Goal: Information Seeking & Learning: Learn about a topic

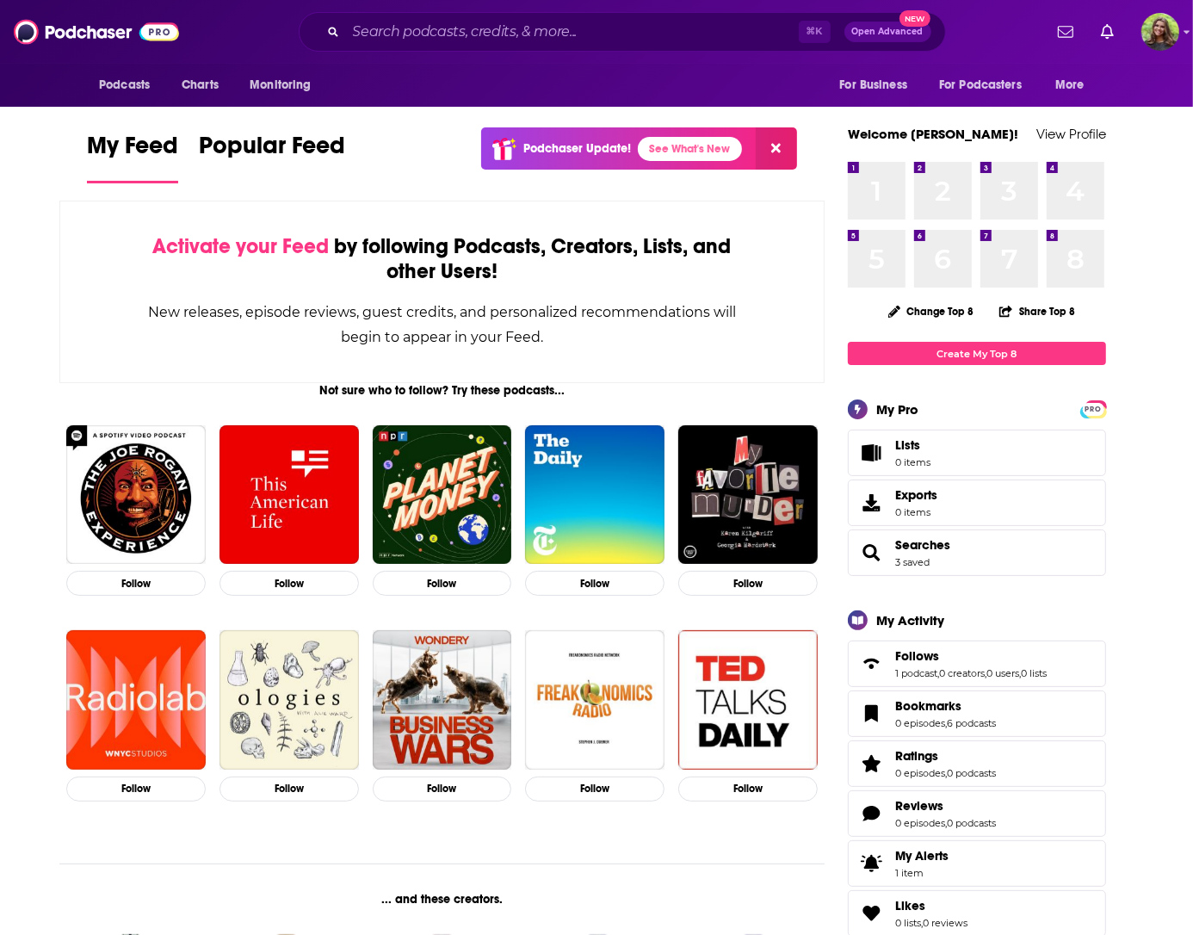
click at [537, 49] on div "⌘ K Open Advanced New" at bounding box center [622, 32] width 647 height 40
click at [529, 41] on input "Search podcasts, credits, & more..." at bounding box center [572, 32] width 453 height 28
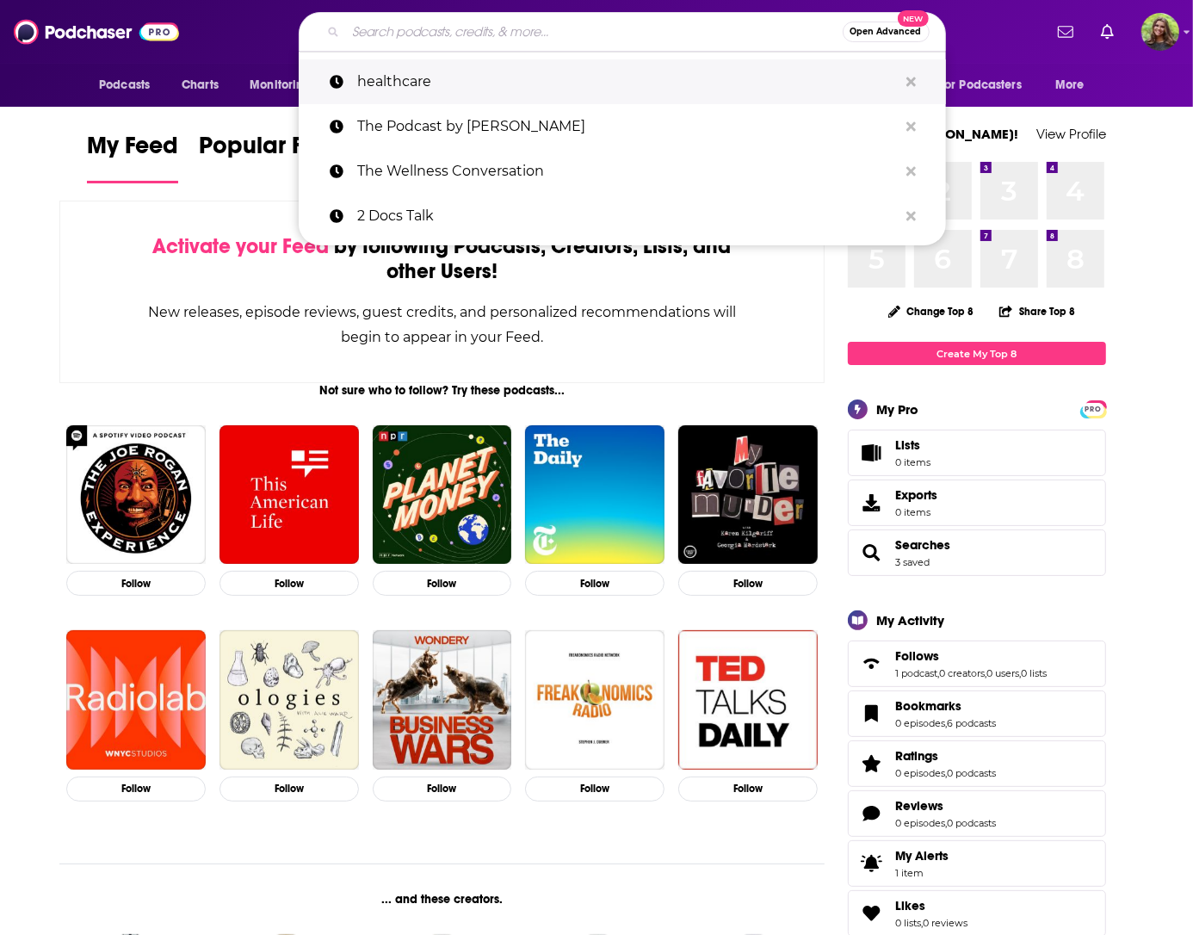
paste input "The [PERSON_NAME] Drive:"
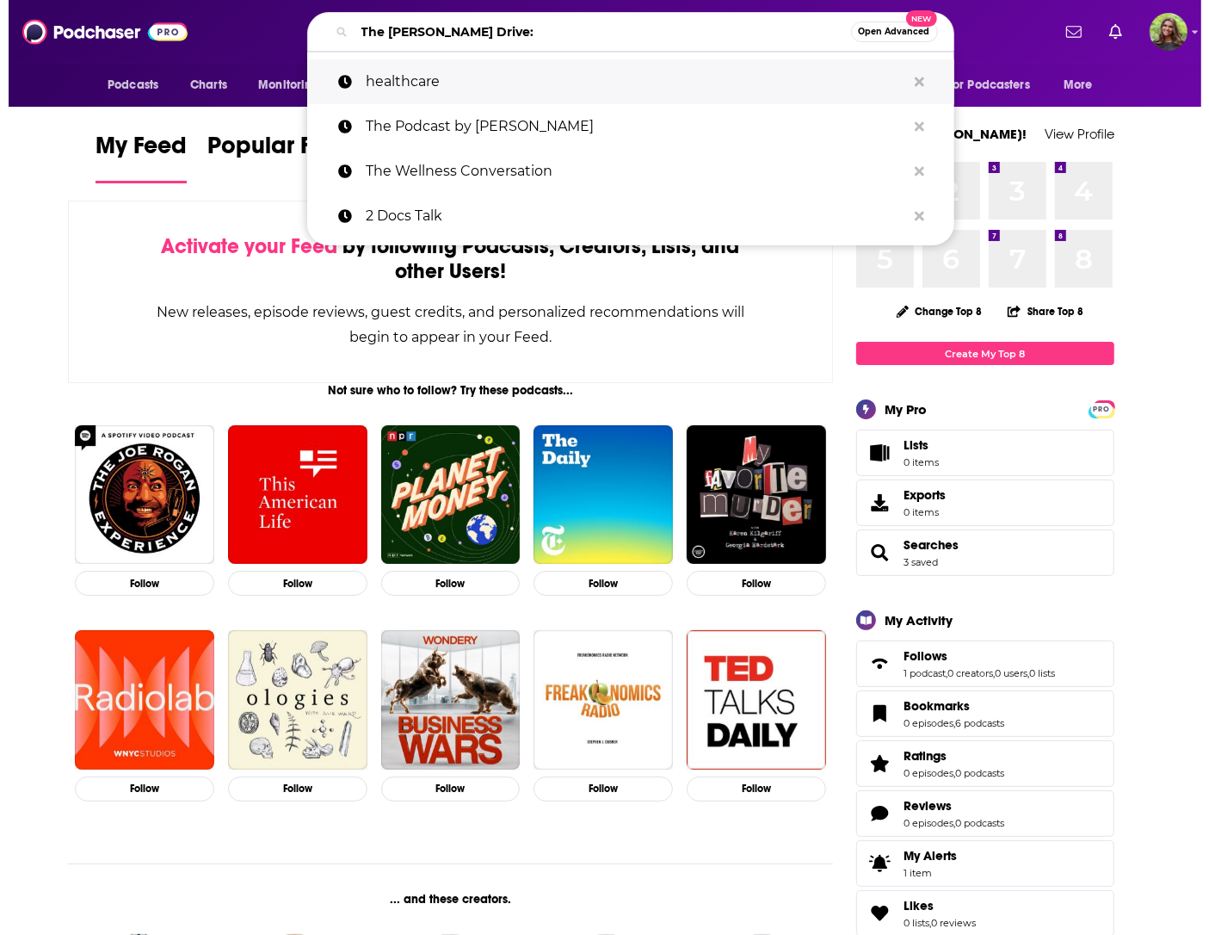
scroll to position [0, 59]
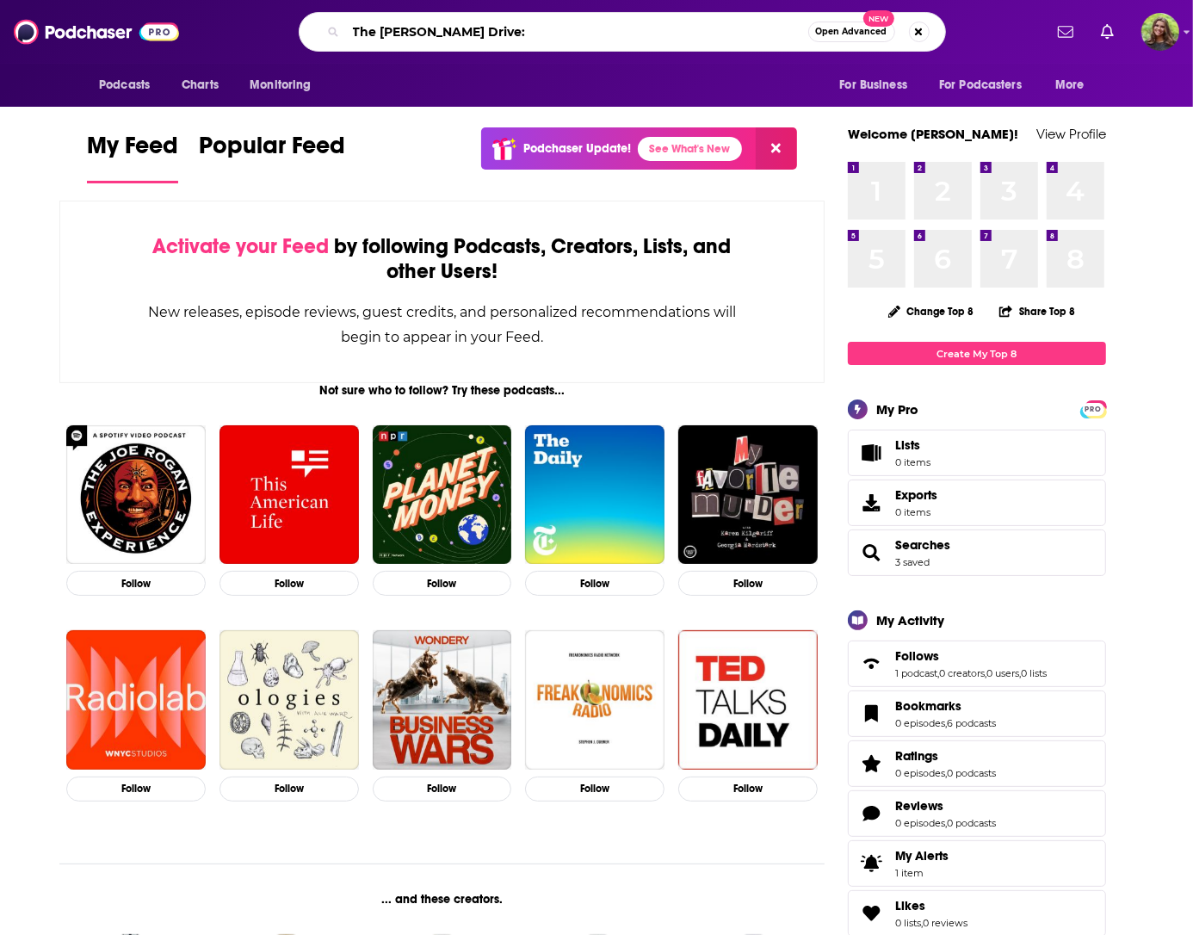
type input "The [PERSON_NAME] Drive:"
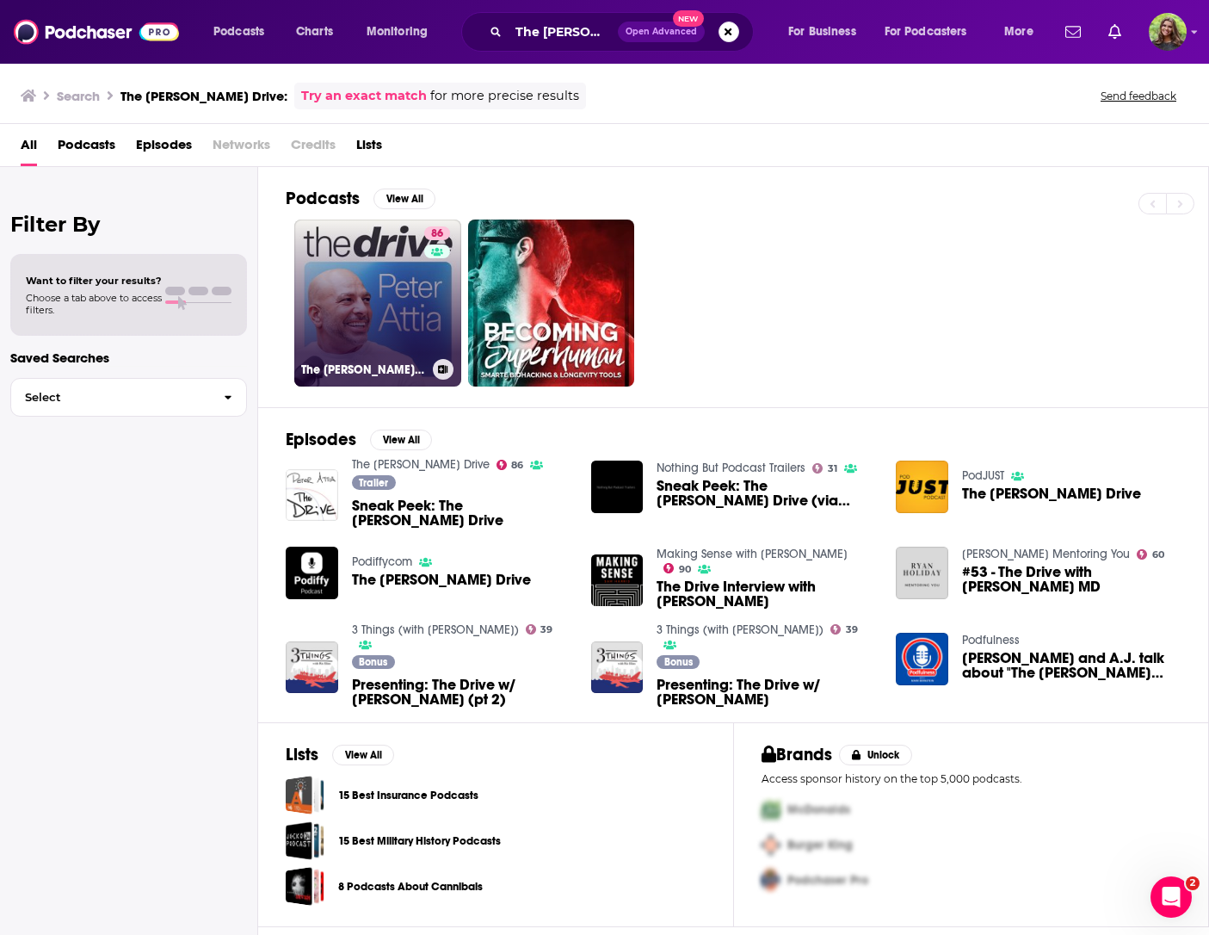
click at [399, 334] on link "86 The Peter Attia Drive" at bounding box center [377, 302] width 167 height 167
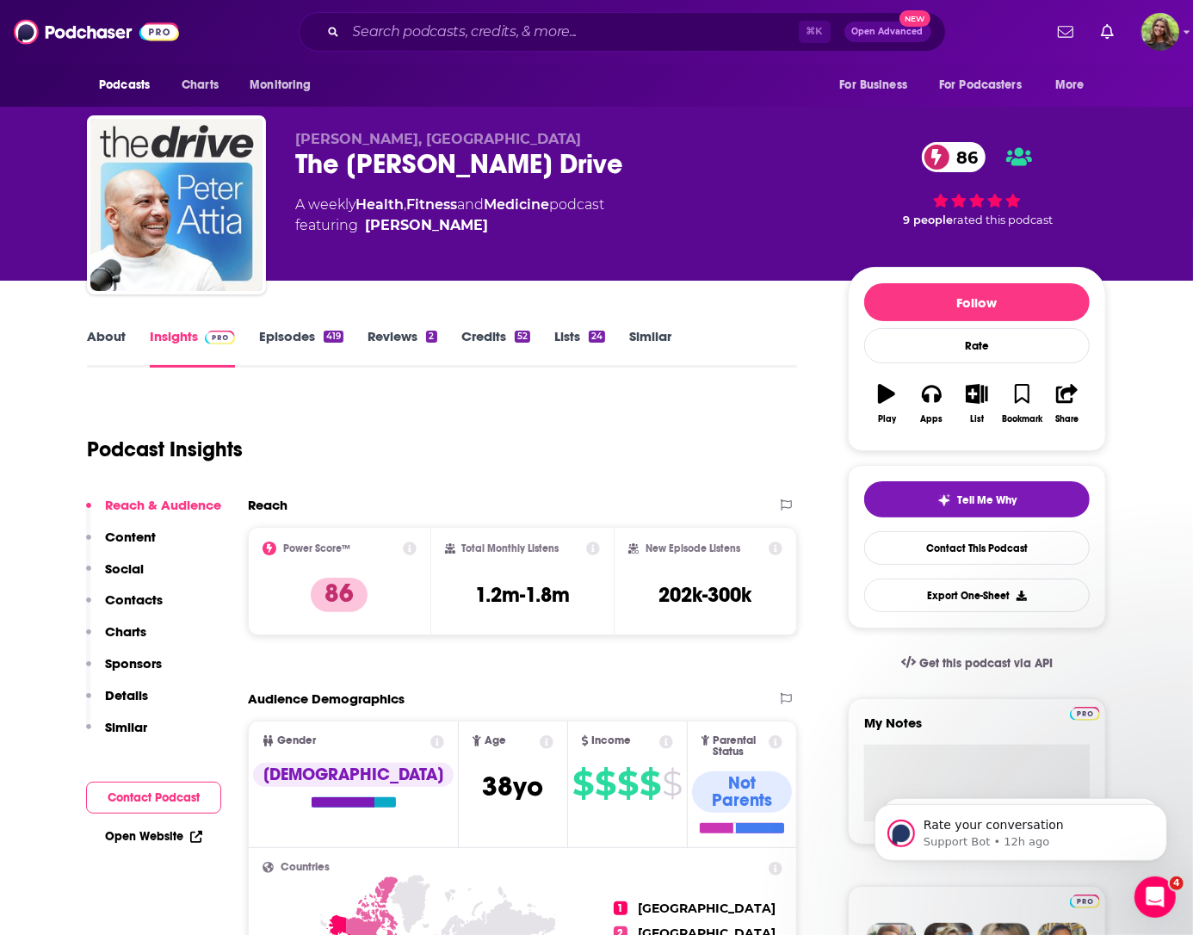
click at [115, 343] on link "About" at bounding box center [106, 348] width 39 height 40
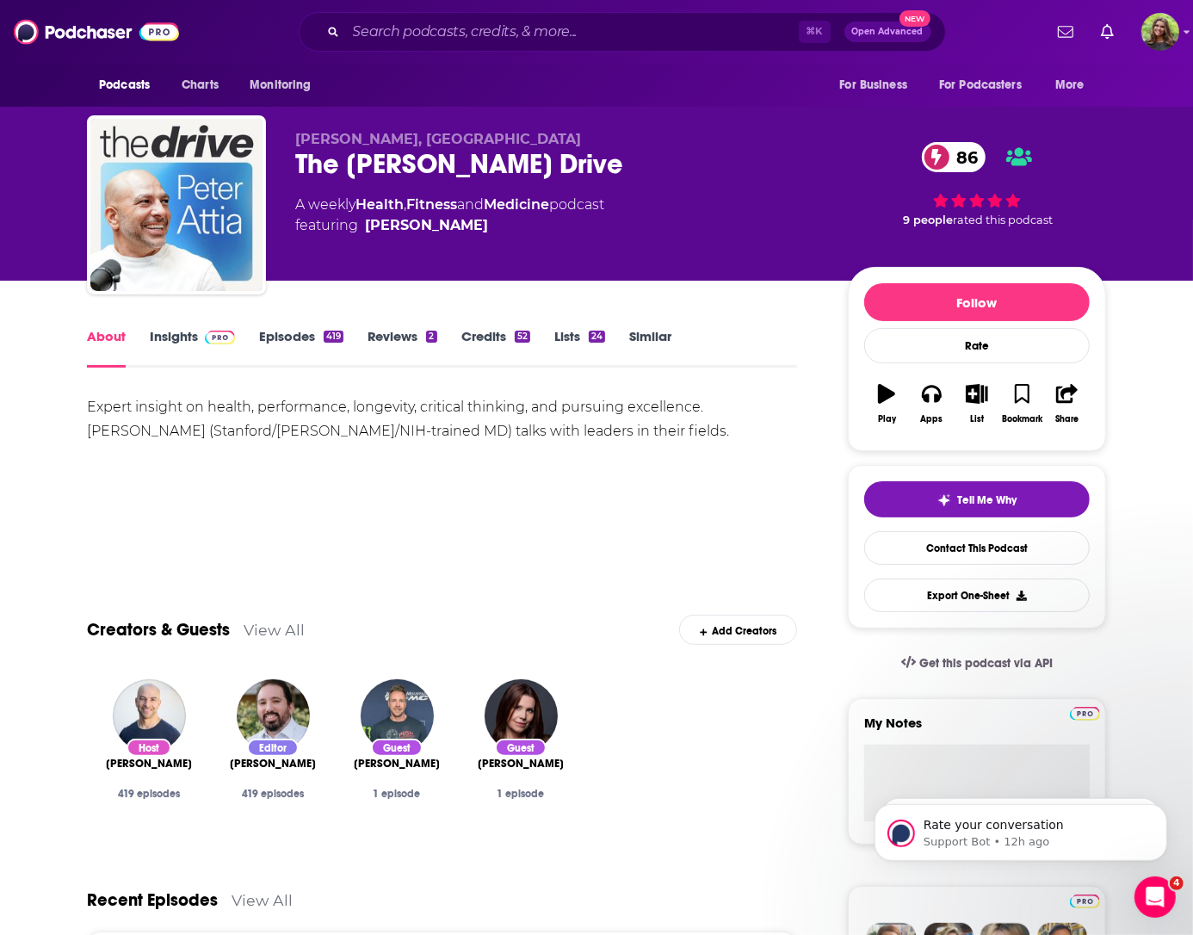
click at [195, 349] on link "Insights" at bounding box center [192, 348] width 85 height 40
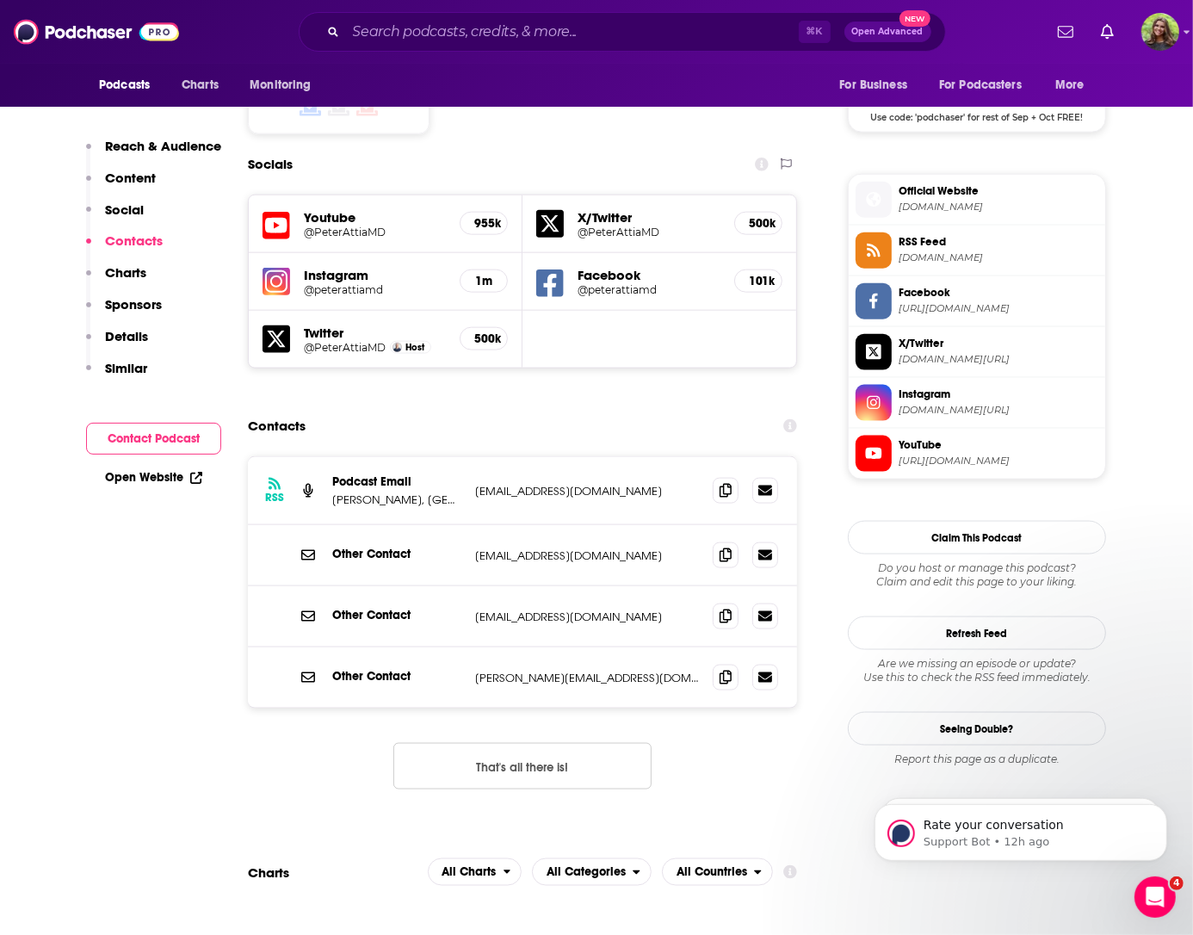
scroll to position [1622, 0]
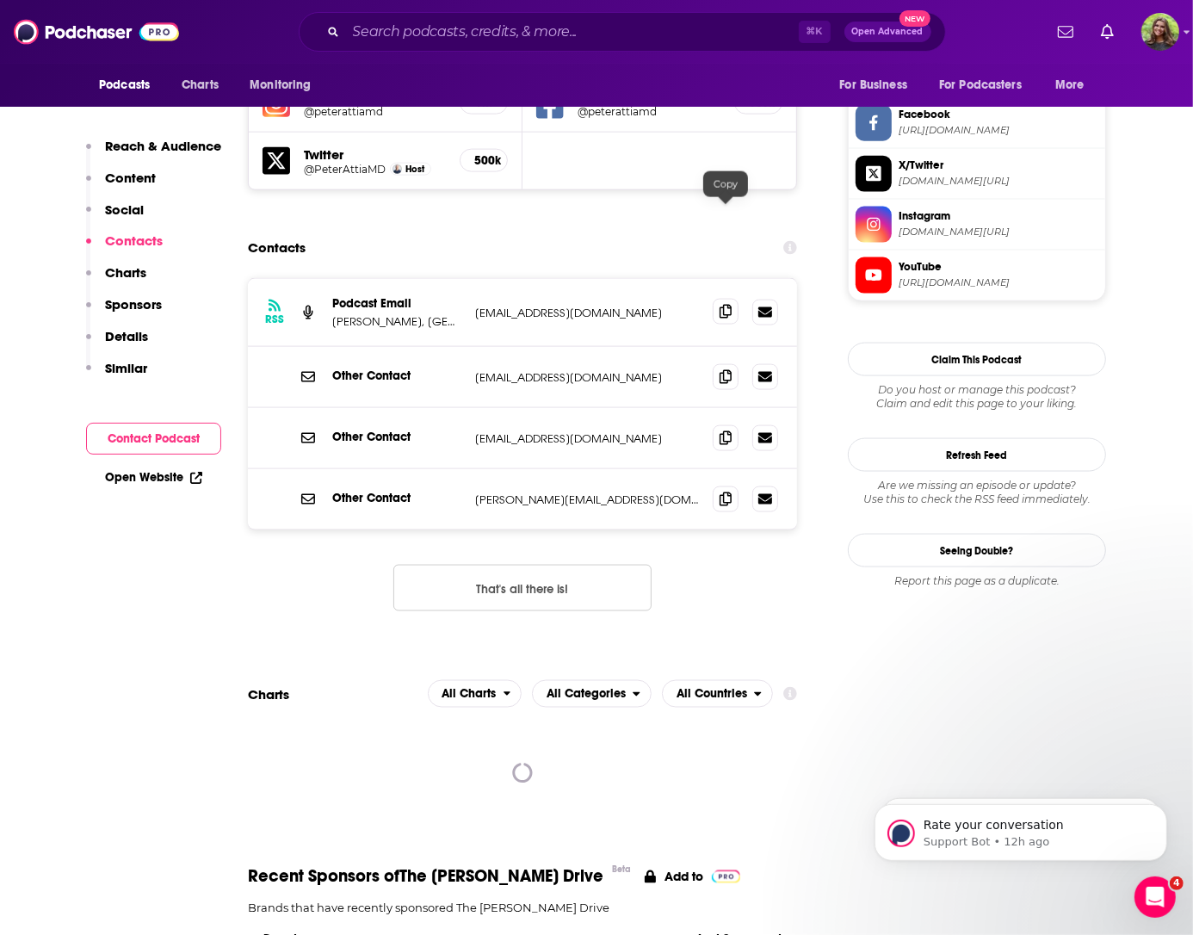
click at [716, 299] on span at bounding box center [726, 312] width 26 height 26
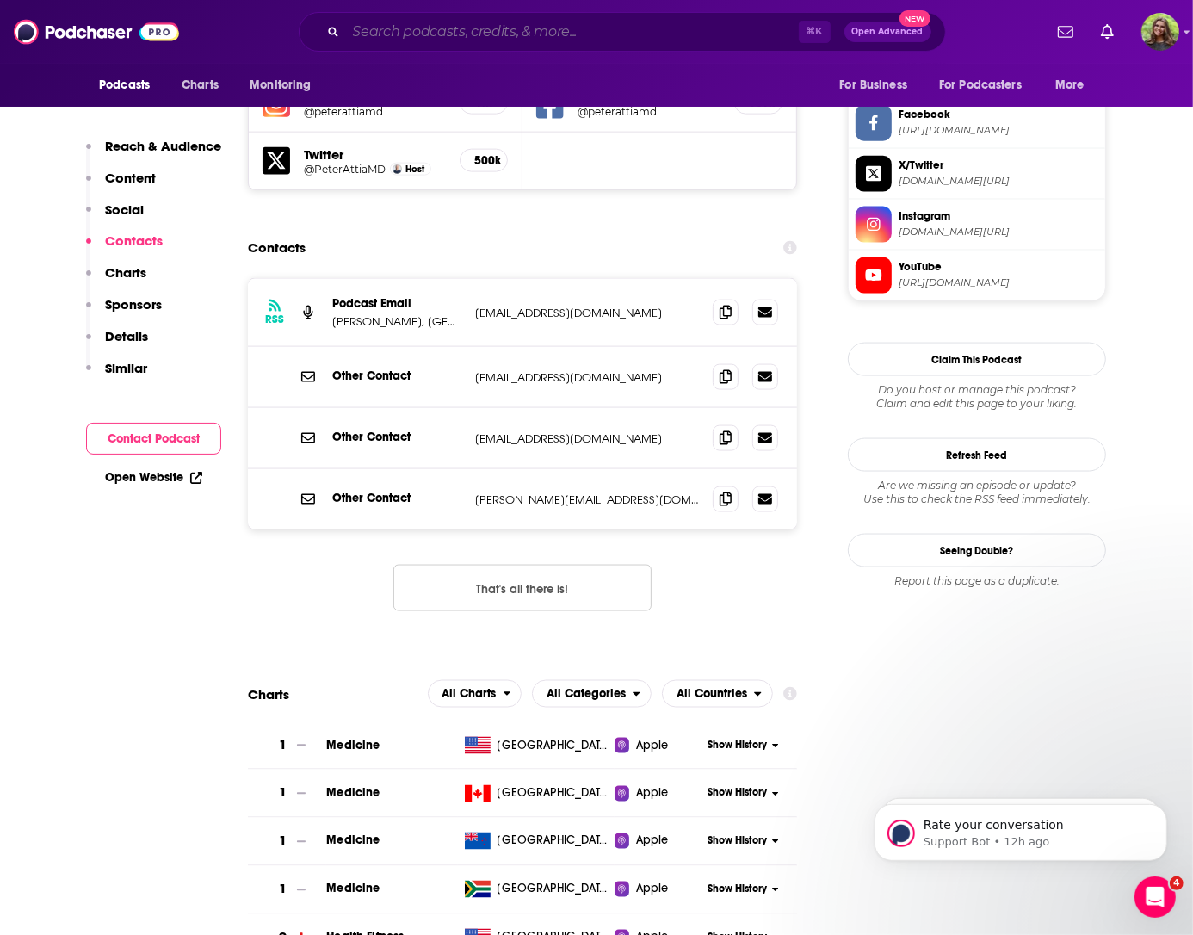
click at [528, 34] on input "Search podcasts, credits, & more..." at bounding box center [572, 32] width 453 height 28
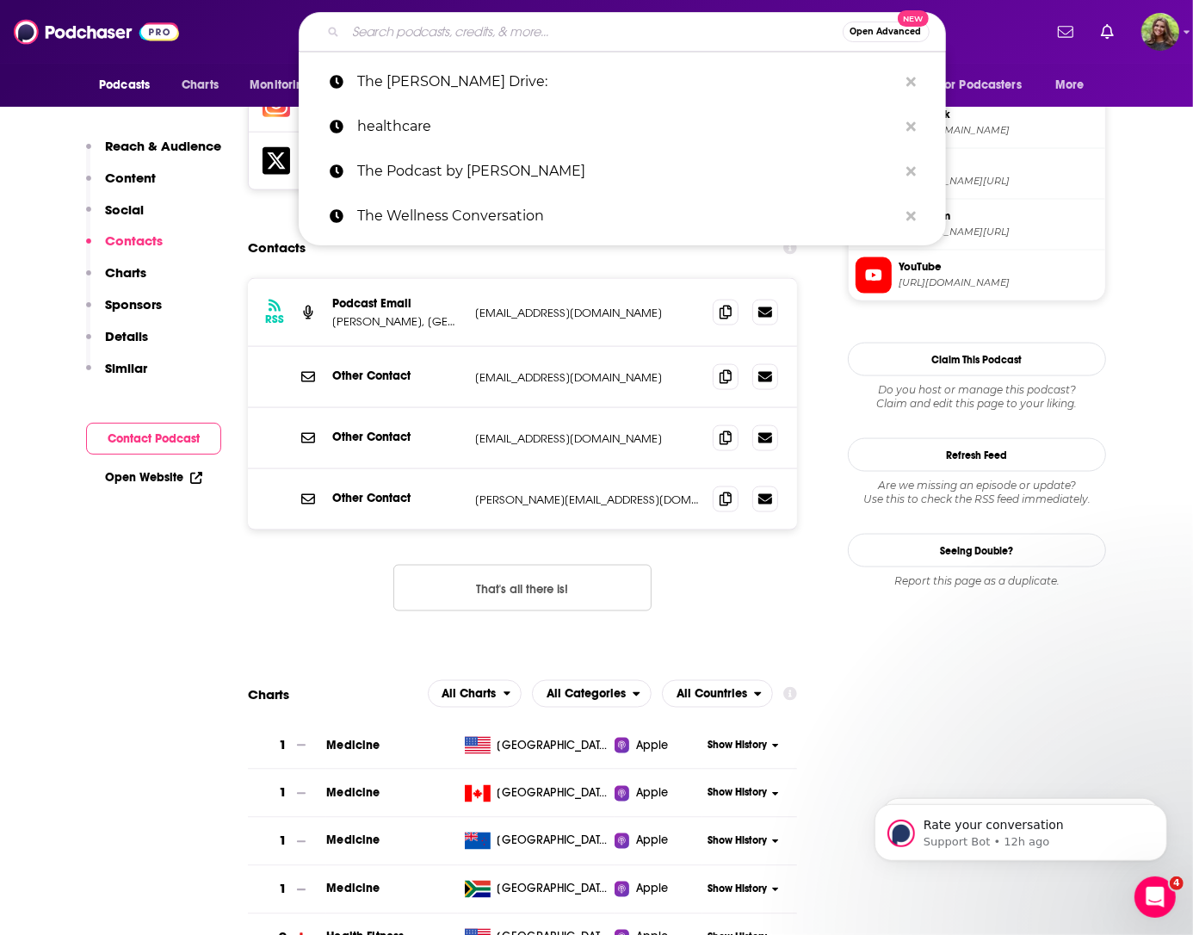
click at [528, 34] on input "Search podcasts, credits, & more..." at bounding box center [594, 32] width 497 height 28
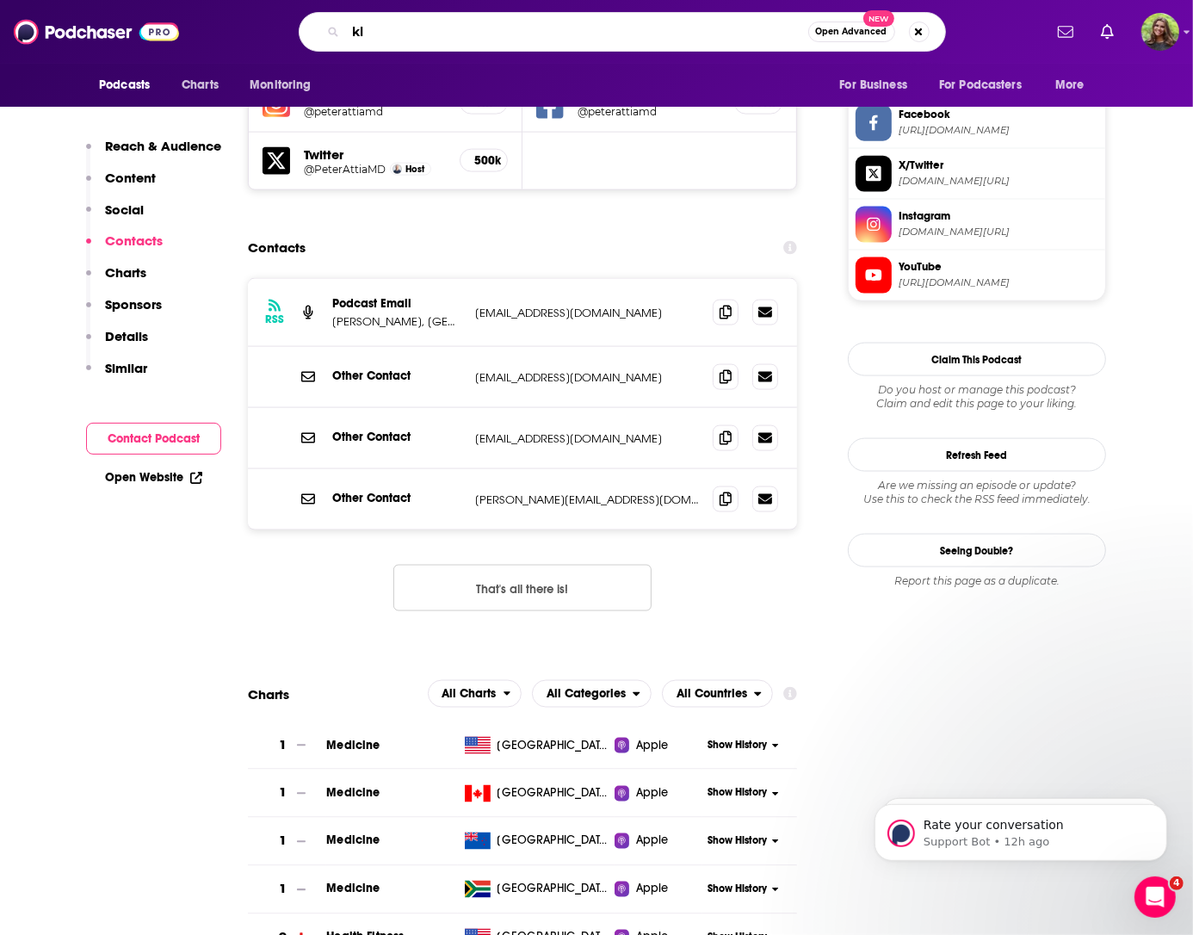
type input "k"
type input "longevity"
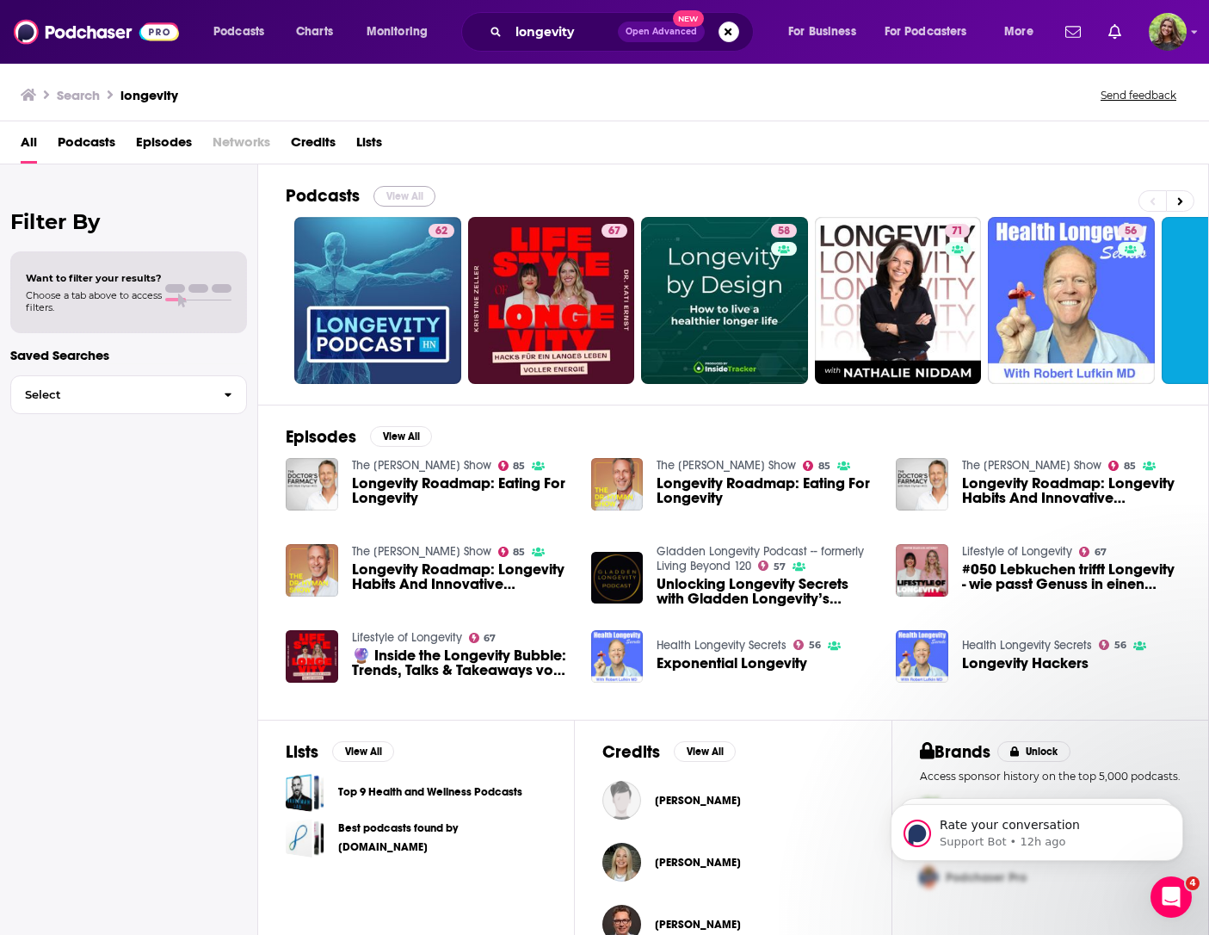
click at [397, 193] on button "View All" at bounding box center [405, 196] width 62 height 21
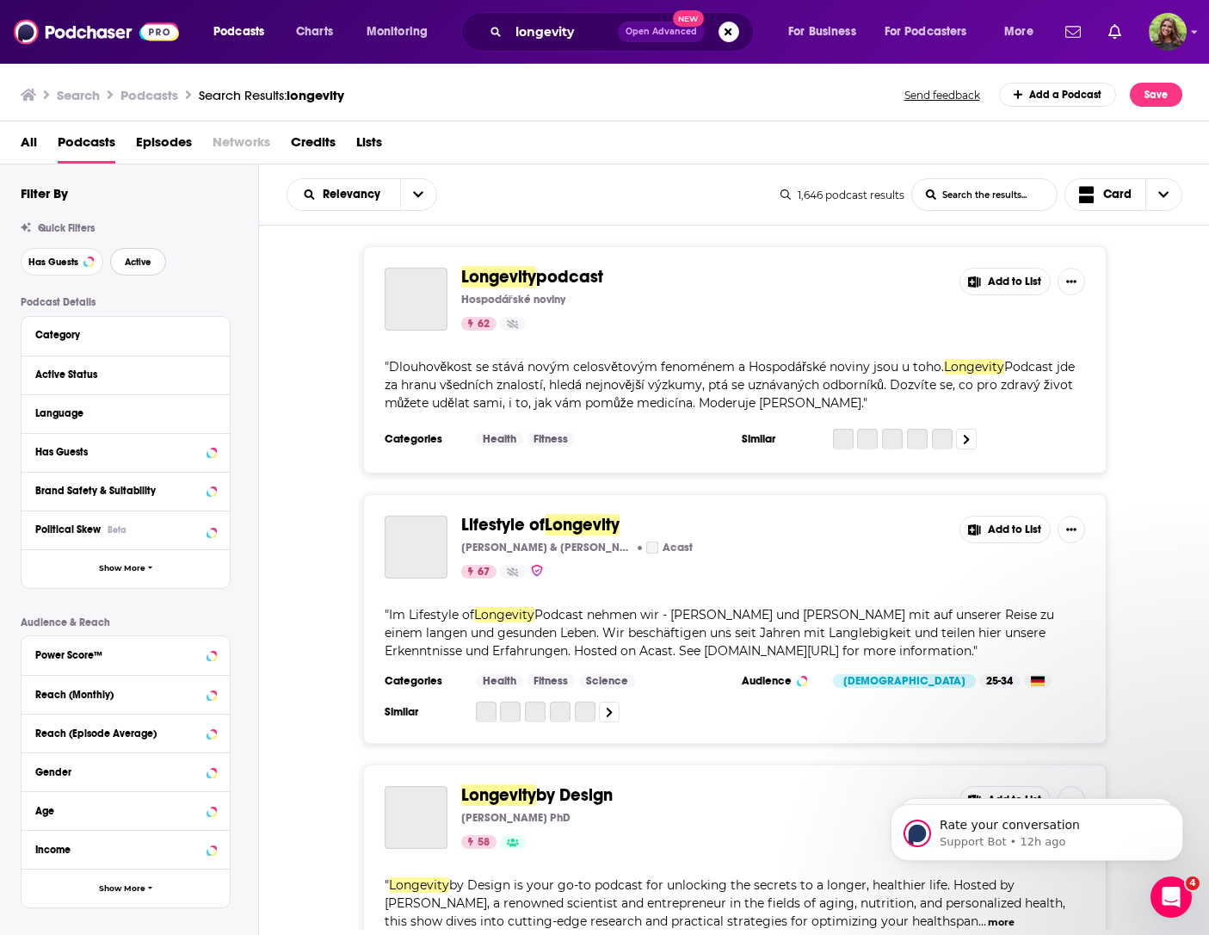
click at [139, 270] on button "Active" at bounding box center [138, 262] width 56 height 28
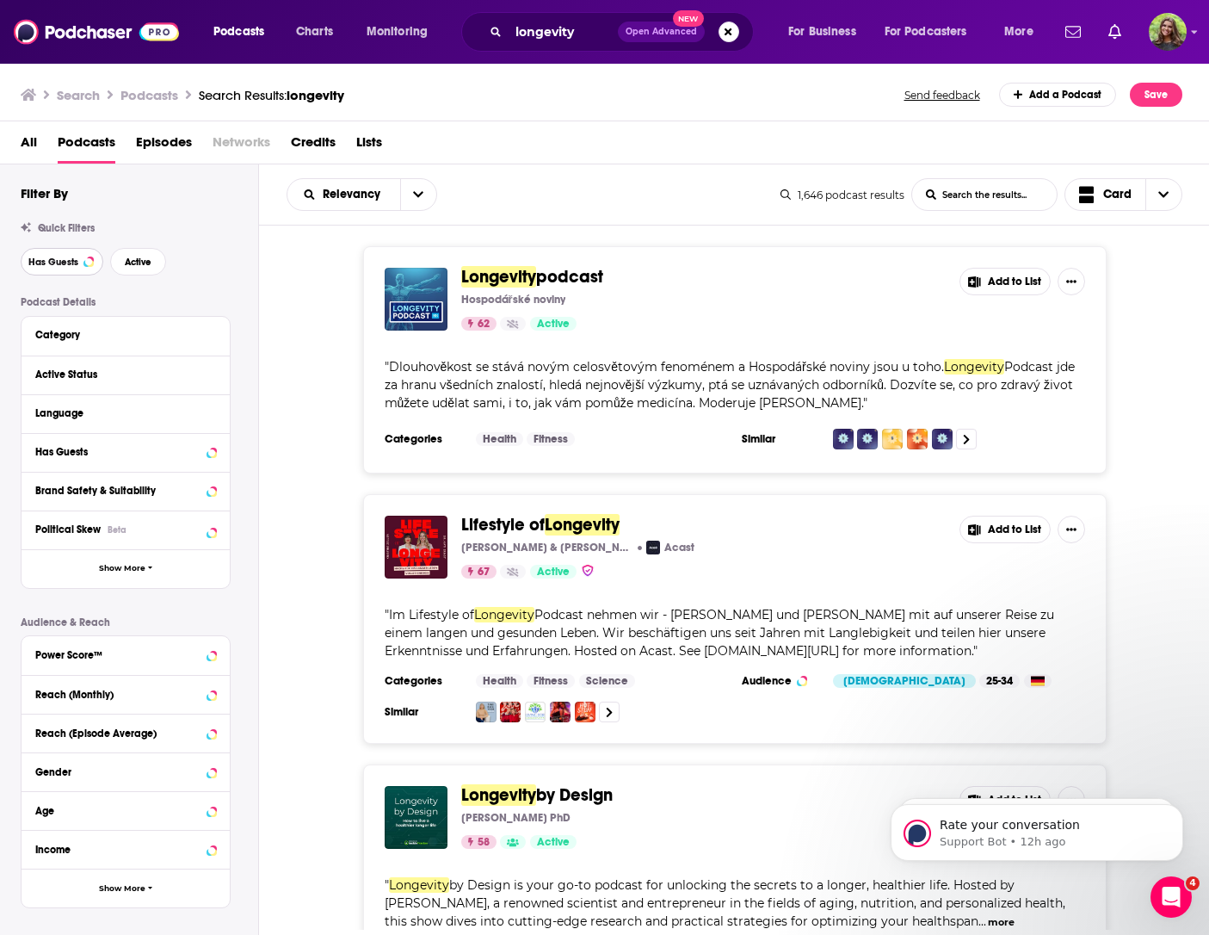
click at [62, 263] on span "Has Guests" at bounding box center [53, 261] width 50 height 9
click at [129, 270] on button "Active" at bounding box center [138, 262] width 56 height 28
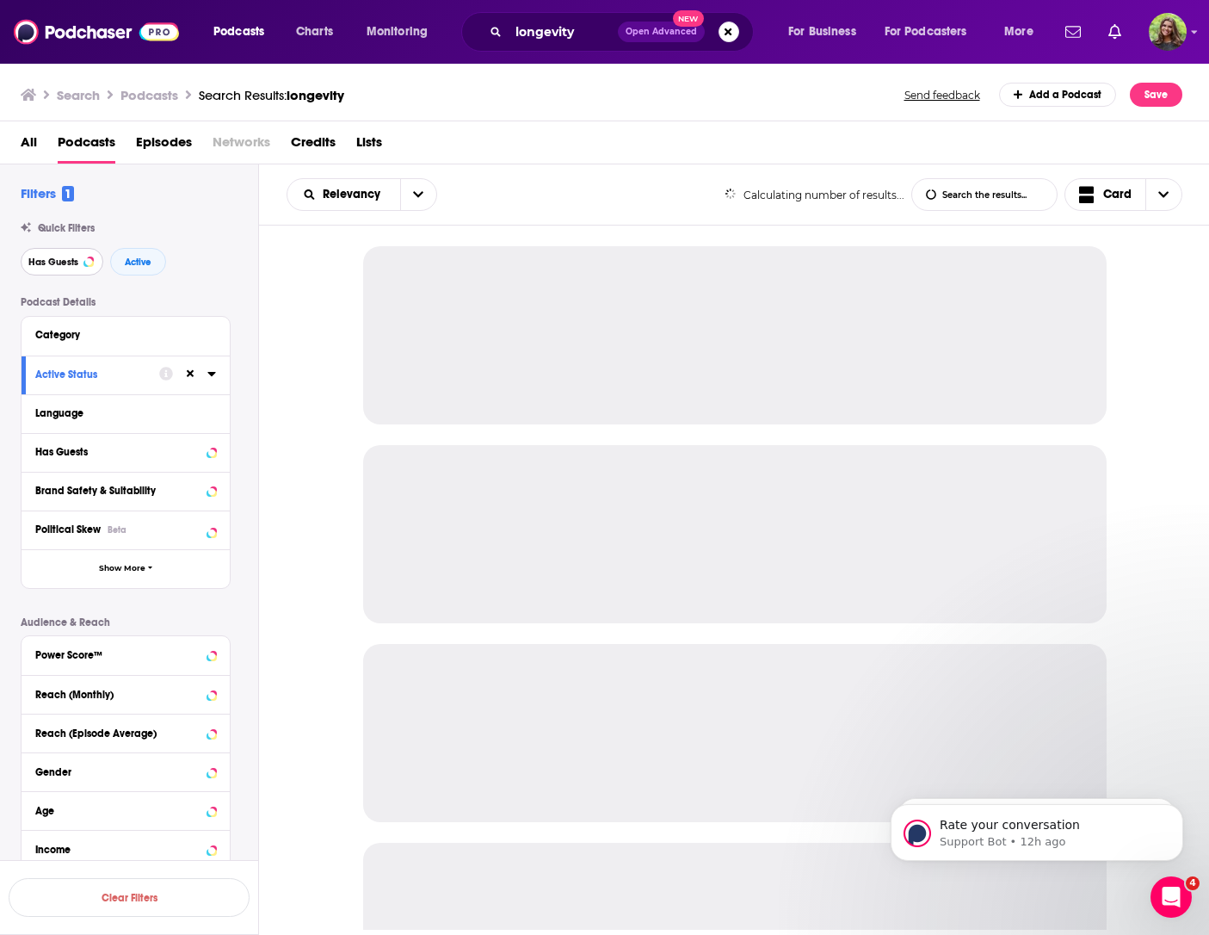
click at [57, 274] on button "Has Guests" at bounding box center [62, 262] width 83 height 28
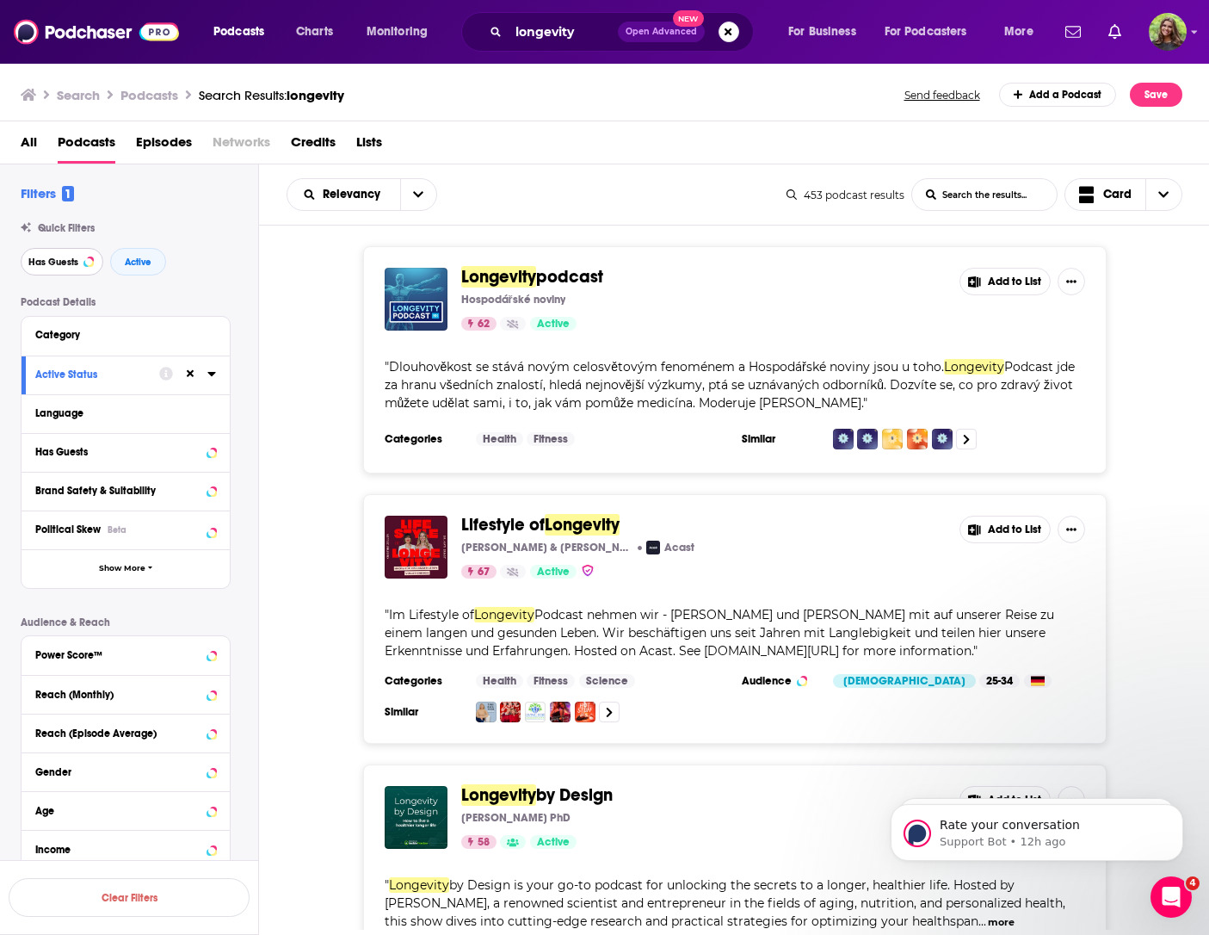
click at [54, 271] on button "Has Guests" at bounding box center [62, 262] width 83 height 28
click at [53, 266] on span "Has Guests" at bounding box center [53, 261] width 50 height 9
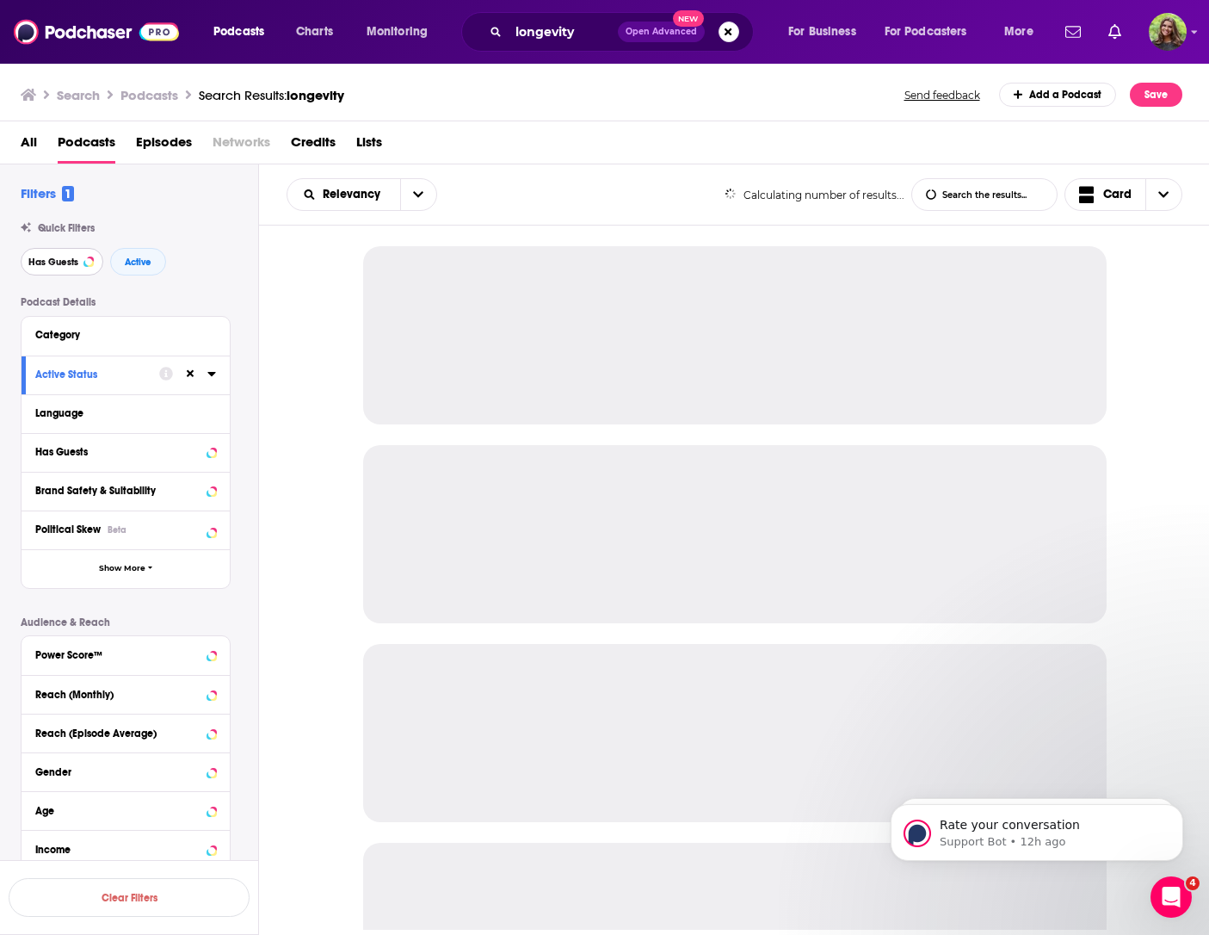
click at [54, 265] on span "Has Guests" at bounding box center [53, 261] width 50 height 9
click at [53, 265] on span "Has Guests" at bounding box center [53, 261] width 50 height 9
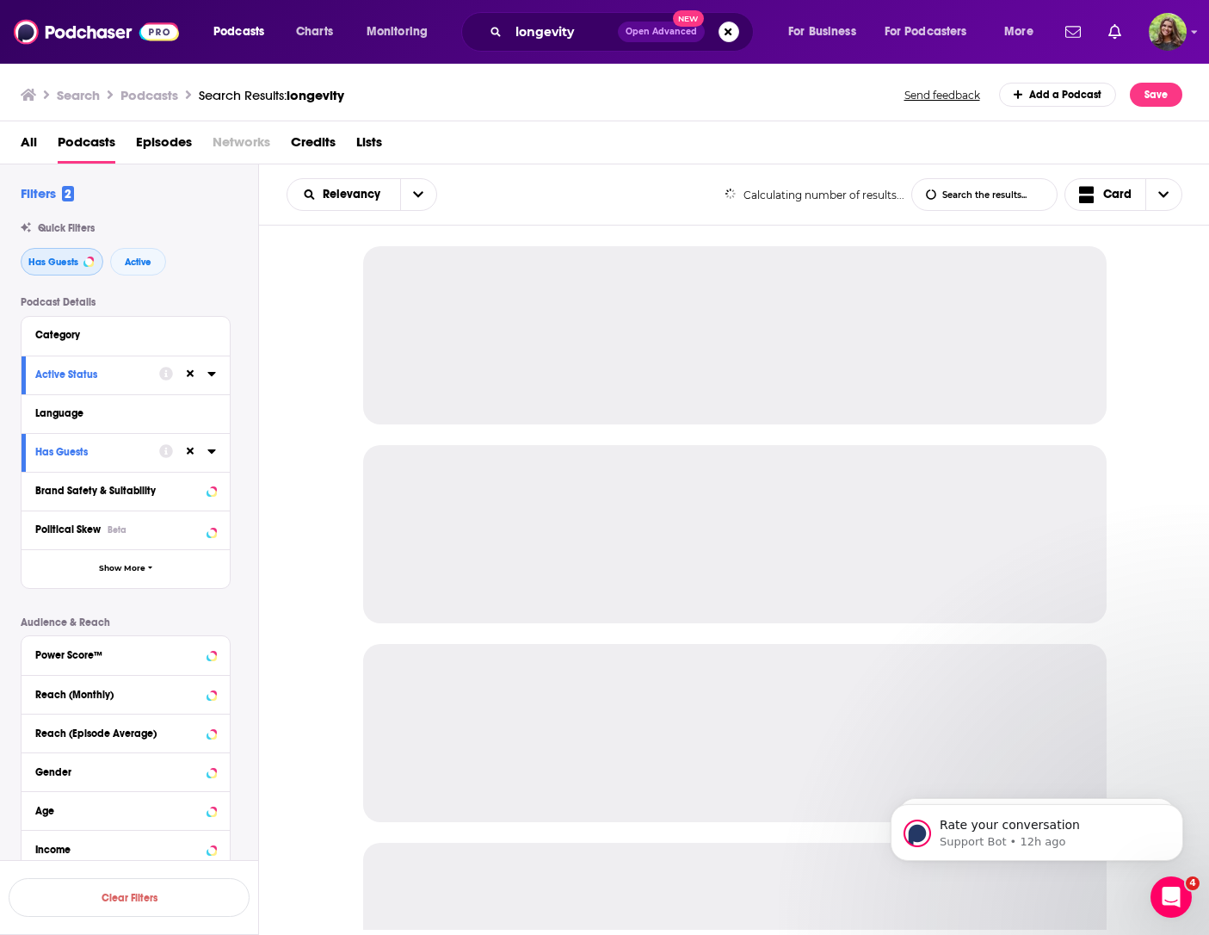
click at [52, 265] on span "Has Guests" at bounding box center [53, 261] width 50 height 9
click at [51, 265] on span "Has Guests" at bounding box center [53, 261] width 50 height 9
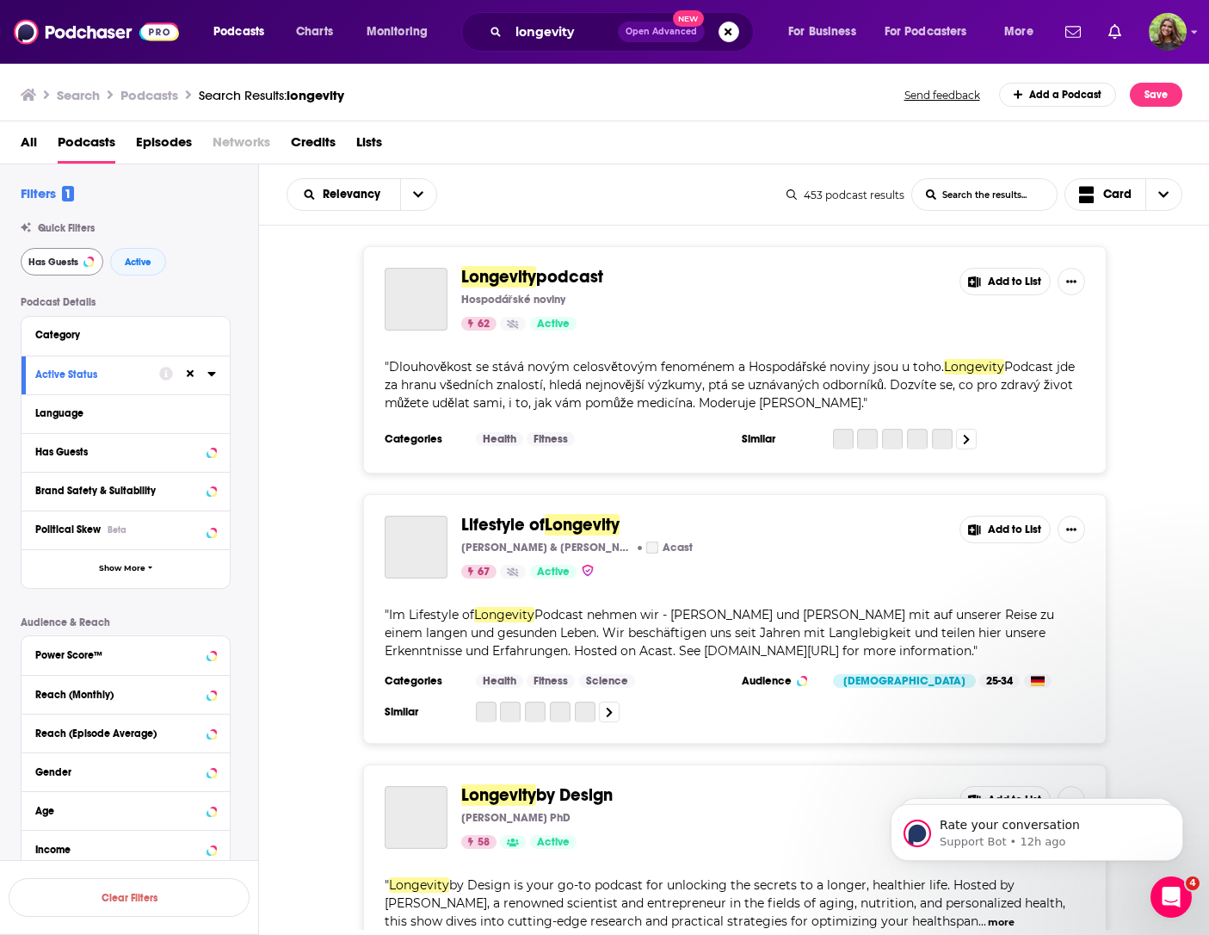
click at [126, 447] on div "Has Guests" at bounding box center [120, 452] width 170 height 12
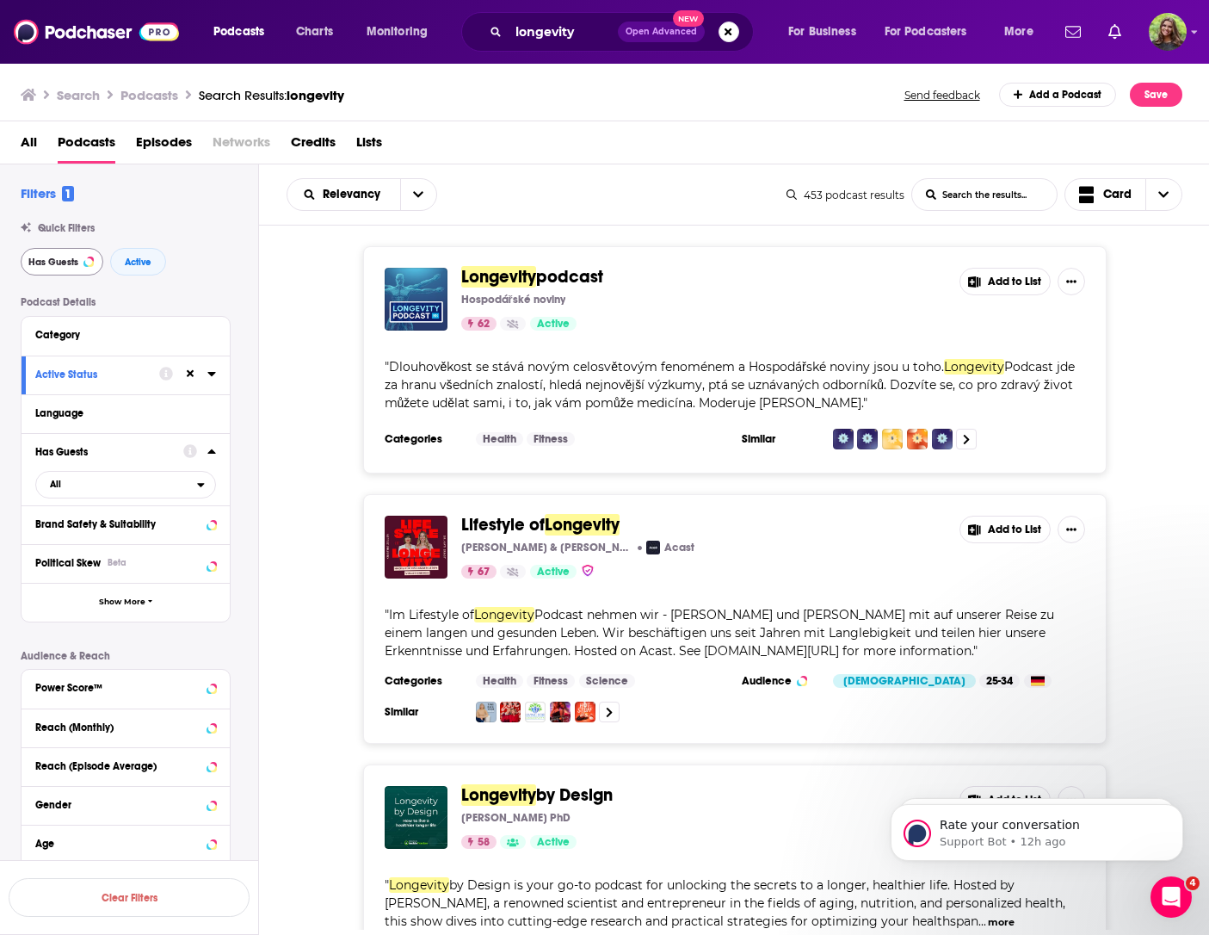
drag, startPoint x: 51, startPoint y: 265, endPoint x: 125, endPoint y: 447, distance: 196.1
click at [125, 447] on div "Has Guests" at bounding box center [103, 452] width 137 height 12
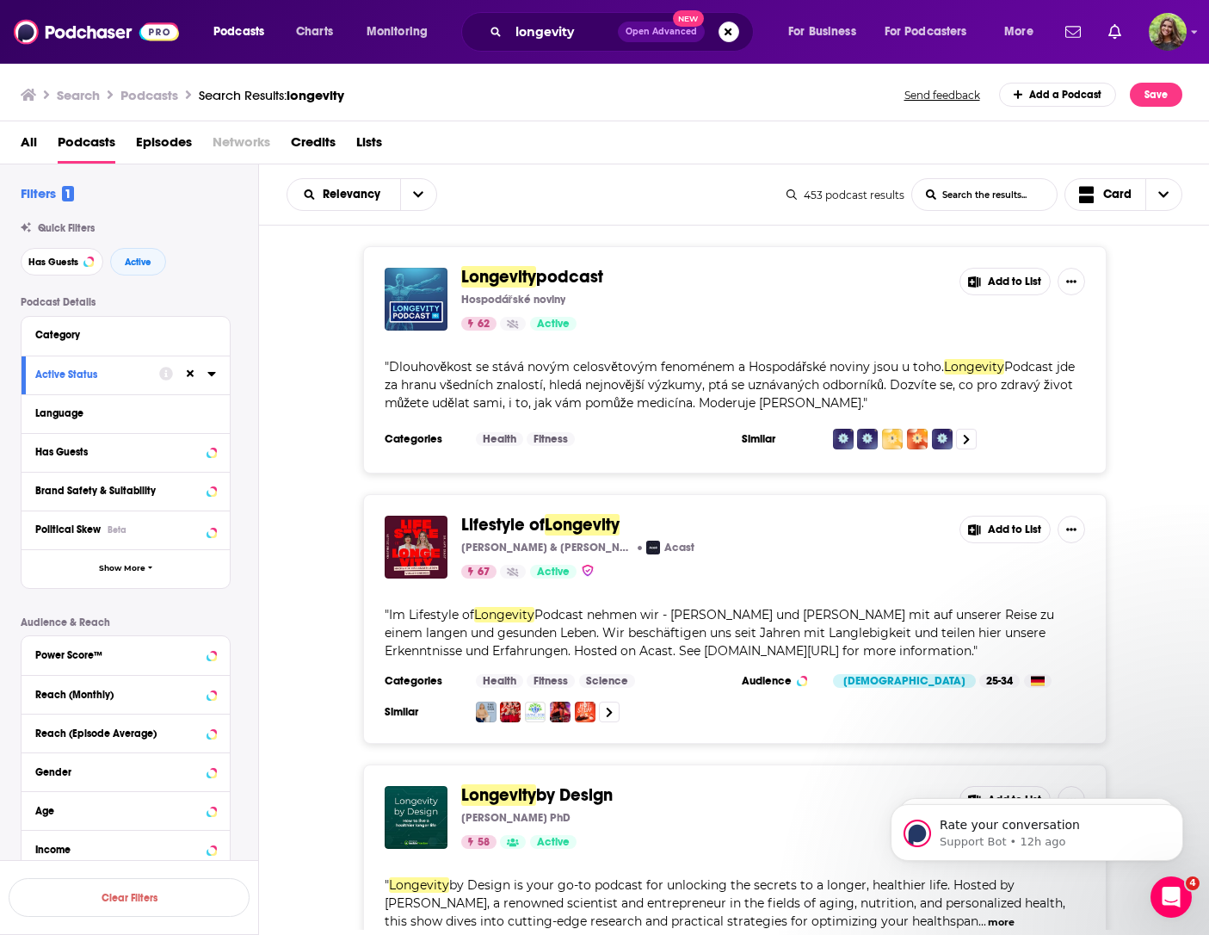
click at [56, 458] on div "Has Guests" at bounding box center [120, 452] width 170 height 12
drag, startPoint x: 125, startPoint y: 447, endPoint x: 57, endPoint y: 458, distance: 68.9
click at [57, 458] on div "Has Guests" at bounding box center [120, 452] width 170 height 12
click at [67, 458] on div "Has Guests" at bounding box center [120, 452] width 170 height 12
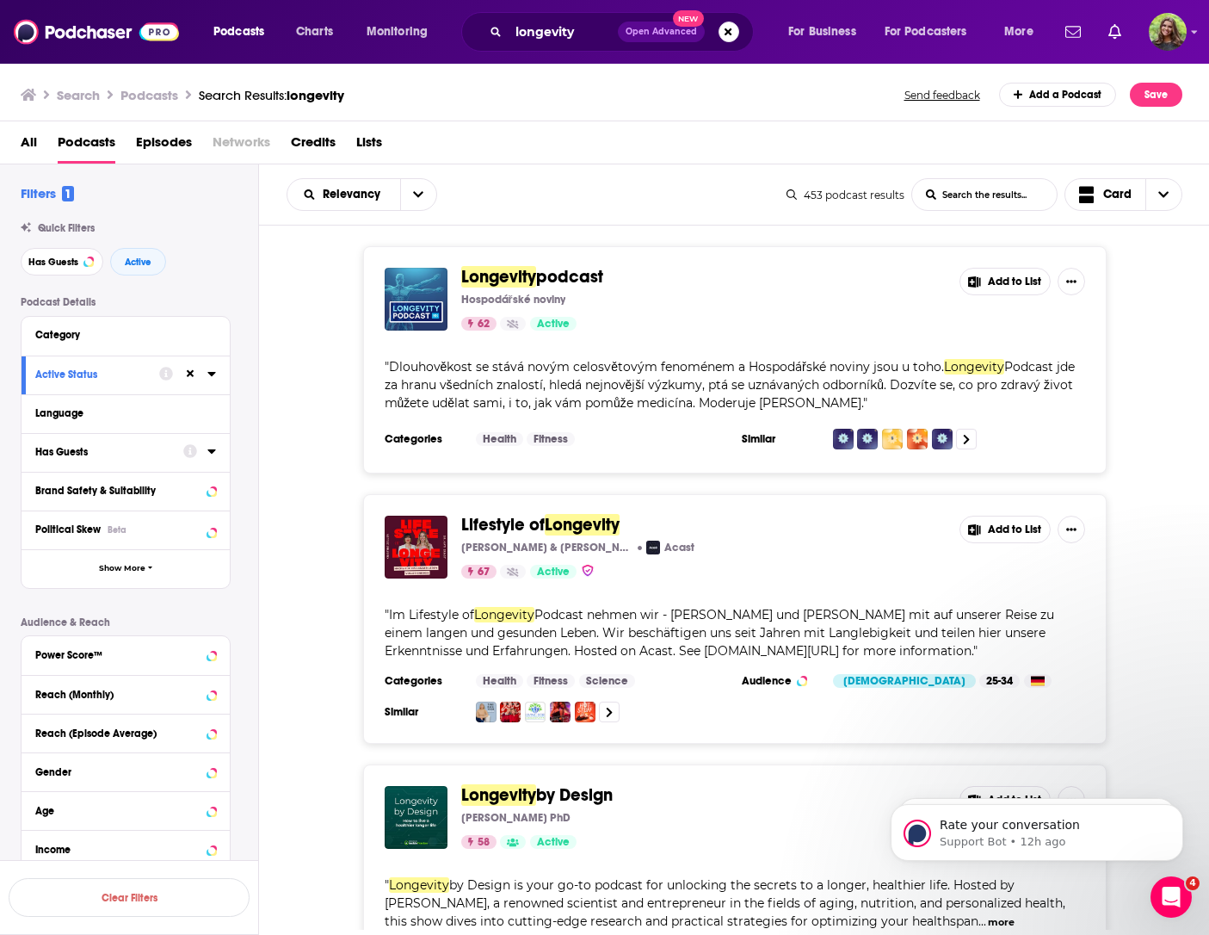
drag, startPoint x: 57, startPoint y: 458, endPoint x: 68, endPoint y: 458, distance: 11.2
click at [68, 458] on div "Has Guests" at bounding box center [103, 452] width 137 height 12
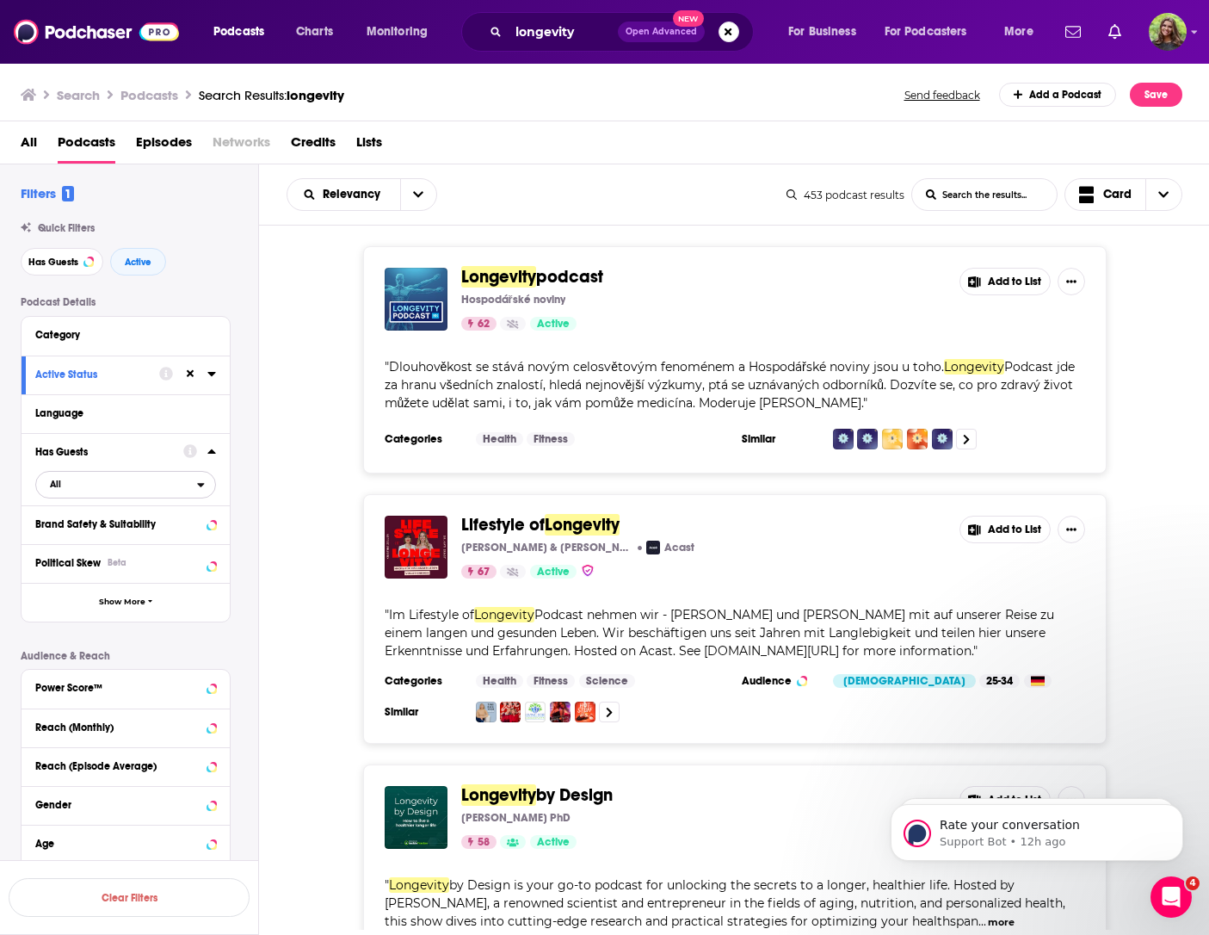
click at [200, 491] on icon "open menu" at bounding box center [201, 485] width 8 height 12
click at [199, 491] on icon "open menu" at bounding box center [201, 485] width 8 height 12
click at [139, 546] on span "Has guests" at bounding box center [94, 540] width 100 height 9
click at [139, 546] on div "Political Skew Beta" at bounding box center [126, 563] width 208 height 39
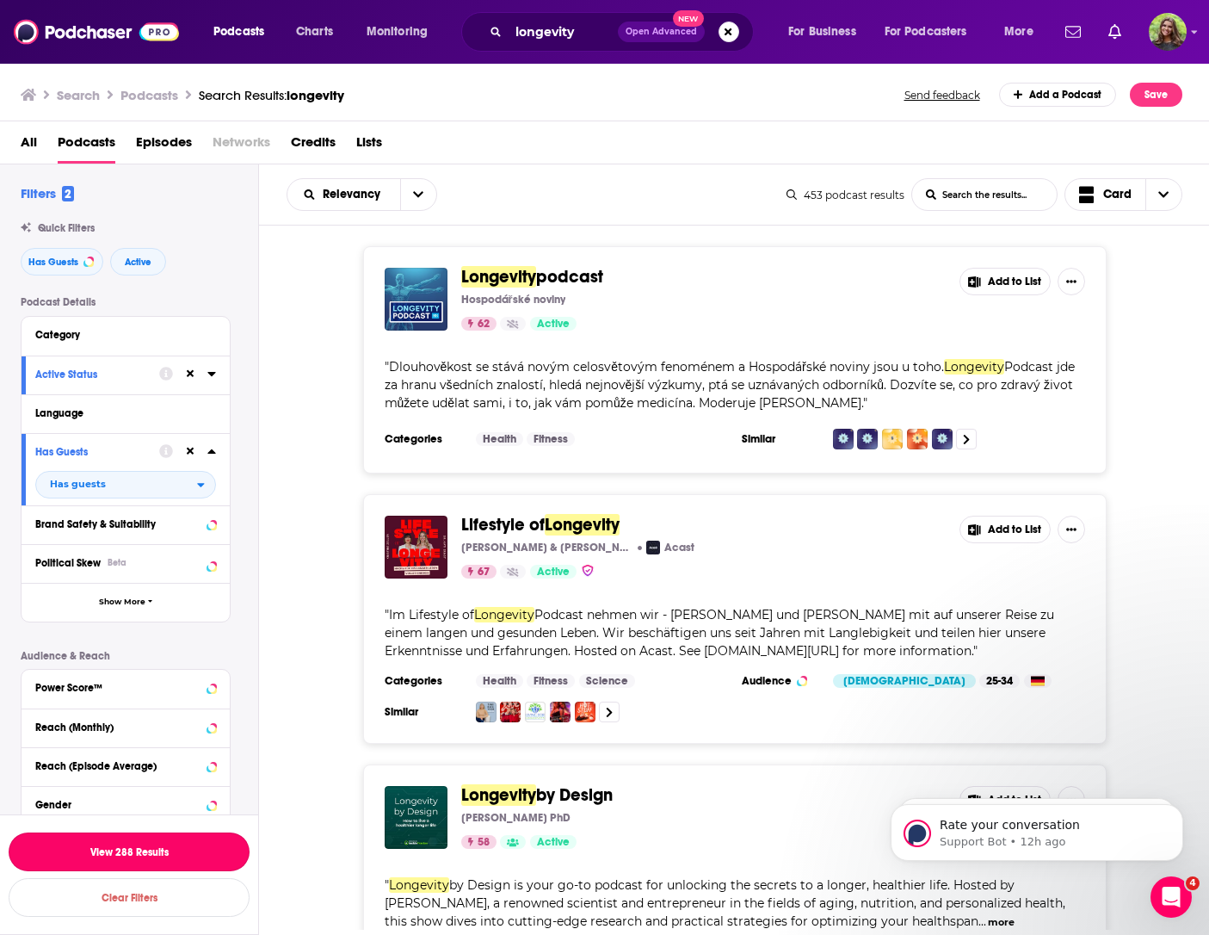
click at [156, 853] on button "View 288 Results" at bounding box center [129, 851] width 241 height 39
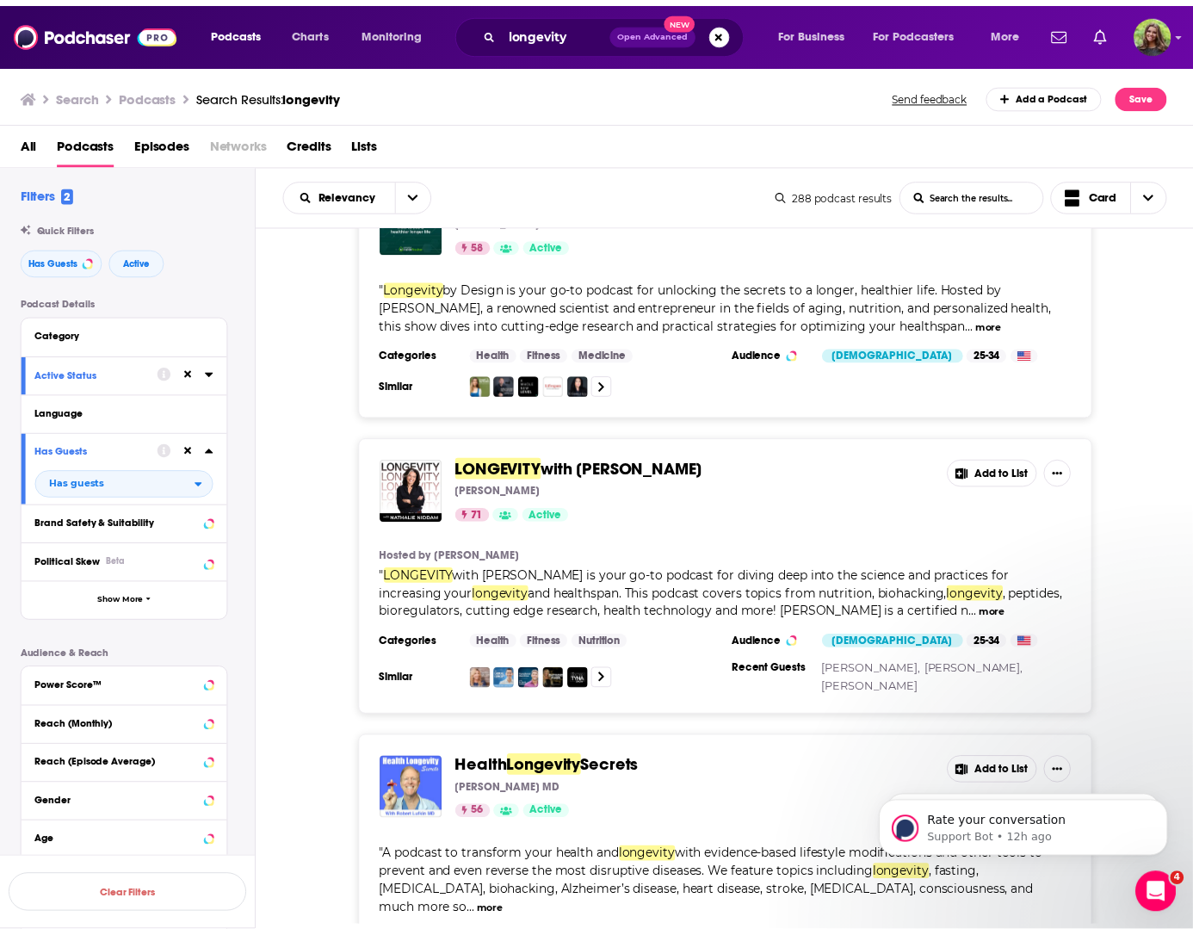
scroll to position [149, 0]
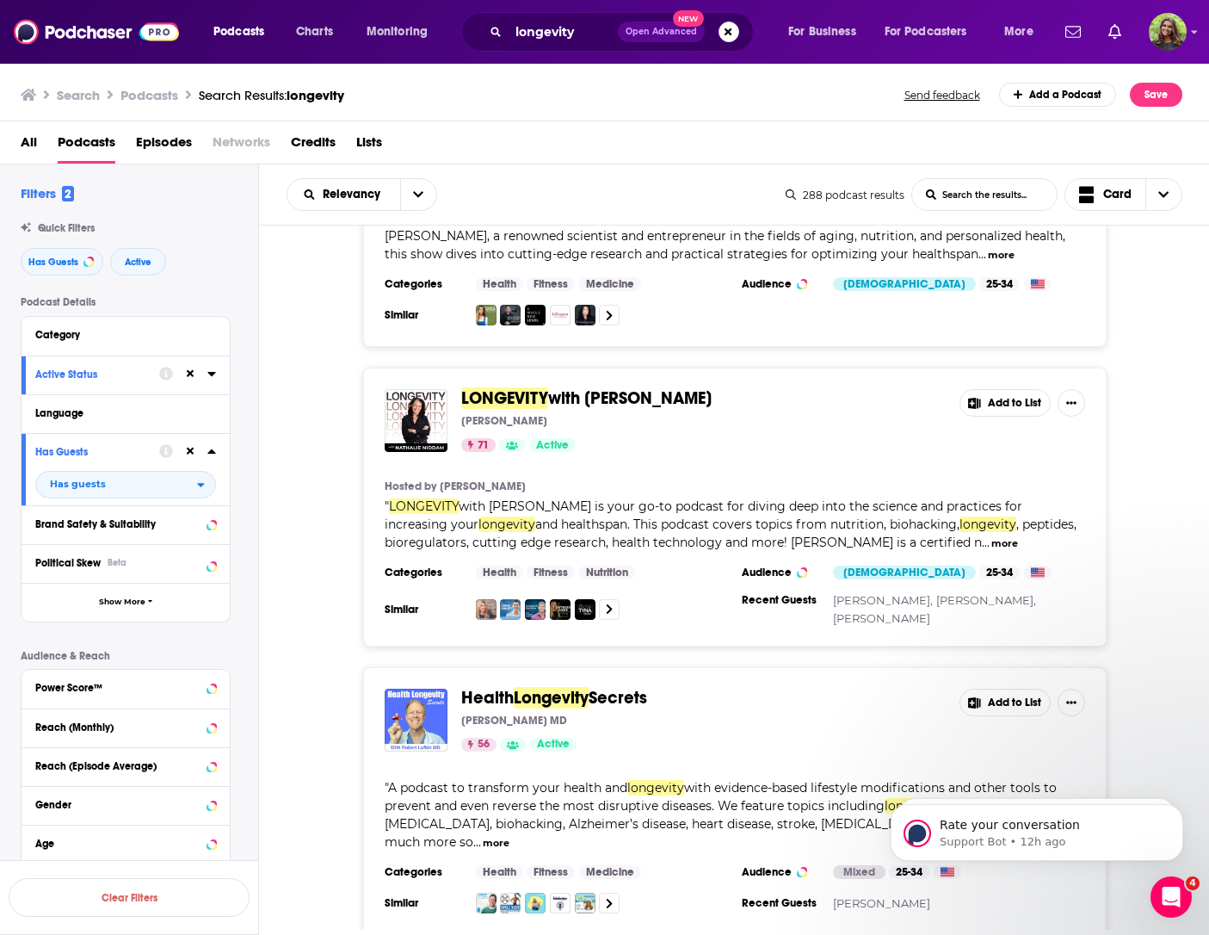
click at [565, 410] on div "LONGEVITY with Nathalie Niddam Nathalie Niddam 71 Active" at bounding box center [703, 420] width 485 height 63
click at [566, 409] on div "LONGEVITY with Nathalie Niddam Nathalie Niddam 71 Active" at bounding box center [703, 420] width 485 height 63
click at [425, 413] on img "LONGEVITY with Nathalie Niddam" at bounding box center [416, 420] width 63 height 63
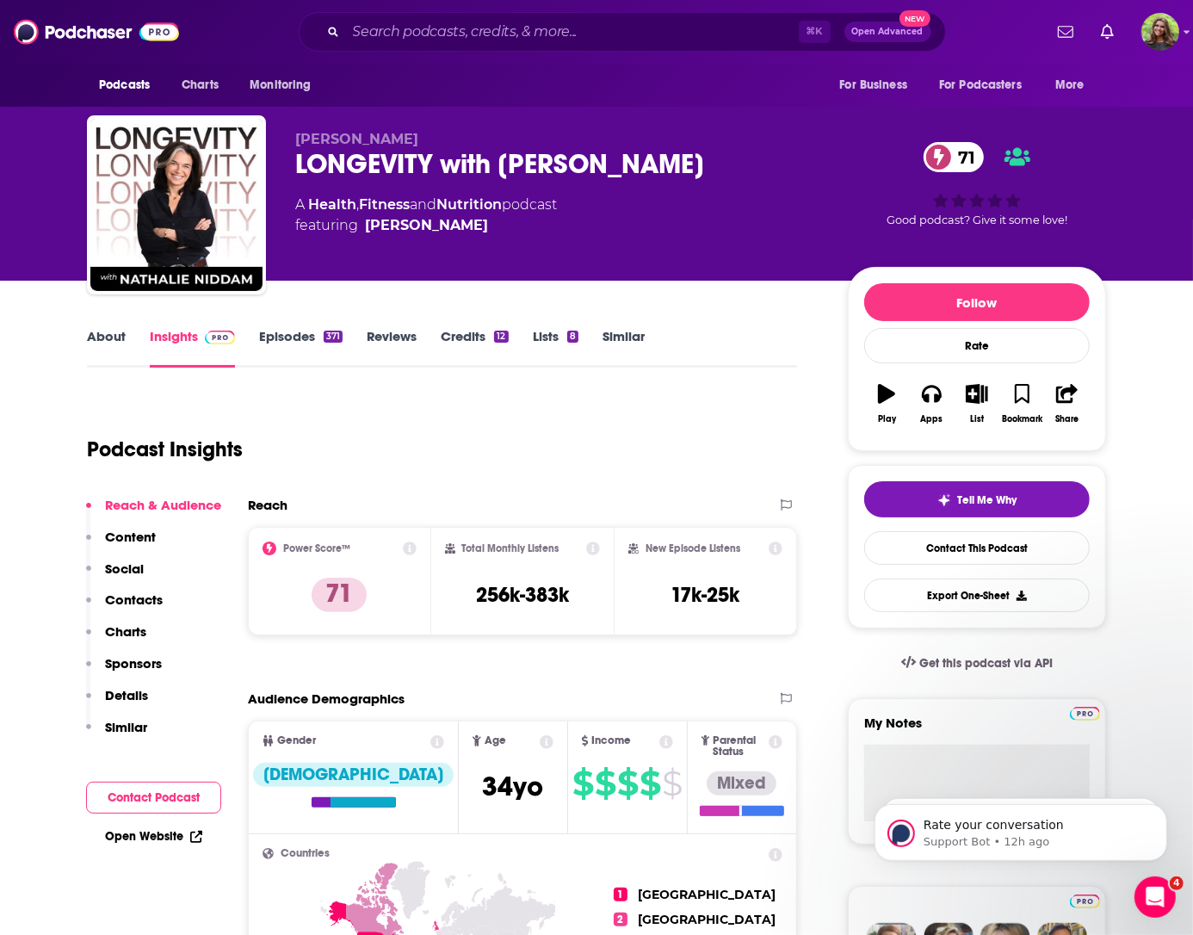
click at [524, 165] on div "LONGEVITY with Nathalie Niddam 71" at bounding box center [557, 164] width 525 height 34
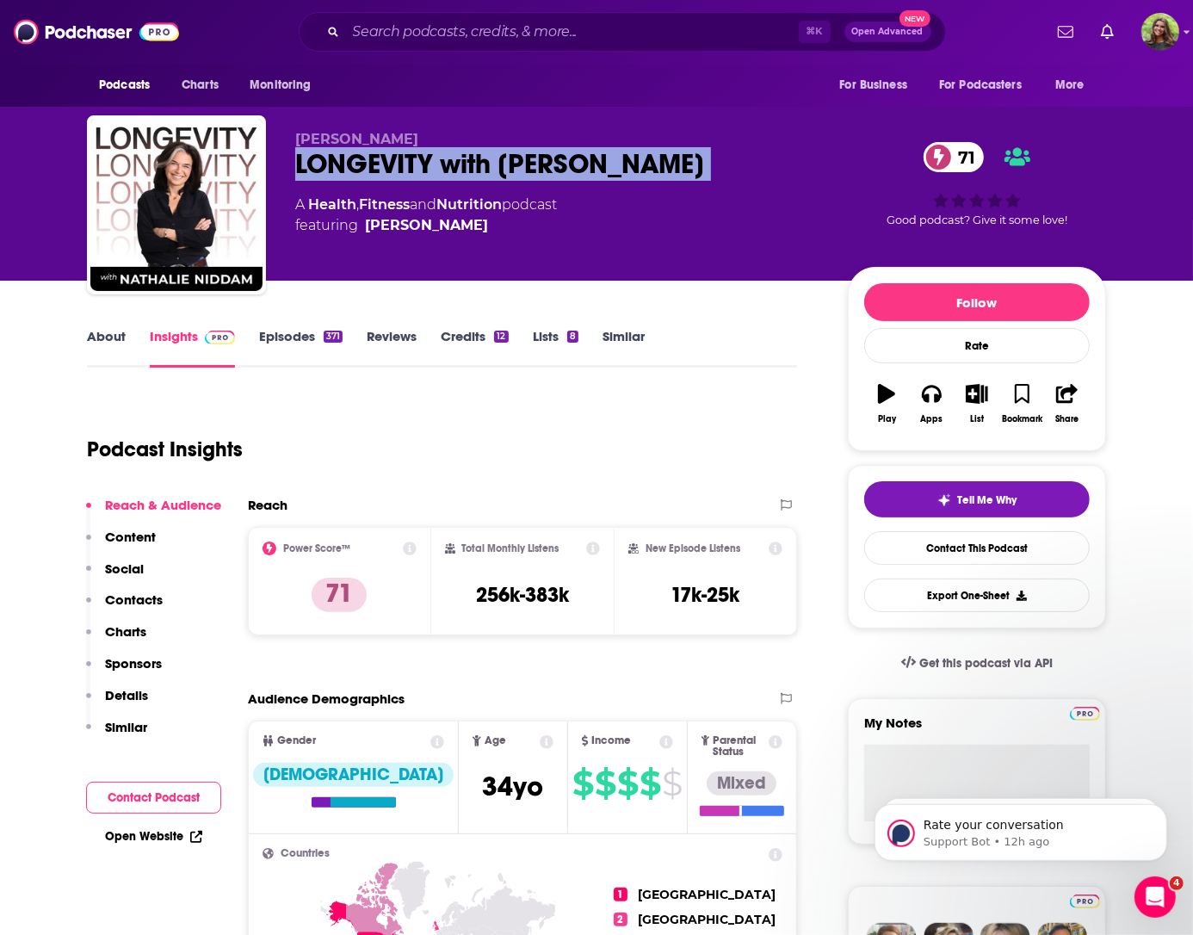
click at [524, 165] on div "LONGEVITY with Nathalie Niddam 71" at bounding box center [557, 164] width 525 height 34
copy div "LONGEVITY with Nathalie Niddam 71"
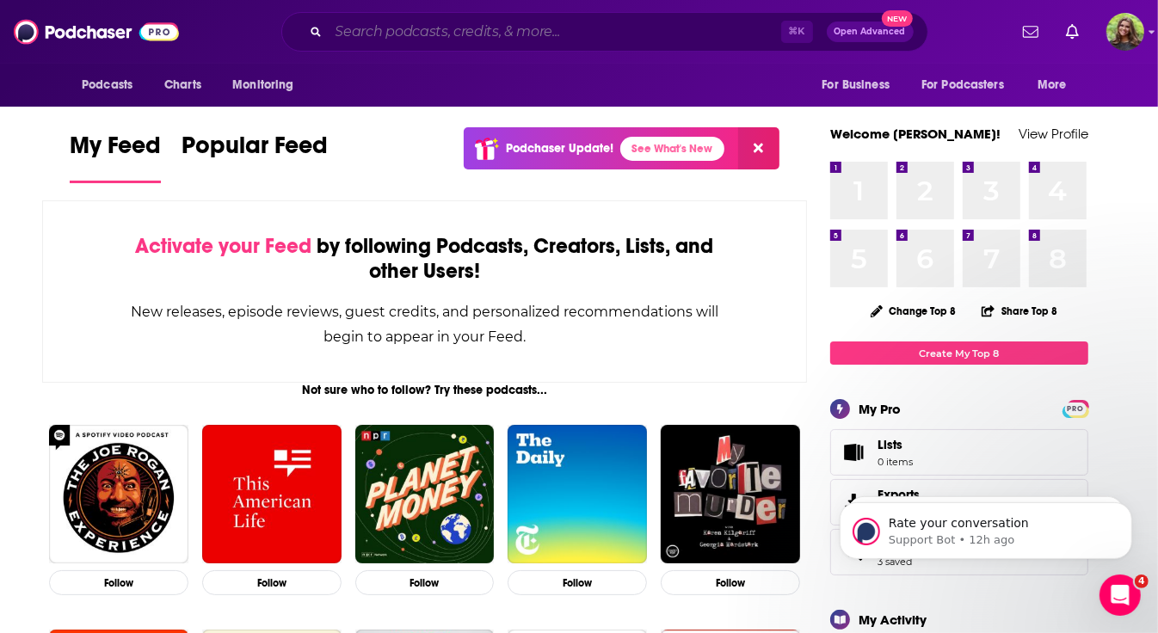
click at [482, 42] on input "Search podcasts, credits, & more..." at bounding box center [555, 32] width 453 height 28
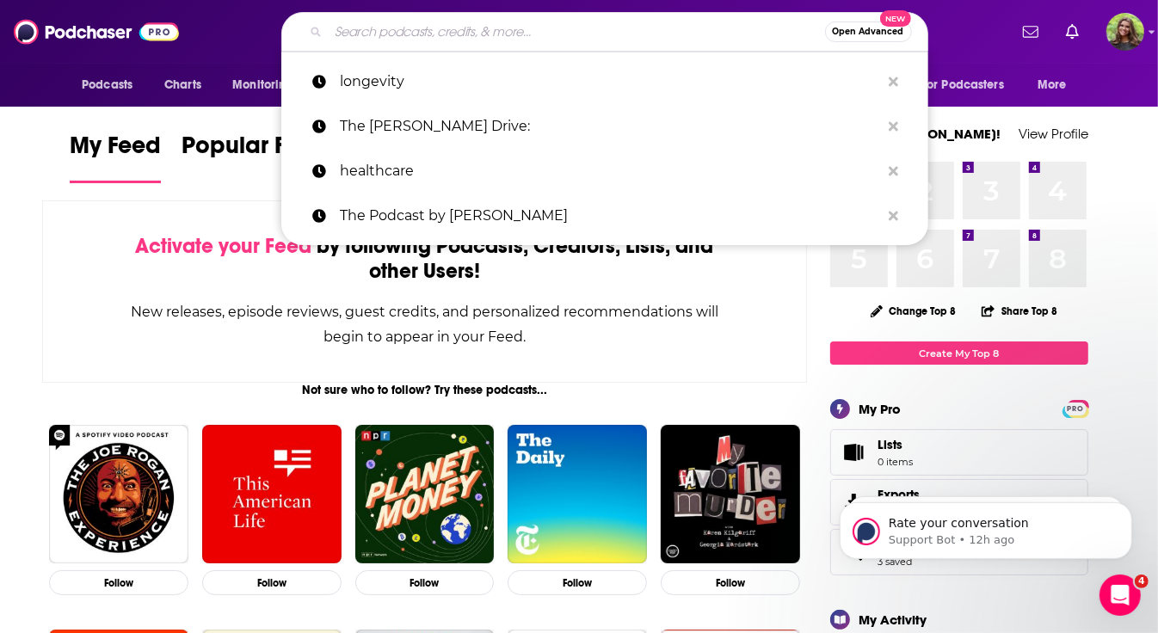
click at [481, 42] on input "Search podcasts, credits, & more..." at bounding box center [577, 32] width 497 height 28
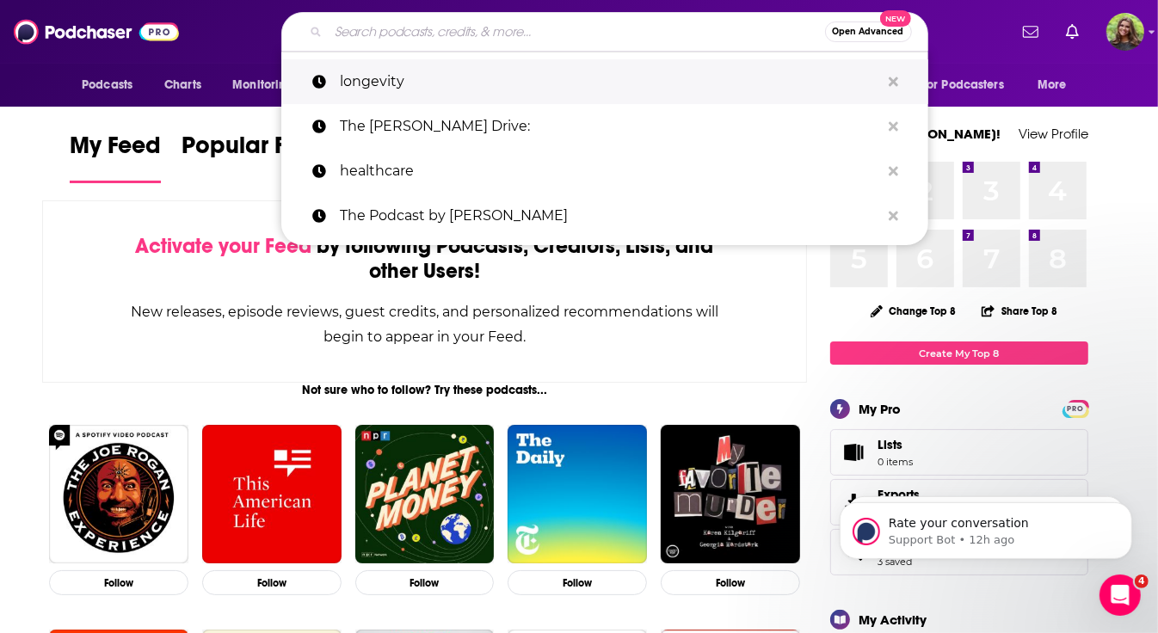
click at [380, 85] on p "longevity" at bounding box center [610, 81] width 540 height 45
click at [380, 85] on div "Podcasts Charts Monitoring For Business For Podcasters More" at bounding box center [579, 85] width 1102 height 43
type input "longevity"
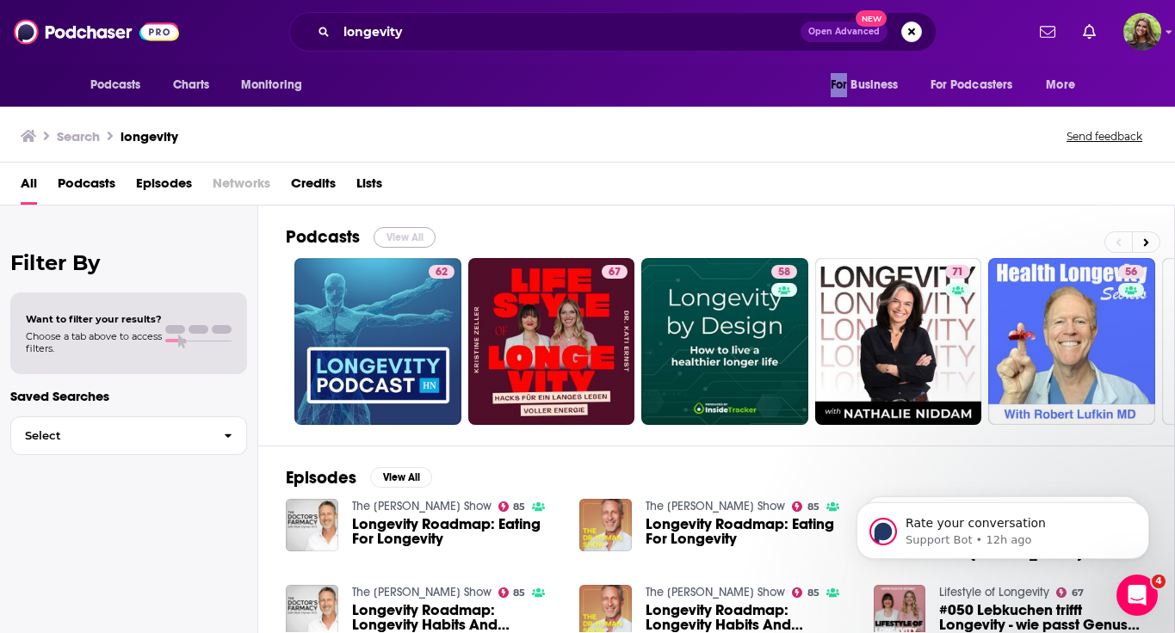
click at [403, 239] on button "View All" at bounding box center [405, 237] width 62 height 21
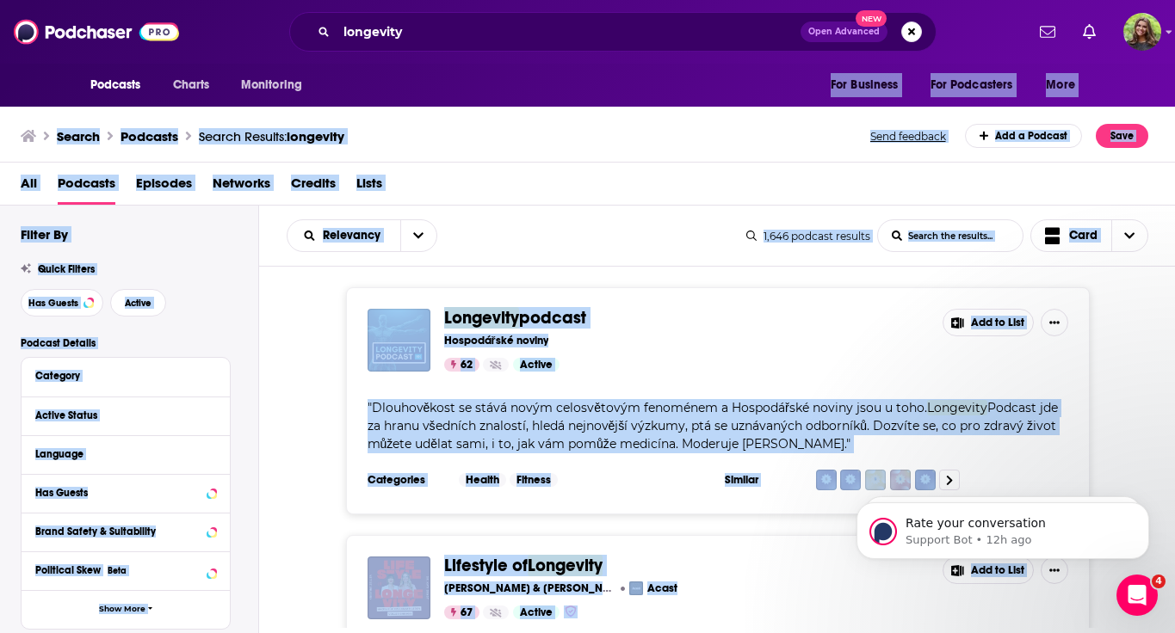
click at [169, 251] on div "Filter By Quick Filters Has Guests Active Podcast Details Category Active Statu…" at bounding box center [140, 601] width 238 height 750
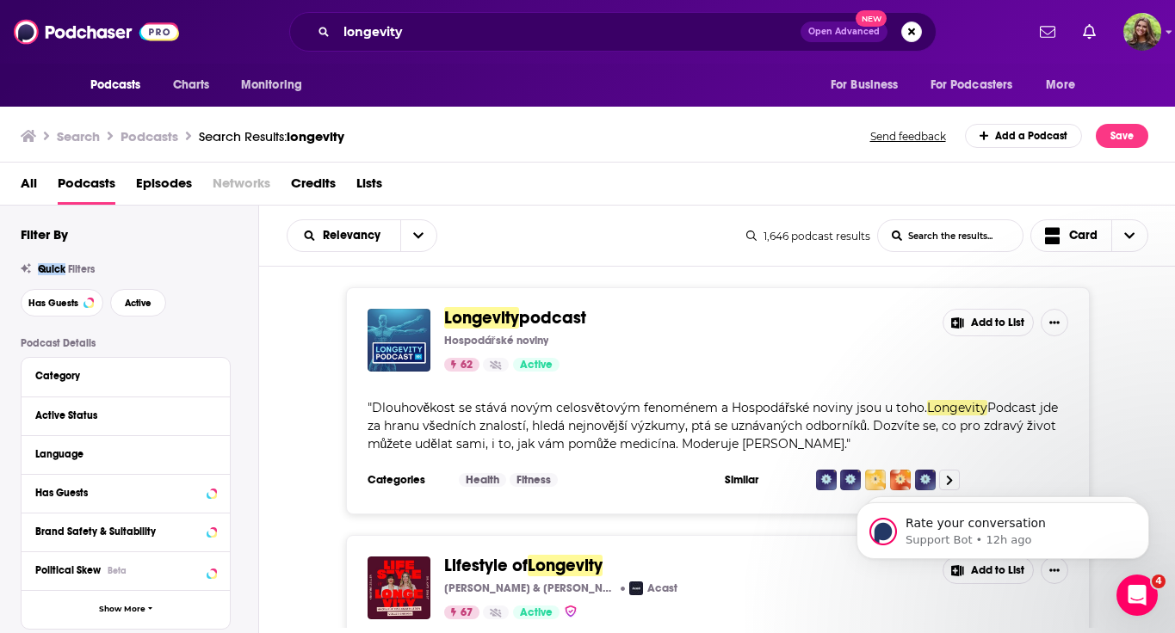
click at [169, 251] on div "Filter By Quick Filters Has Guests Active Podcast Details Category Active Statu…" at bounding box center [140, 601] width 238 height 750
click at [119, 303] on button "Active" at bounding box center [138, 303] width 56 height 28
click at [118, 303] on button "Active" at bounding box center [138, 303] width 56 height 28
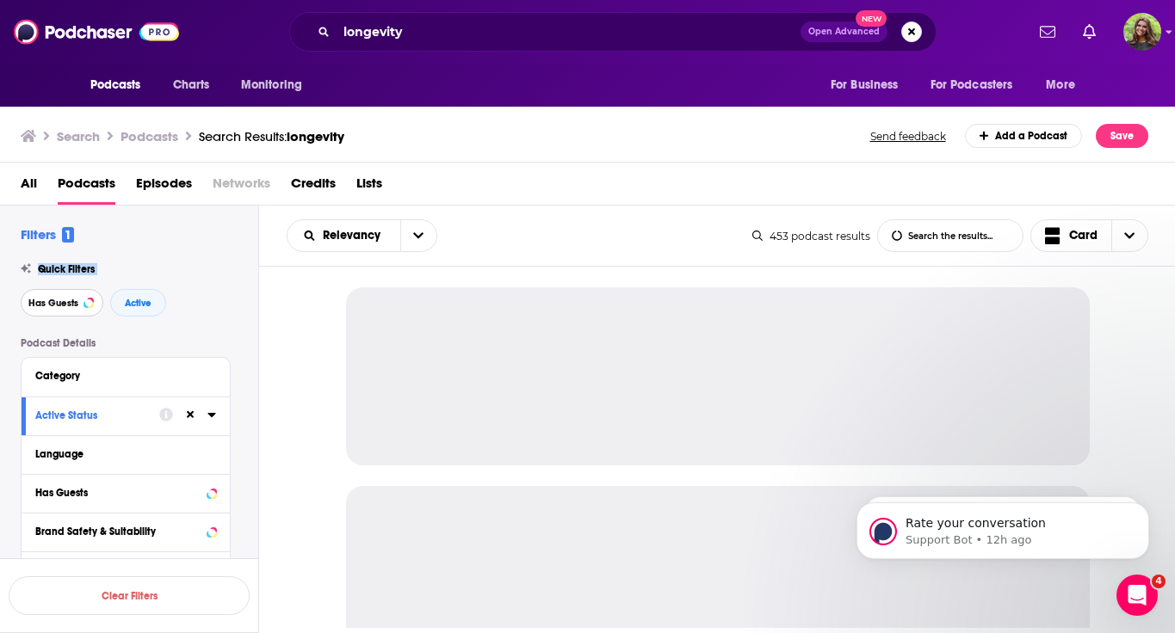
click at [72, 304] on span "Has Guests" at bounding box center [53, 303] width 50 height 9
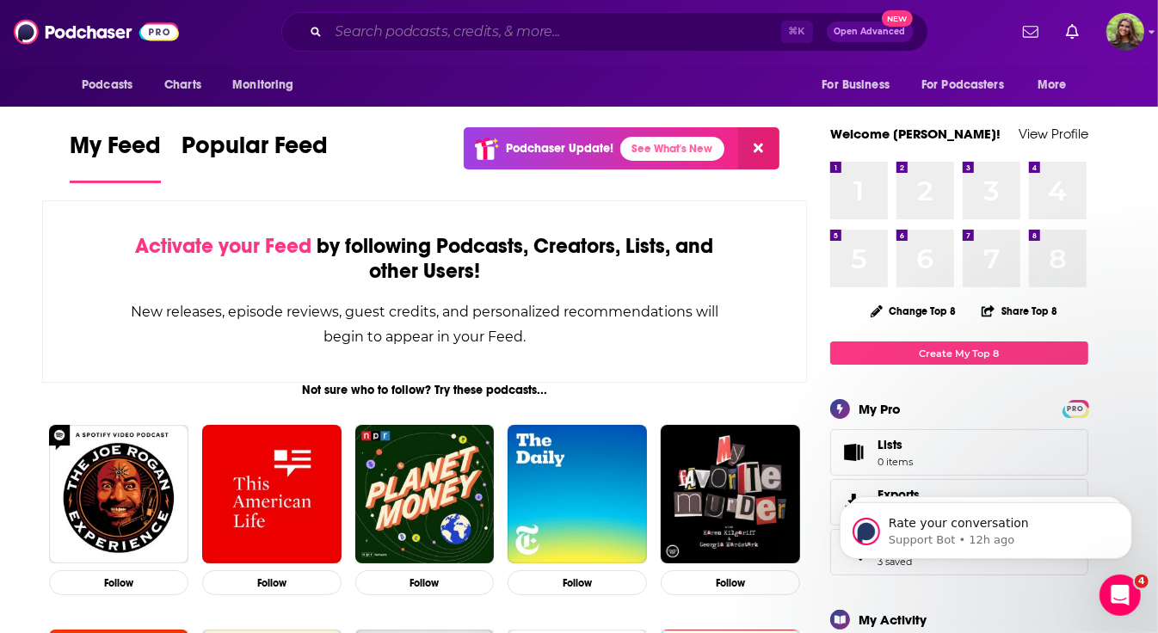
click at [436, 33] on input "Search podcasts, credits, & more..." at bounding box center [555, 32] width 453 height 28
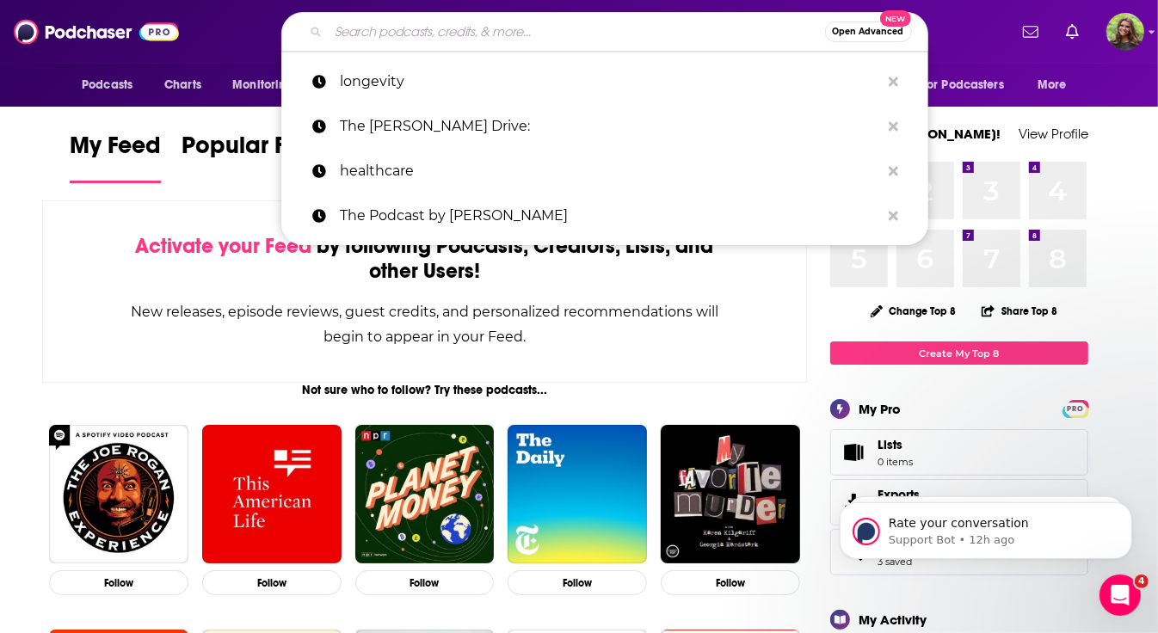
drag, startPoint x: 414, startPoint y: 77, endPoint x: 516, endPoint y: 26, distance: 114.7
click at [414, 77] on p "longevity" at bounding box center [610, 81] width 540 height 45
type input "longevity"
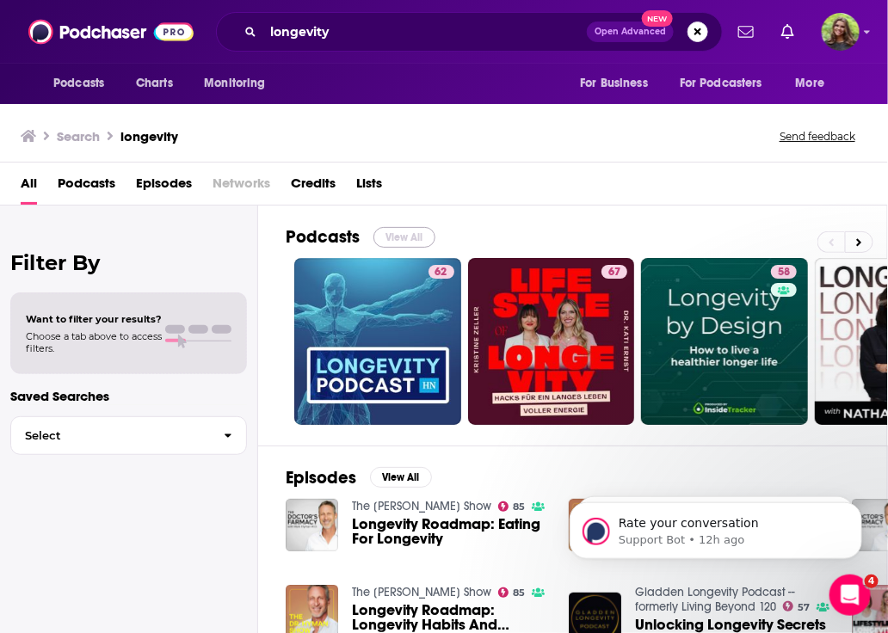
click at [388, 238] on button "View All" at bounding box center [405, 237] width 62 height 21
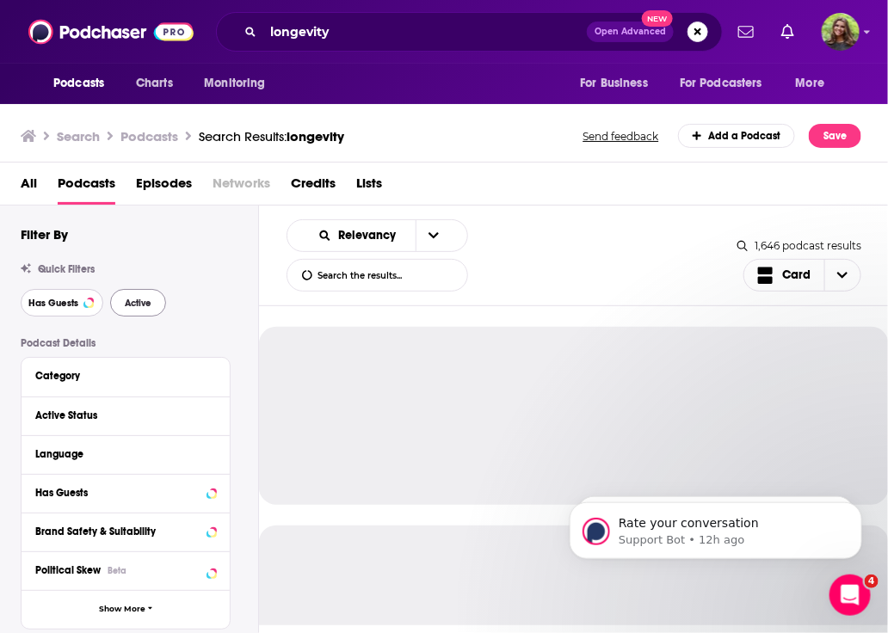
drag, startPoint x: 52, startPoint y: 302, endPoint x: 151, endPoint y: 315, distance: 100.7
click at [55, 302] on span "Has Guests" at bounding box center [53, 303] width 50 height 9
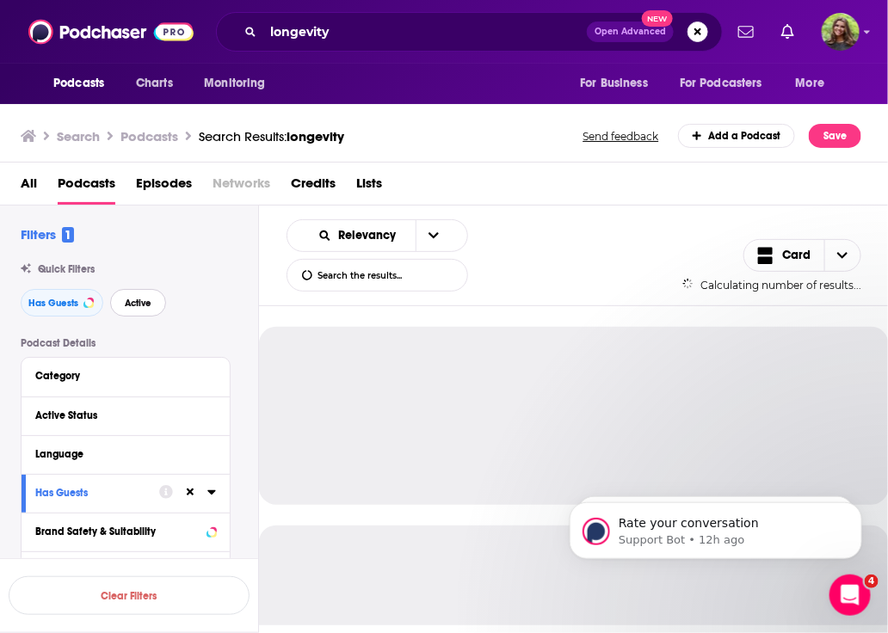
click at [147, 313] on button "Active" at bounding box center [138, 303] width 56 height 28
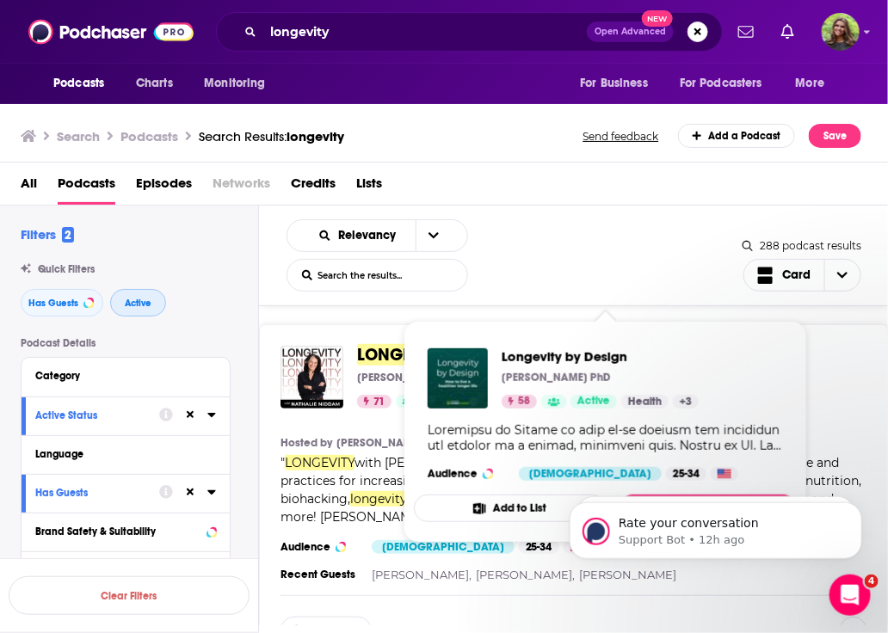
scroll to position [334, 0]
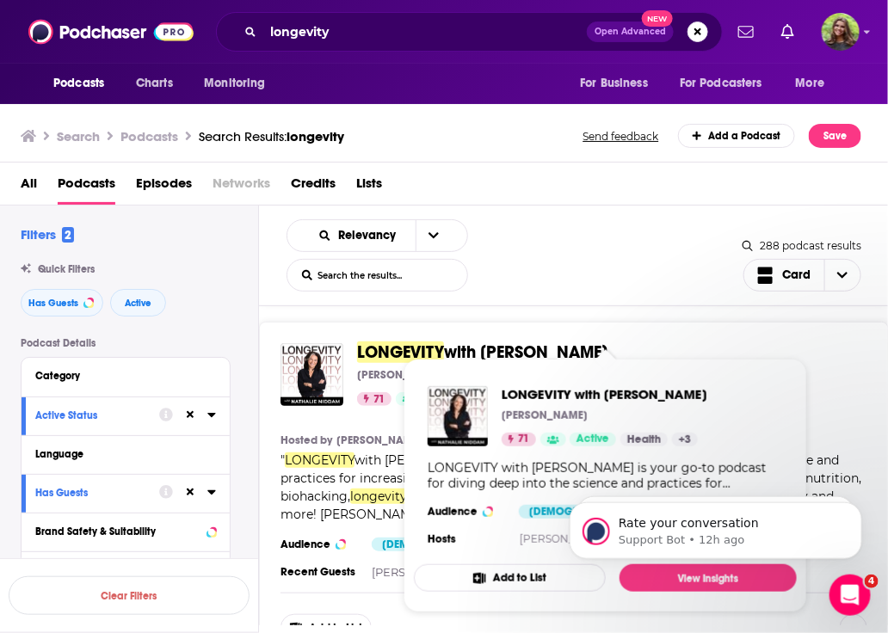
drag, startPoint x: 629, startPoint y: 353, endPoint x: 480, endPoint y: 344, distance: 149.1
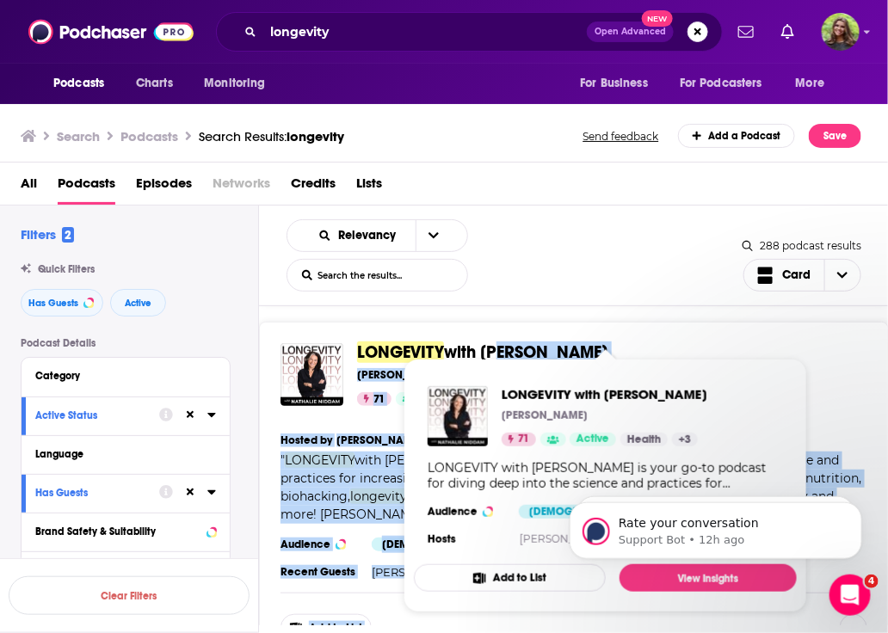
click at [645, 345] on span "LONGEVITY with Nathalie Niddam" at bounding box center [605, 352] width 497 height 19
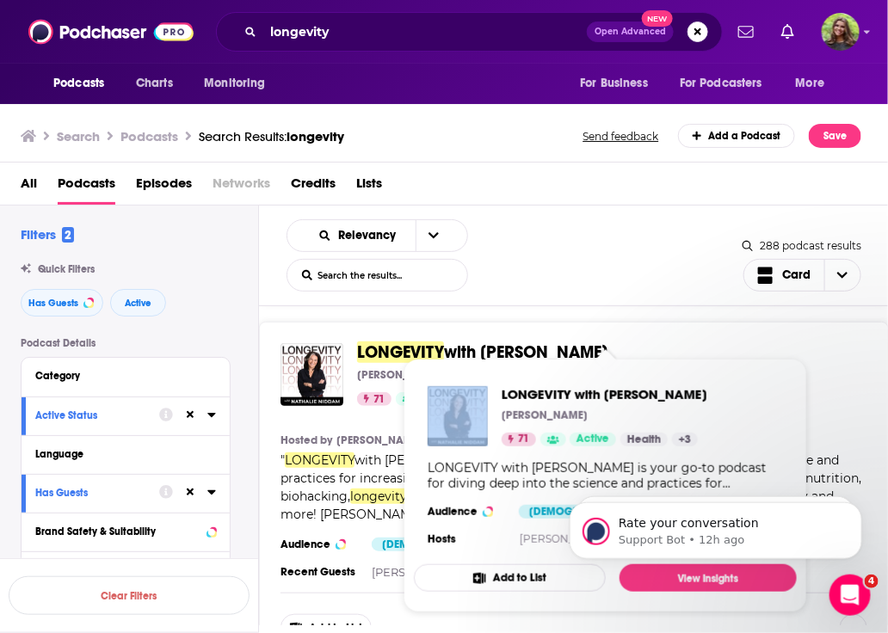
drag, startPoint x: 627, startPoint y: 352, endPoint x: 658, endPoint y: 349, distance: 31.9
click at [658, 349] on span "LONGEVITY with Nathalie Niddam Nathalie Niddam 71 Active Categories Health Fitn…" at bounding box center [606, 486] width 404 height 275
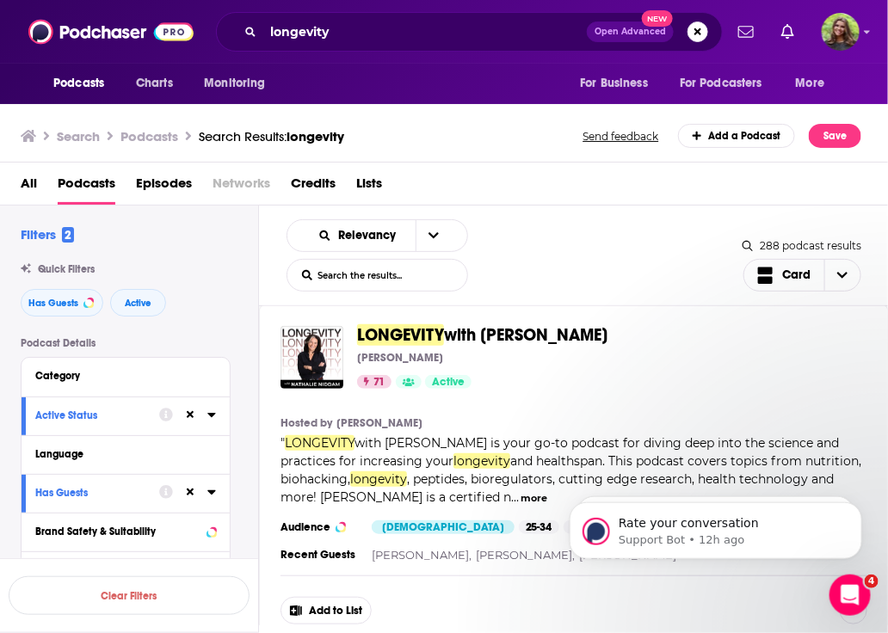
drag, startPoint x: 622, startPoint y: 334, endPoint x: 402, endPoint y: 326, distance: 220.5
click at [353, 330] on div "LONGEVITY with Nathalie Niddam Nathalie Niddam 71 Active Categories Health Fitn…" at bounding box center [574, 357] width 587 height 63
copy span "LONGEVITY with Nathalie Niddam"
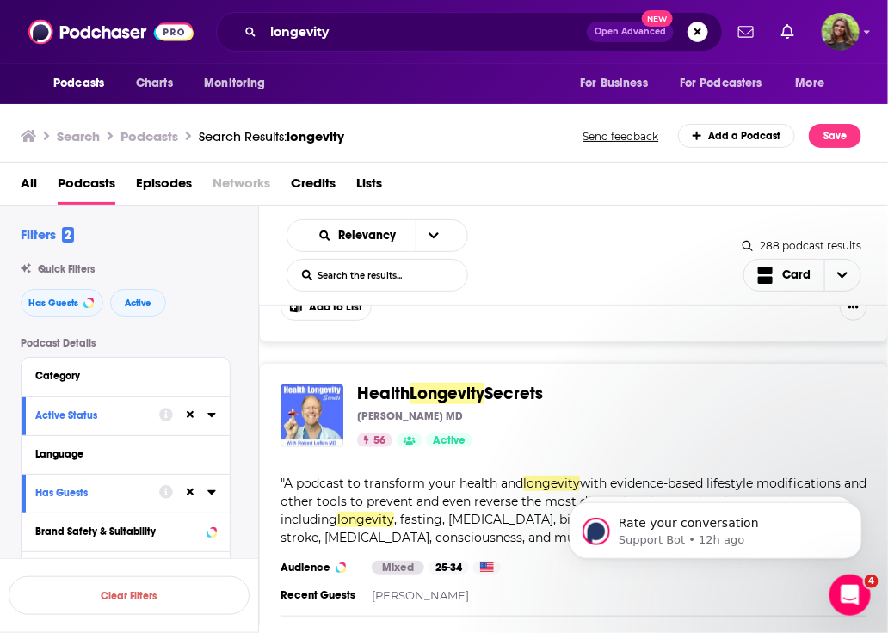
scroll to position [690, 0]
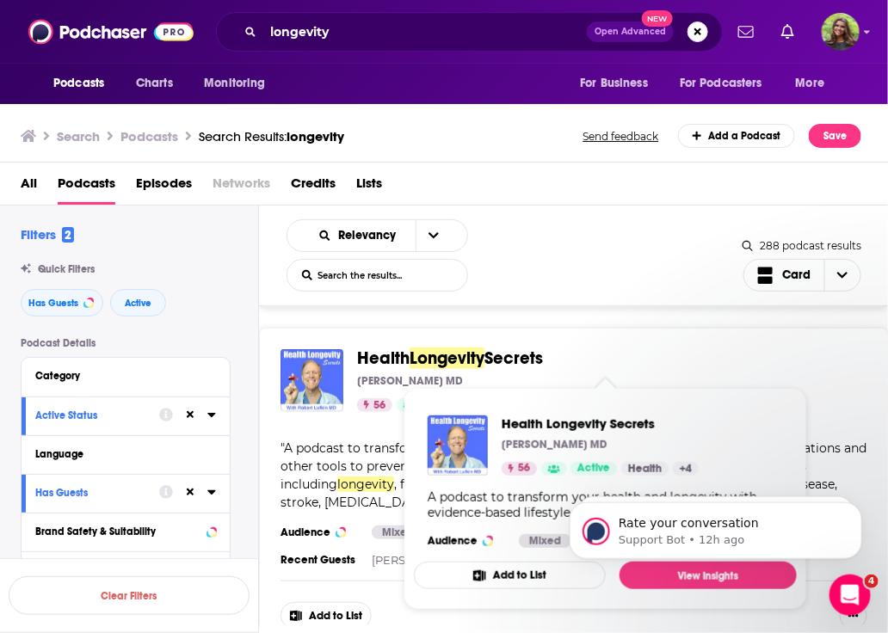
drag, startPoint x: 552, startPoint y: 366, endPoint x: 345, endPoint y: 361, distance: 206.6
click at [345, 361] on div "Health Longevity Secrets Robert Lufkin MD 56 Active Categories Health Fitness M…" at bounding box center [574, 380] width 587 height 63
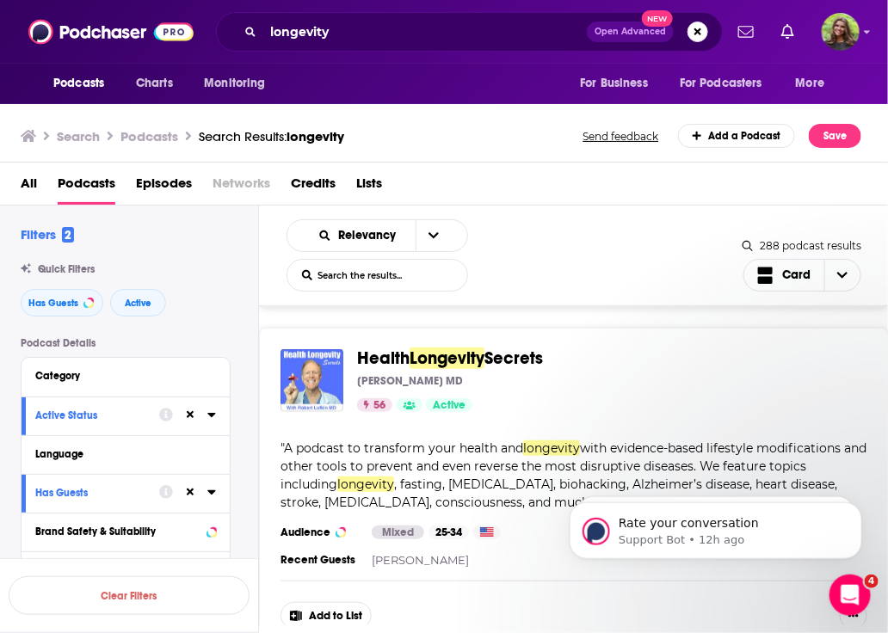
copy div "Health Longevity Secrets"
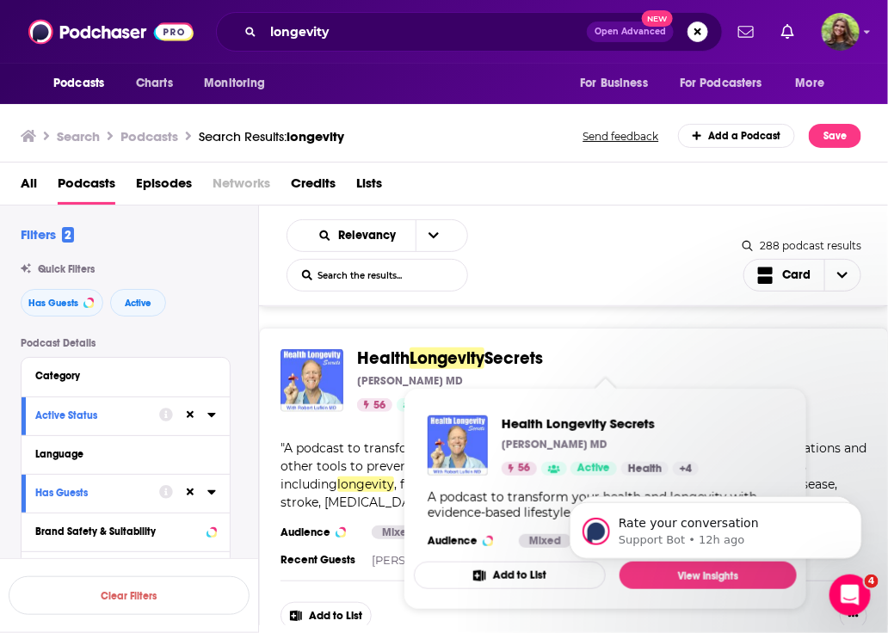
copy div "Health Longevity Secrets"
click at [565, 361] on span "Health Longevity Secrets" at bounding box center [605, 358] width 497 height 19
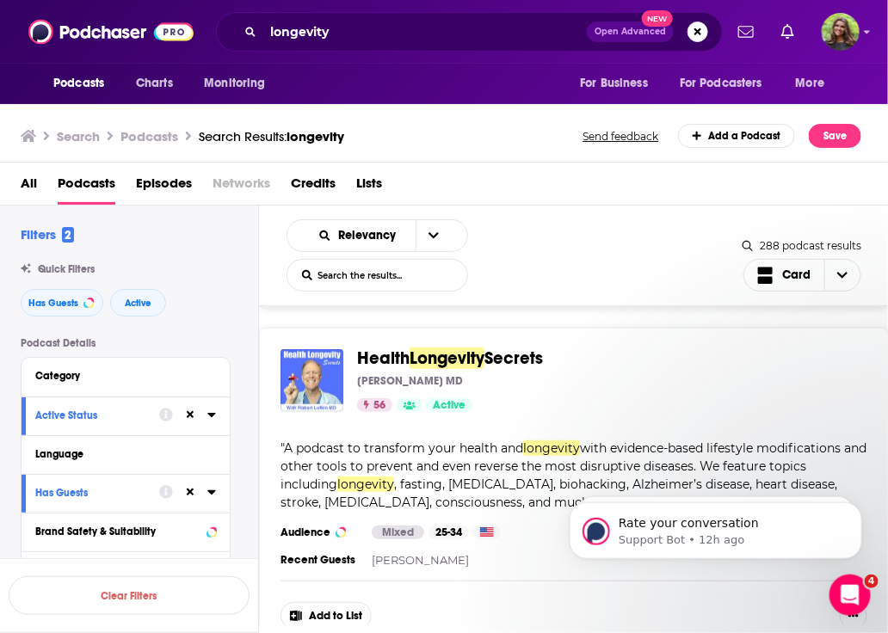
click at [505, 403] on div "56 Active Categories Health Fitness Medicine" at bounding box center [605, 405] width 497 height 14
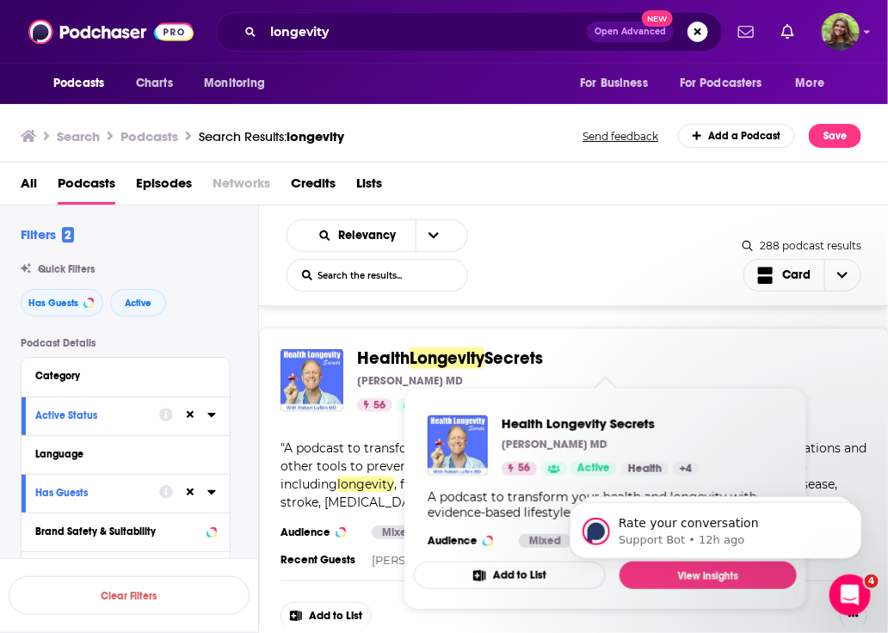
drag, startPoint x: 544, startPoint y: 363, endPoint x: 391, endPoint y: 384, distance: 154.6
click at [391, 384] on div "Health Longevity Secrets Robert Lufkin MD 56 Active Categories Health Fitness M…" at bounding box center [605, 380] width 497 height 63
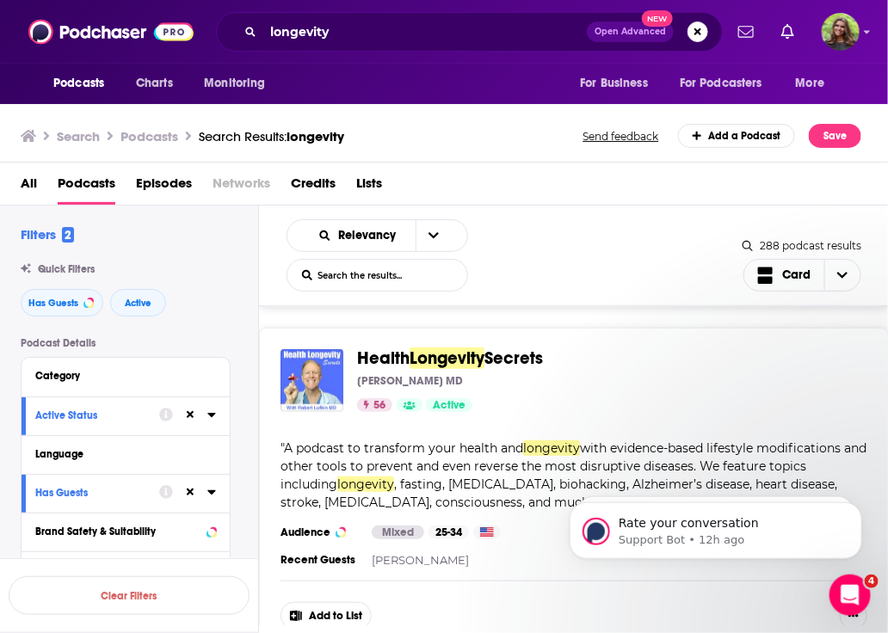
click at [530, 416] on div "Health Longevity Secrets Robert Lufkin MD 56 Active Categories Health Fitness M…" at bounding box center [574, 490] width 630 height 324
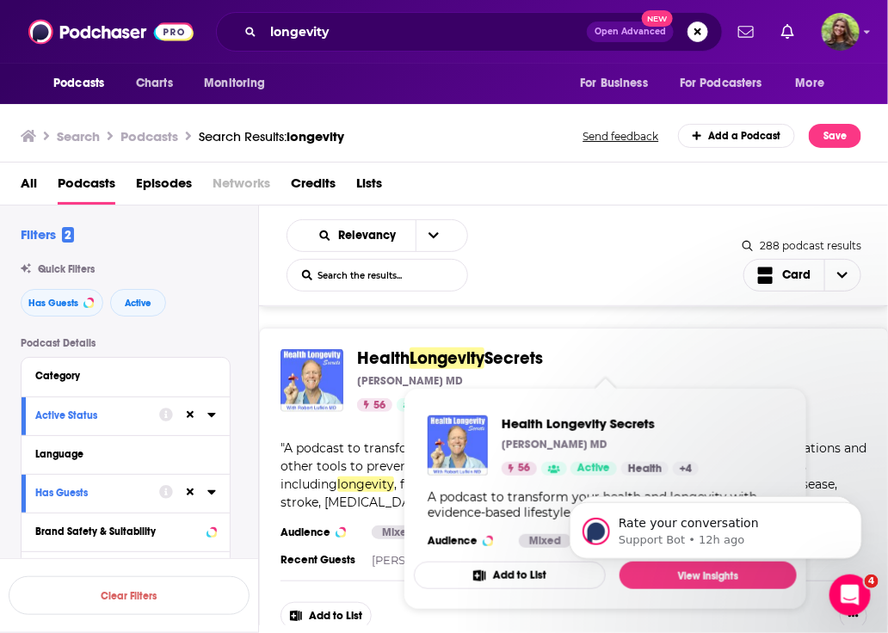
drag, startPoint x: 528, startPoint y: 360, endPoint x: 349, endPoint y: 354, distance: 179.1
click at [349, 354] on div "Health Longevity Secrets Robert Lufkin MD 56 Active Categories Health Fitness M…" at bounding box center [574, 380] width 587 height 63
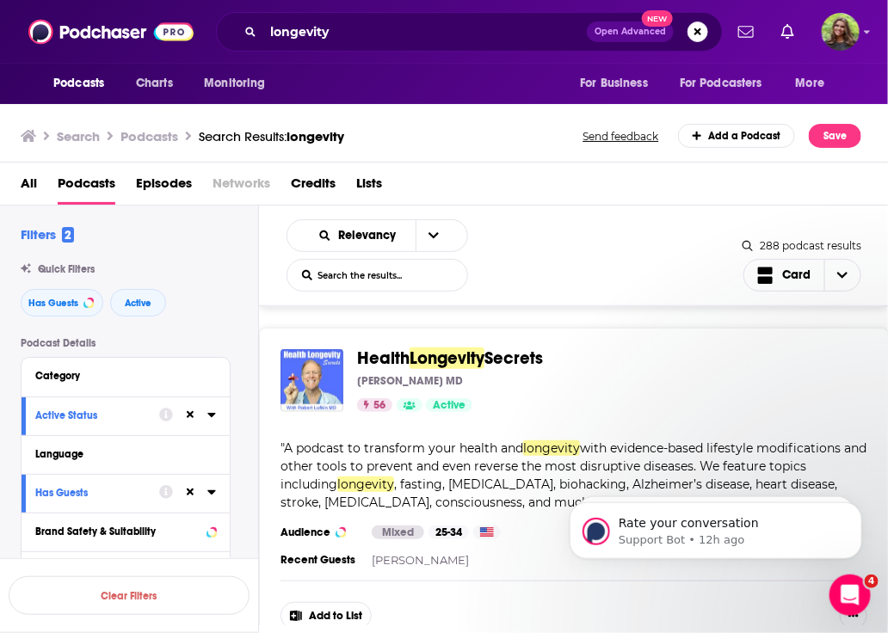
copy div "Health Longevity Secrets"
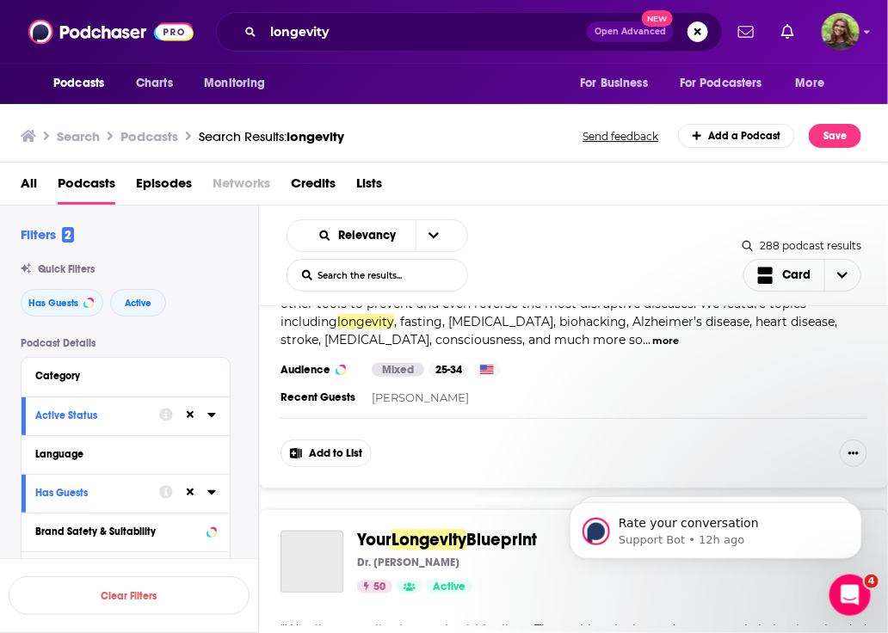
scroll to position [1056, 0]
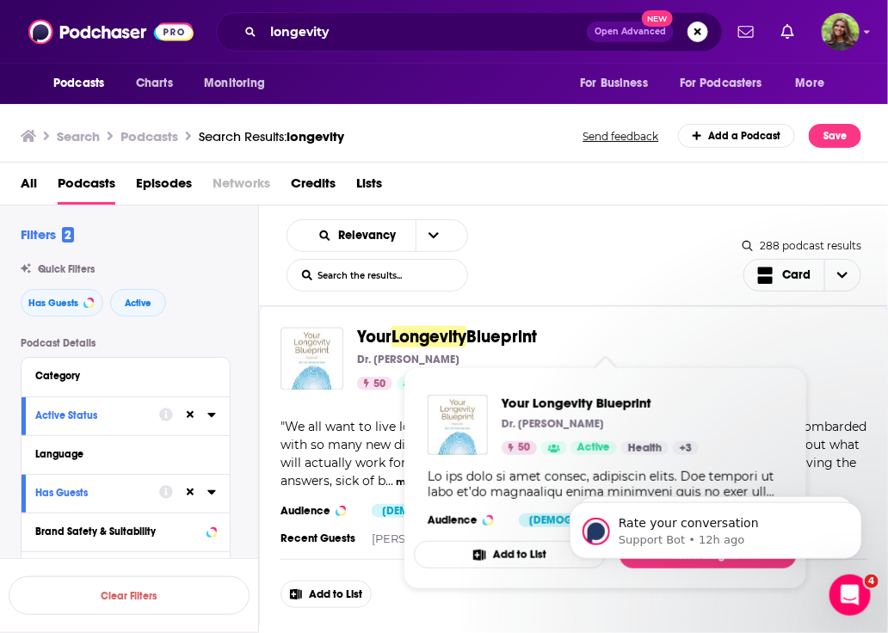
drag, startPoint x: 547, startPoint y: 338, endPoint x: 355, endPoint y: 349, distance: 191.3
click at [355, 349] on div "Your Longevity Blueprint Dr. Stephanie Gray 50 Active Categories Health Fitness…" at bounding box center [574, 359] width 587 height 63
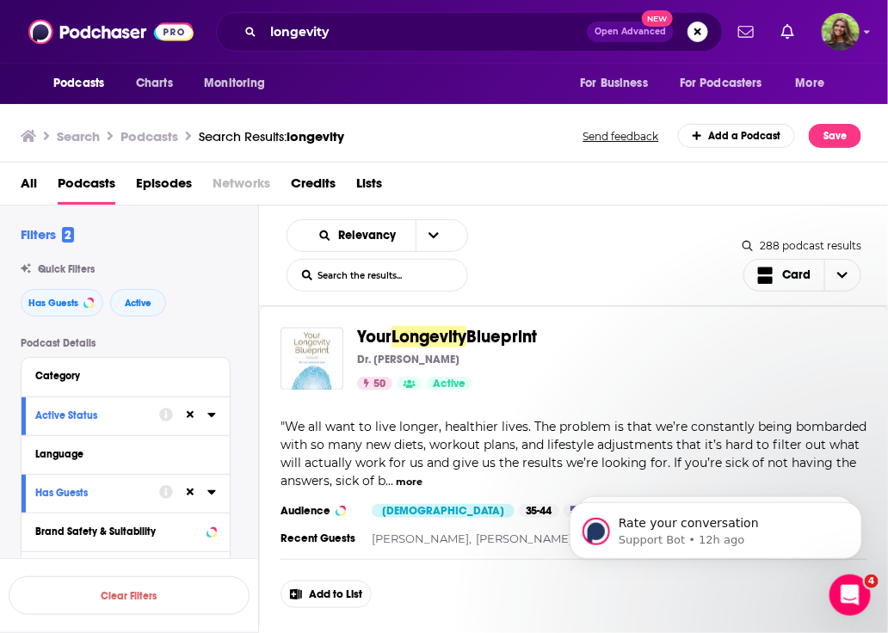
copy span "Your Longevity Blueprint"
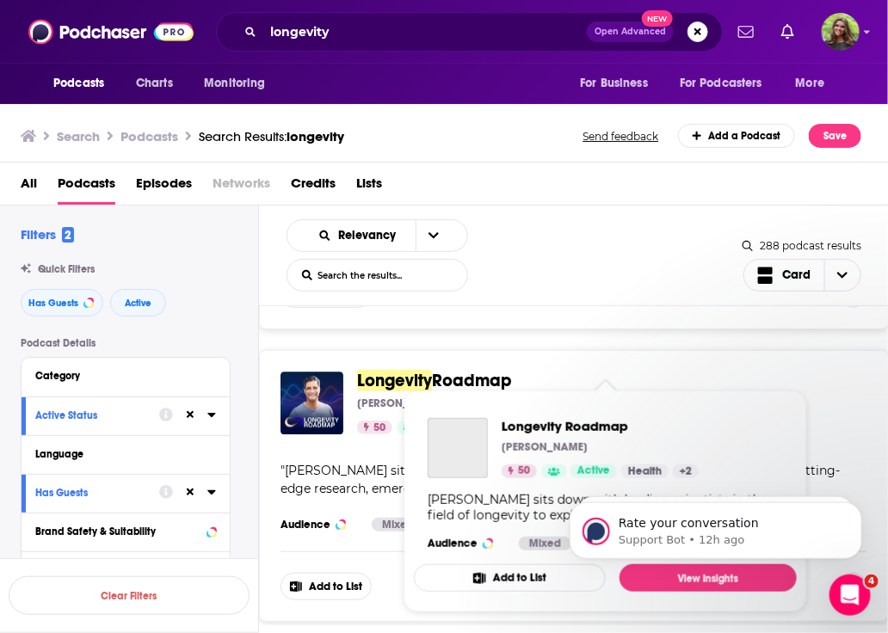
scroll to position [1375, 0]
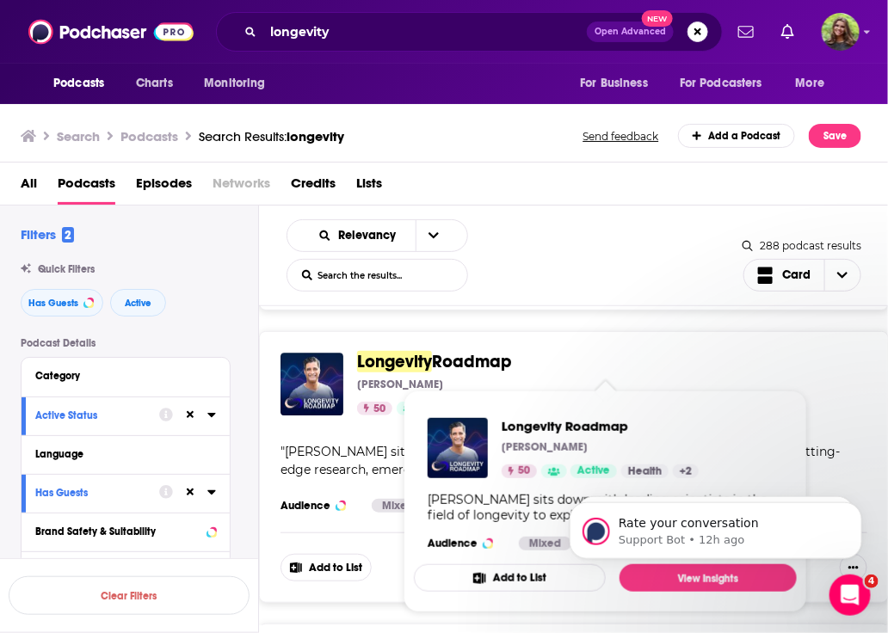
drag, startPoint x: 522, startPoint y: 366, endPoint x: 355, endPoint y: 361, distance: 166.2
click at [355, 361] on div "Longevity Roadmap Buck Joffrey 50 Active Categories Health Fitness Alternative …" at bounding box center [574, 384] width 587 height 63
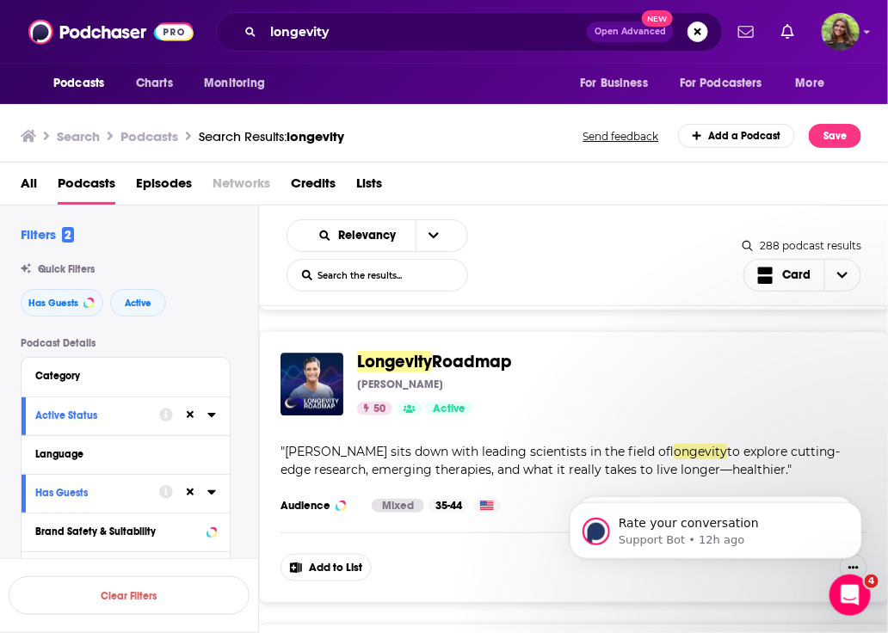
copy span "Longevity Roadmap"
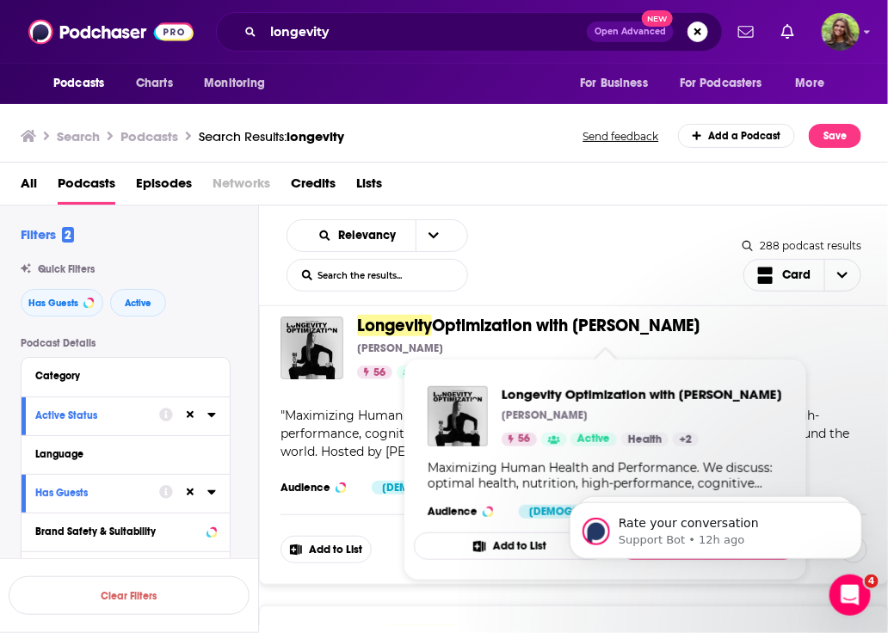
scroll to position [1700, 0]
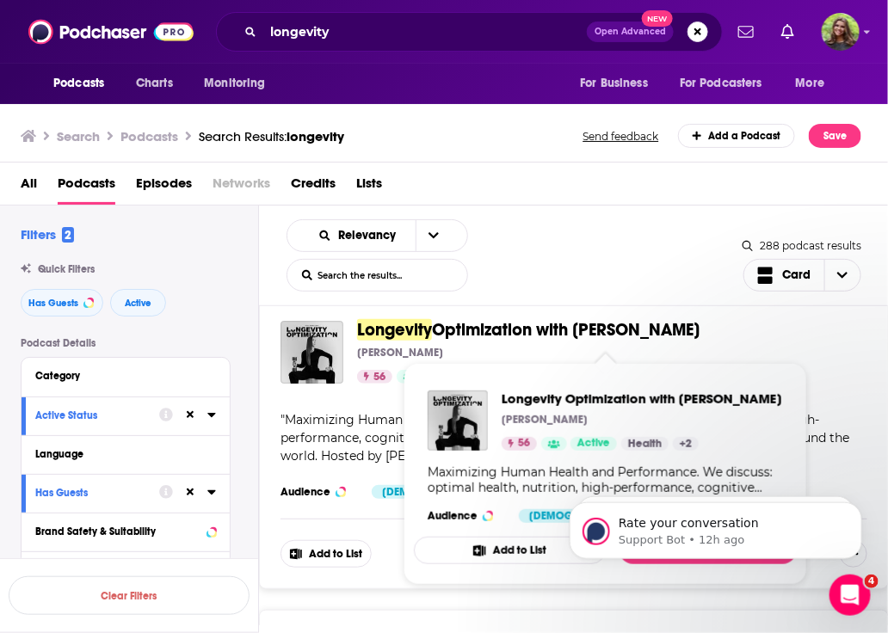
drag, startPoint x: 732, startPoint y: 331, endPoint x: 350, endPoint y: 343, distance: 382.3
click at [350, 343] on div "Longevity Optimization with Kayla Barnes-Lentz Kayla Barnes-Lentz 56 Active Cat…" at bounding box center [574, 352] width 587 height 63
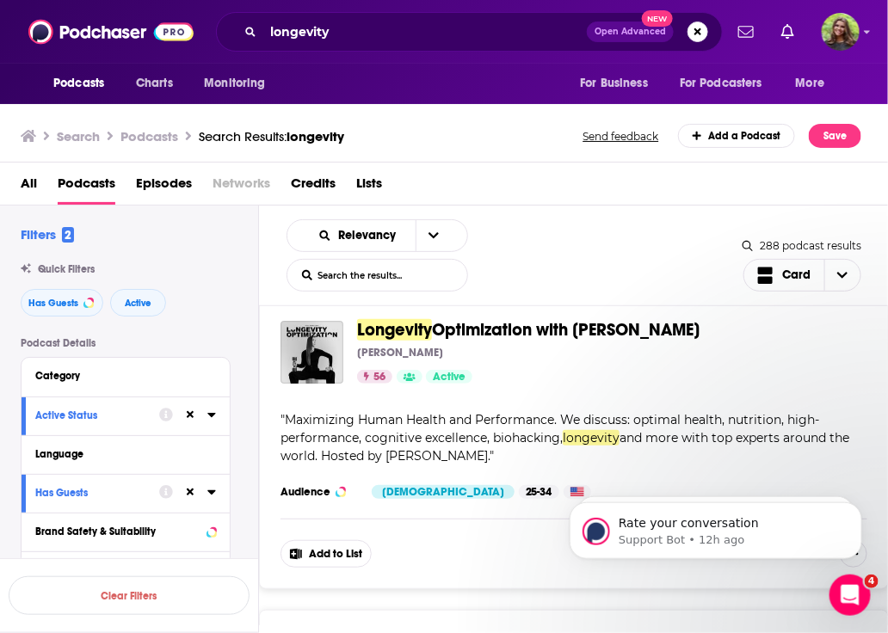
copy div "Longevity Optimization with Kayla Barnes-Lentz"
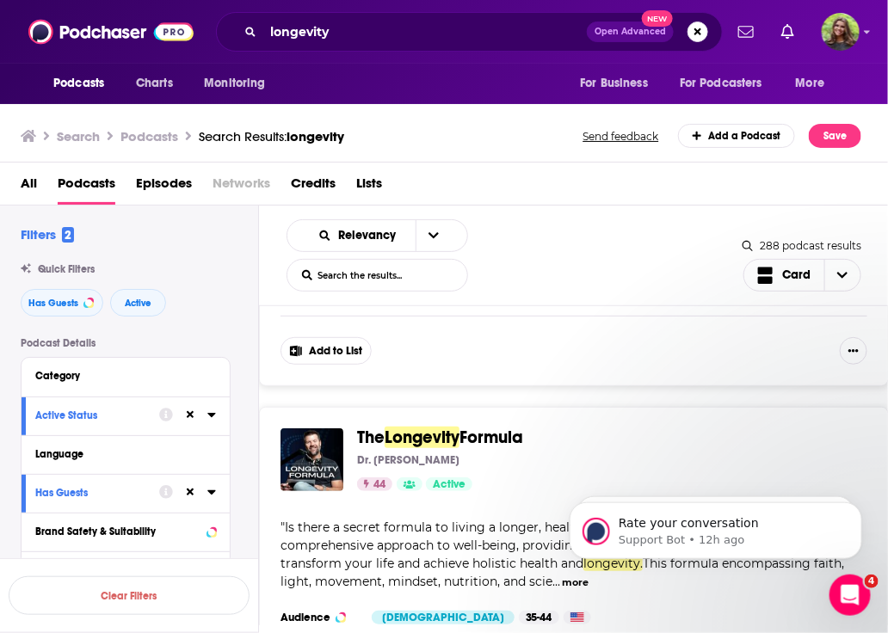
scroll to position [1932, 0]
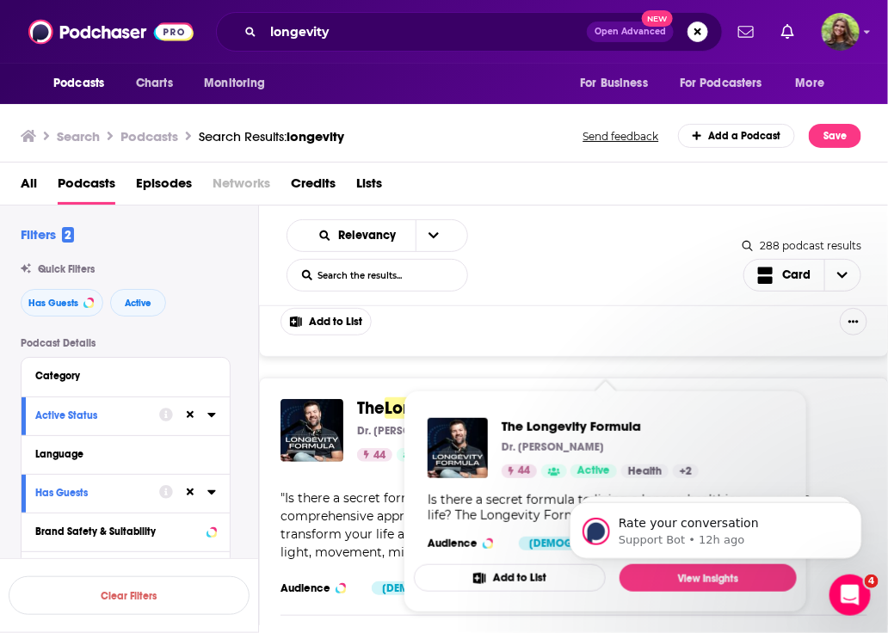
click at [390, 411] on span "Longevity" at bounding box center [422, 409] width 75 height 22
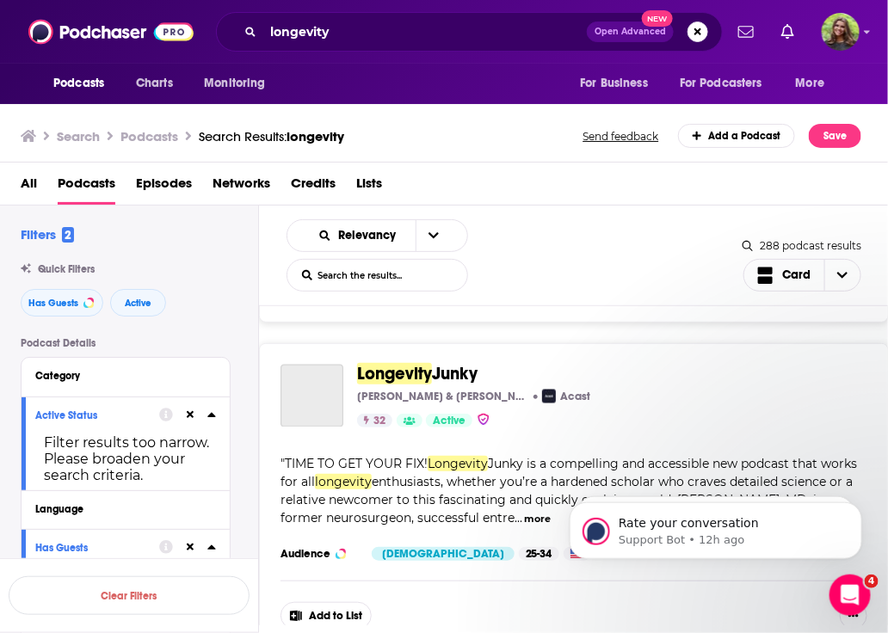
scroll to position [2661, 0]
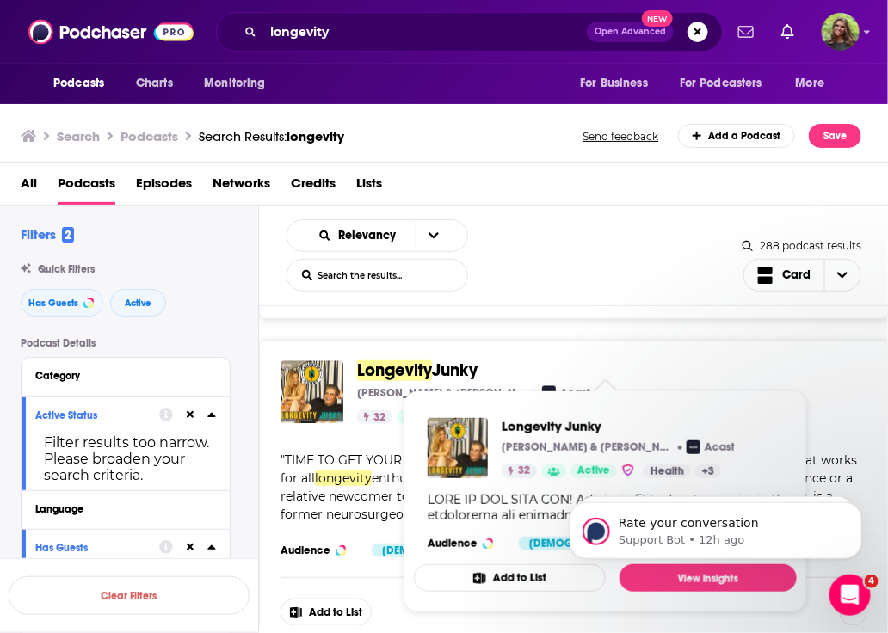
click at [444, 380] on span "Longevity Junky Buck Joffrey & Nikki Leigh Acast 32 Active Categories Health Fi…" at bounding box center [606, 501] width 404 height 243
drag, startPoint x: 478, startPoint y: 378, endPoint x: 361, endPoint y: 374, distance: 117.1
click at [349, 378] on div "Longevity Junky Buck Joffrey & Nikki Leigh Acast 32 Active Categories Health Fi…" at bounding box center [574, 392] width 587 height 63
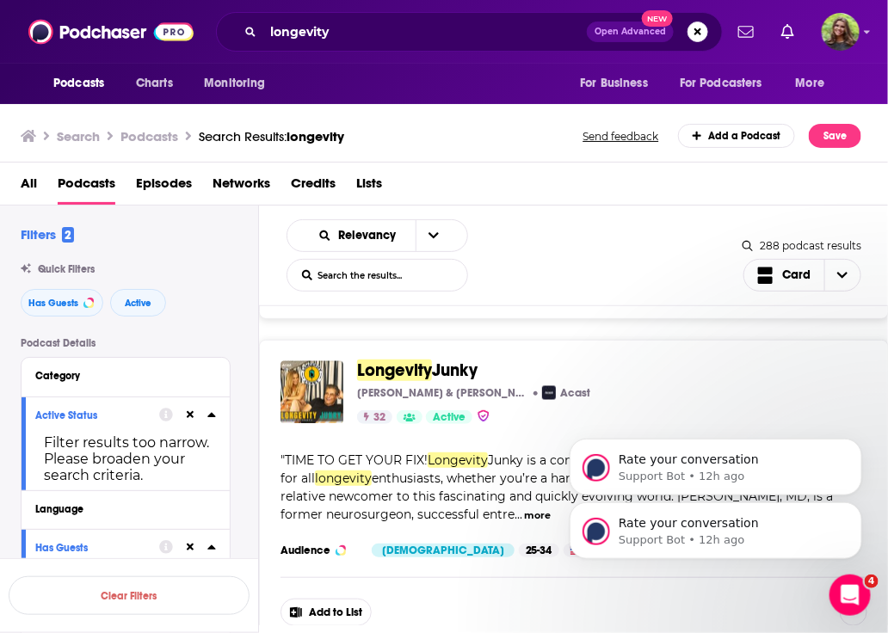
copy div "Longevity Junky"
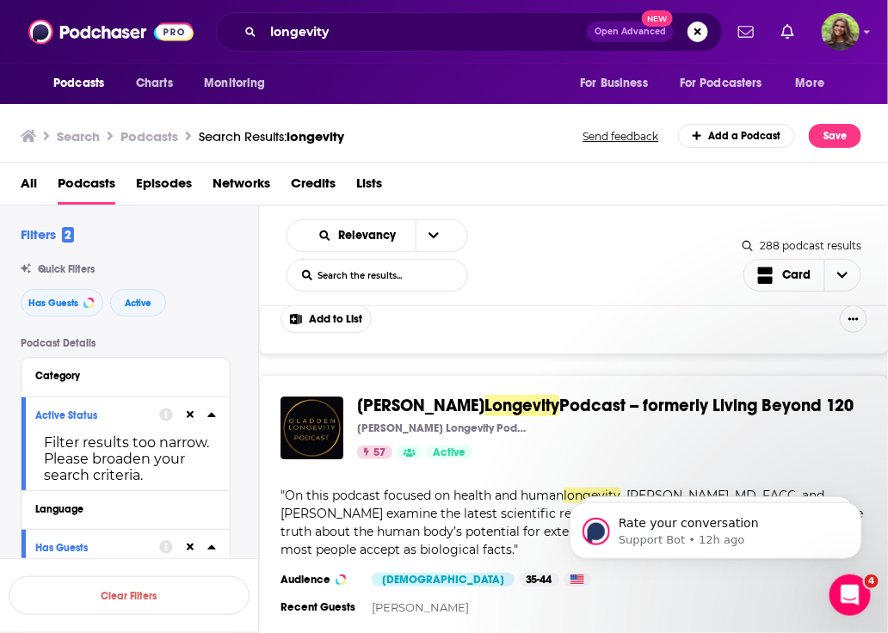
scroll to position [3252, 0]
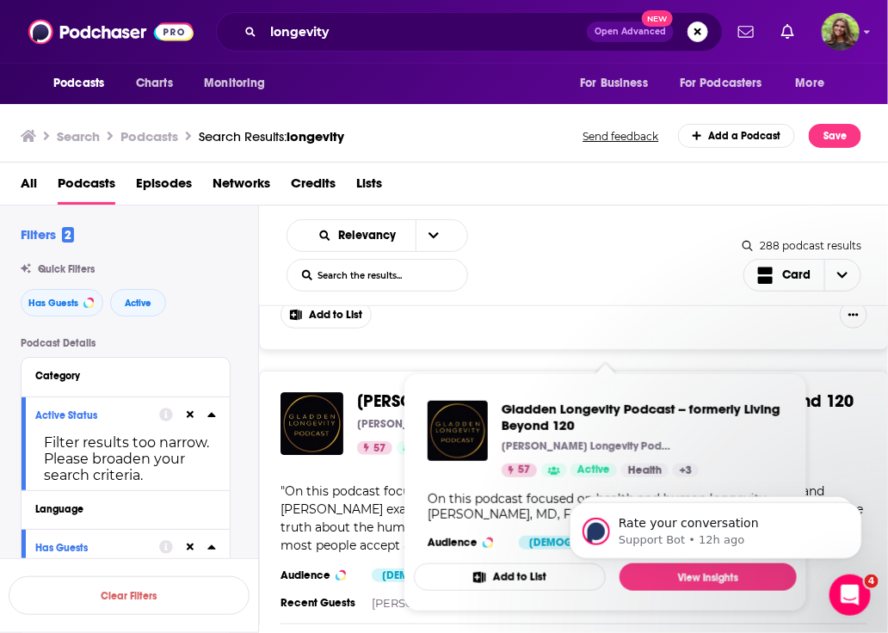
click at [825, 409] on span "Gladden Longevity Podcast -- formerly Living Beyond 120" at bounding box center [605, 401] width 497 height 19
drag, startPoint x: 802, startPoint y: 415, endPoint x: 712, endPoint y: 410, distance: 90.5
click at [703, 409] on span "Gladden Longevity Podcast -- formerly Living Beyond 120 Gladden Longevity Podca…" at bounding box center [606, 492] width 404 height 259
click at [765, 359] on div "Longevity by Design Gil Blander PhD 58 Active Categories Health Fitness Medicin…" at bounding box center [574, 63] width 630 height 5977
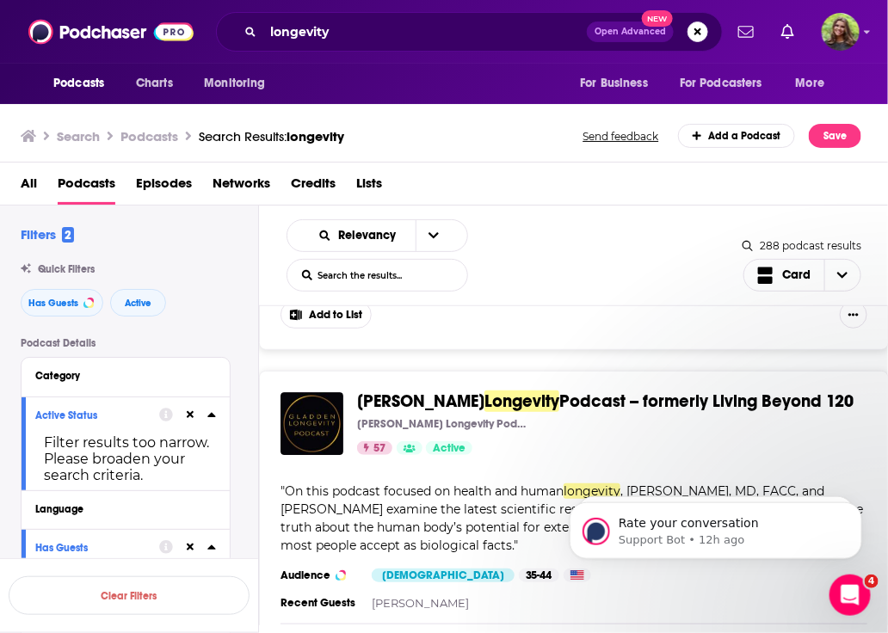
click at [812, 374] on div "Longevity by Design Gil Blander PhD 58 Active Categories Health Fitness Medicin…" at bounding box center [574, 63] width 630 height 5977
click at [845, 368] on div "Longevity by Design Gil Blander PhD 58 Active Categories Health Fitness Medicin…" at bounding box center [574, 63] width 630 height 5977
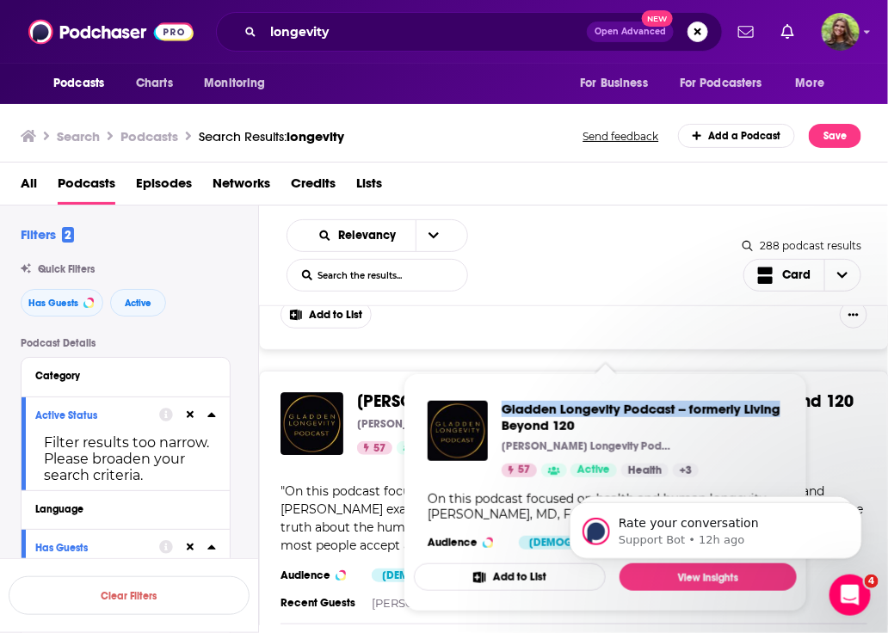
drag, startPoint x: 806, startPoint y: 404, endPoint x: 510, endPoint y: 392, distance: 296.3
click at [510, 394] on div "Podcasts Charts Monitoring longevity Open Advanced New For Business For Podcast…" at bounding box center [444, 316] width 888 height 633
click at [537, 363] on span "Gladden Longevity Podcast -- formerly Living Beyond 120 Gladden Longevity Podca…" at bounding box center [606, 492] width 404 height 259
click at [421, 367] on span "Gladden Longevity Podcast -- formerly Living Beyond 120 Gladden Longevity Podca…" at bounding box center [606, 492] width 404 height 259
drag, startPoint x: 789, startPoint y: 407, endPoint x: 493, endPoint y: 417, distance: 296.2
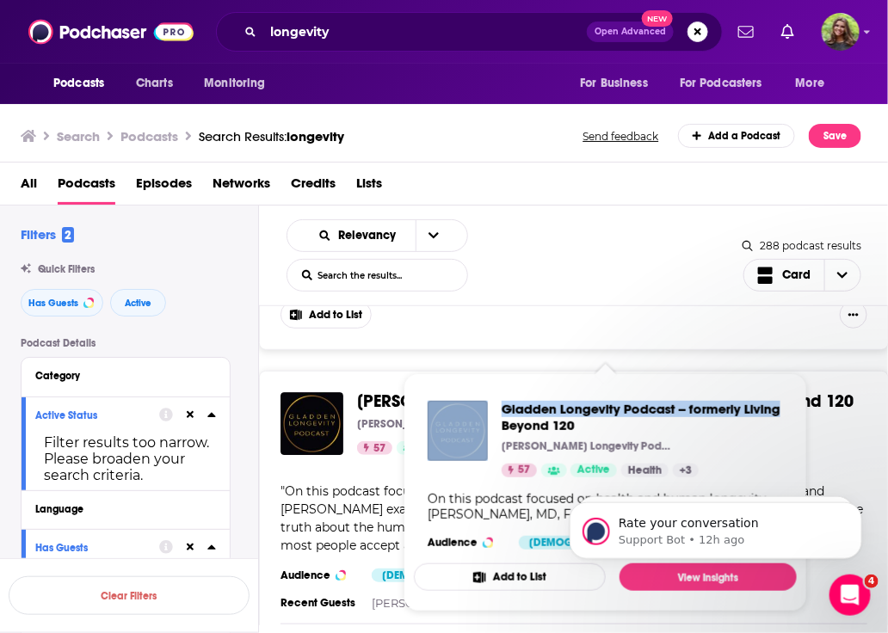
click at [493, 417] on div "Gladden Longevity Podcast -- formerly Living Beyond 120 Gladden Longevity Podca…" at bounding box center [605, 475] width 383 height 176
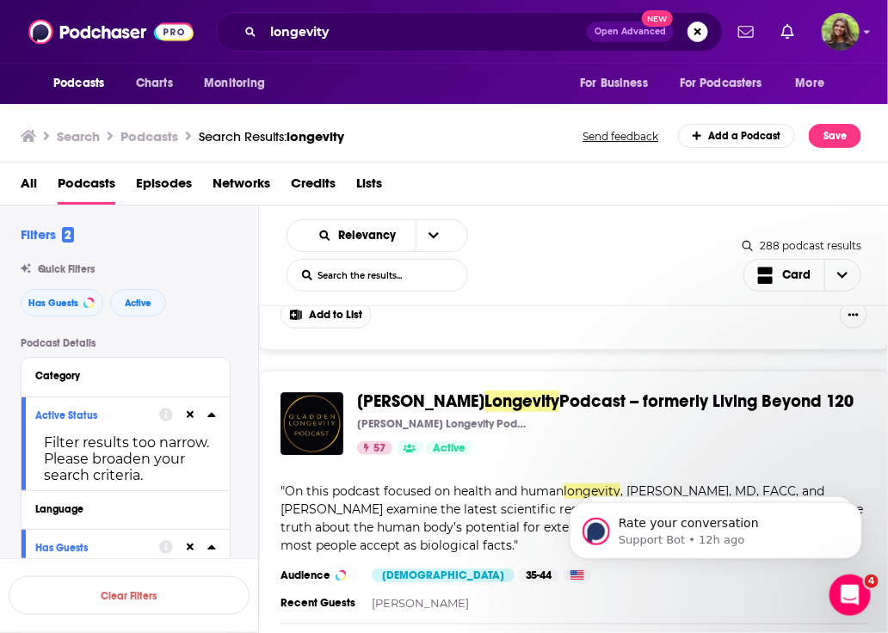
copy div "Gladden Longevity Podcast -- formerly Living"
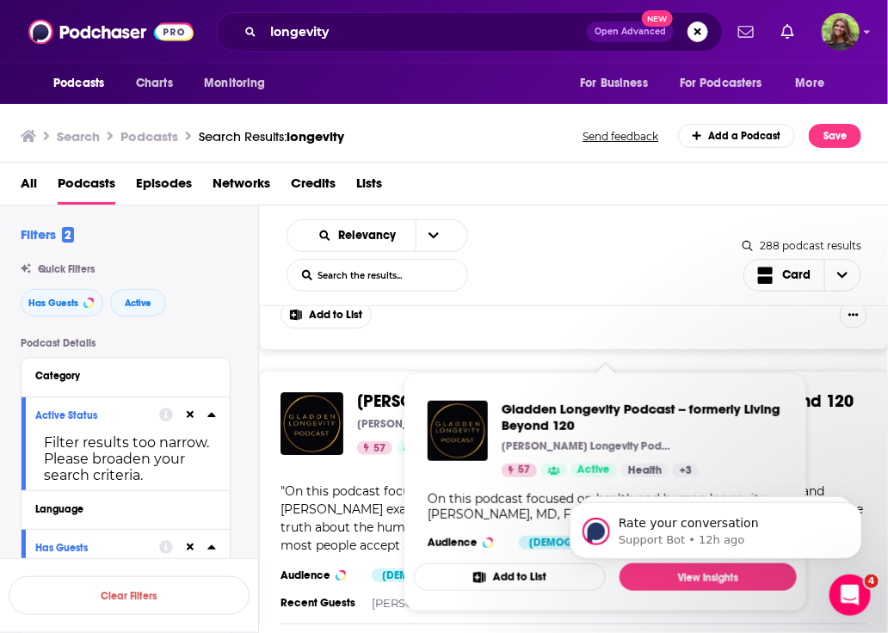
drag, startPoint x: 225, startPoint y: 329, endPoint x: 341, endPoint y: 353, distance: 118.7
click at [225, 330] on div "Filters 2 Quick Filters Has Guests Active Podcast Details Category Active Statu…" at bounding box center [140, 645] width 238 height 838
click at [816, 411] on span "Gladden Longevity Podcast -- formerly Living Beyond 120" at bounding box center [605, 401] width 497 height 19
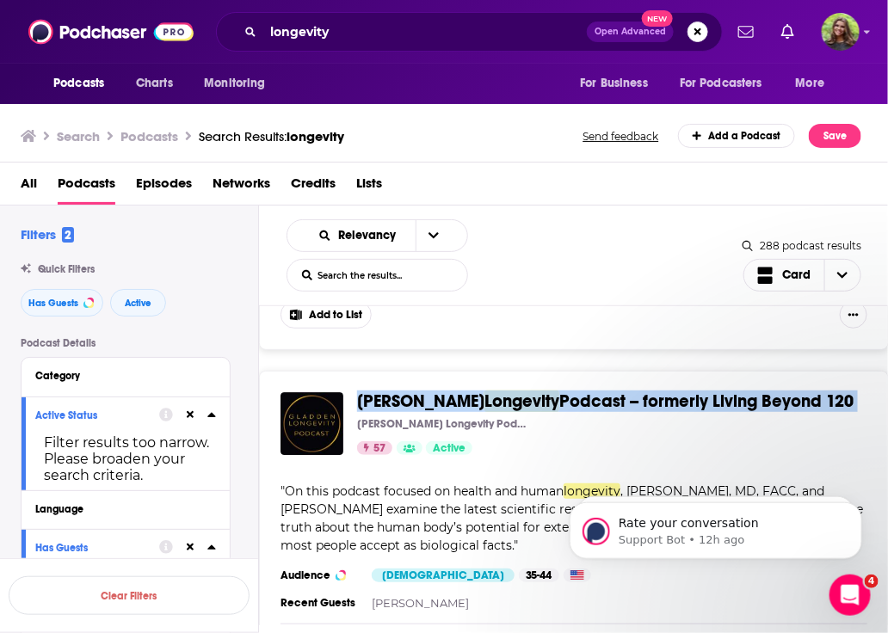
drag, startPoint x: 812, startPoint y: 411, endPoint x: 415, endPoint y: 404, distance: 396.8
click at [386, 411] on span "Gladden Longevity Podcast -- formerly Living Beyond 120" at bounding box center [605, 401] width 497 height 19
copy span "Gladden Longevity Podcast -- formerly Living Beyond 120"
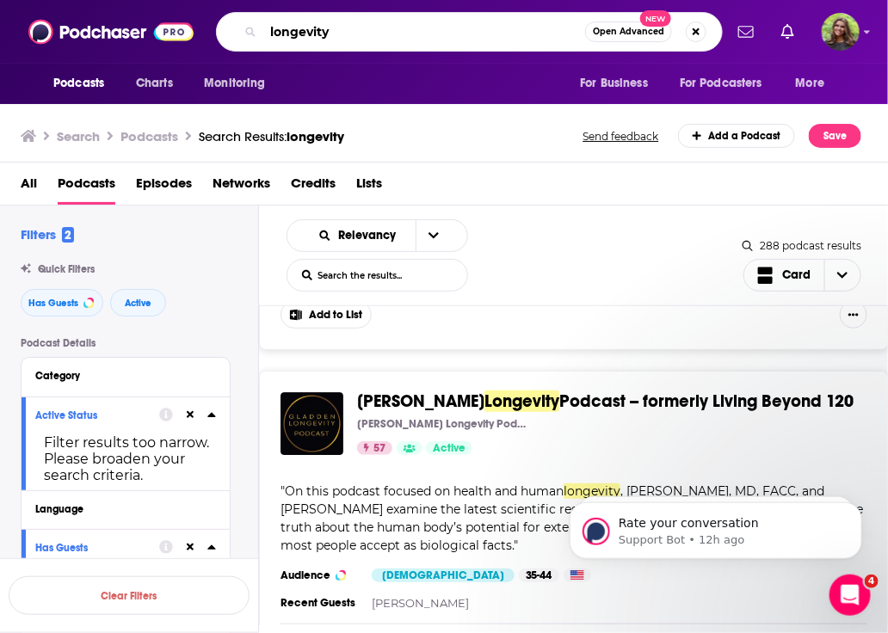
drag, startPoint x: 332, startPoint y: 45, endPoint x: 237, endPoint y: 51, distance: 95.7
click at [237, 52] on div "Podcasts Charts Monitoring longevity Open Advanced New For Business For Podcast…" at bounding box center [444, 32] width 888 height 64
click at [269, 34] on input "longevity" at bounding box center [424, 32] width 322 height 28
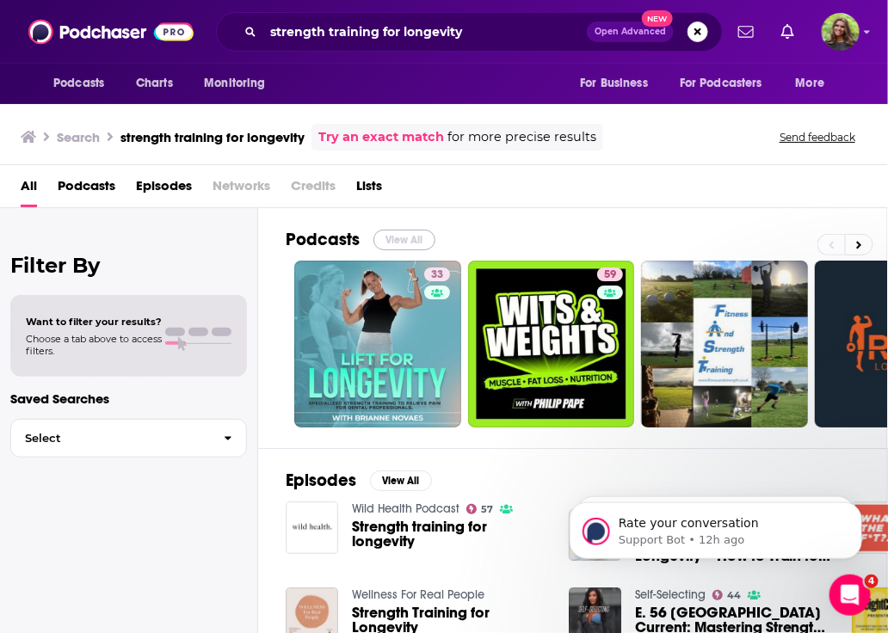
click at [402, 237] on button "View All" at bounding box center [405, 240] width 62 height 21
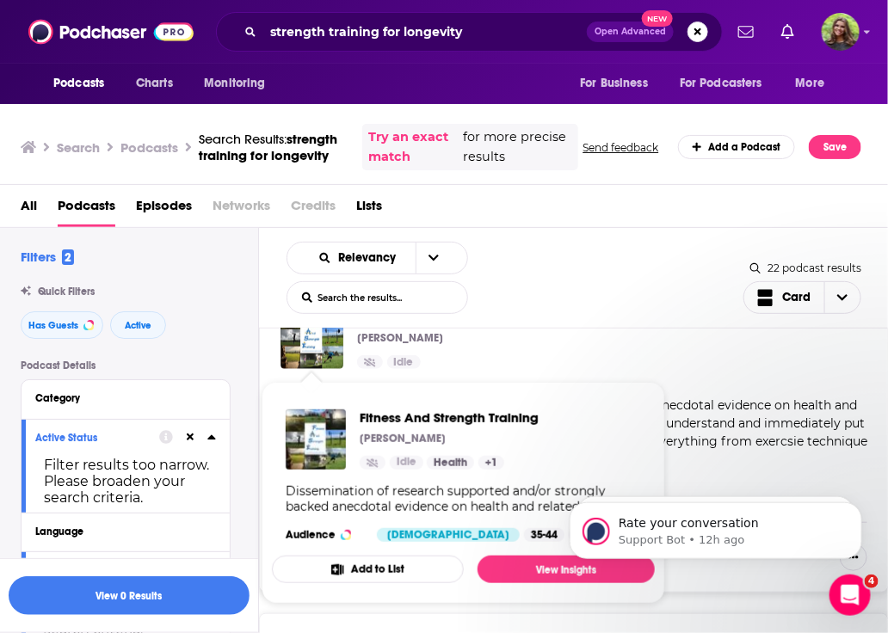
scroll to position [831, 0]
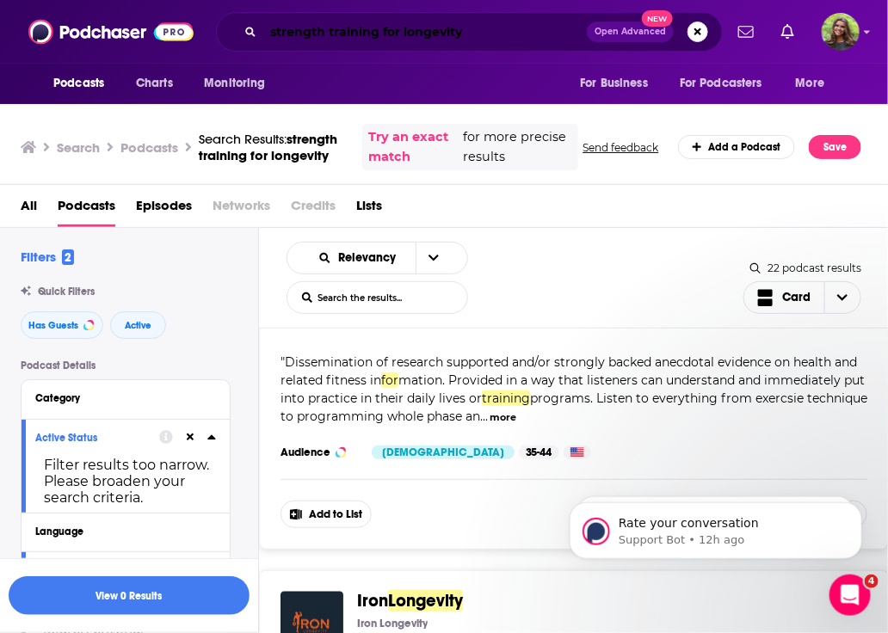
click at [393, 36] on input "strength training for longevity" at bounding box center [425, 32] width 324 height 28
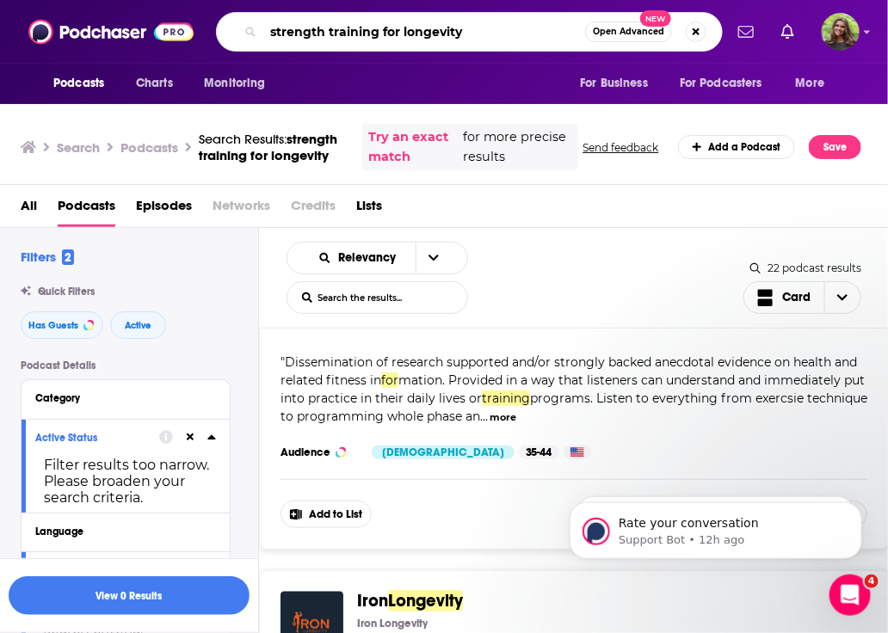
click at [393, 36] on input "strength training for longevity" at bounding box center [424, 32] width 322 height 28
type input "strength training longevity"
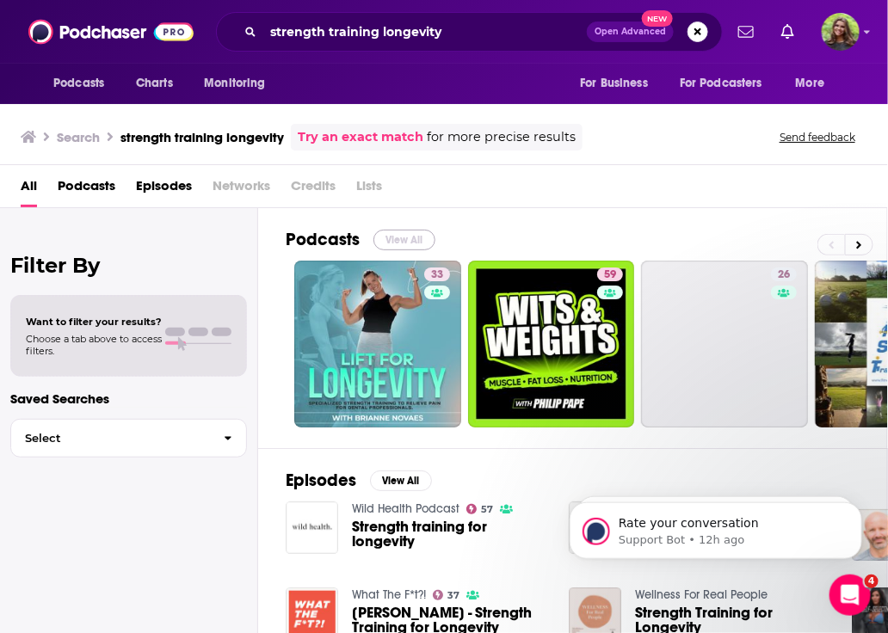
click at [397, 237] on button "View All" at bounding box center [405, 240] width 62 height 21
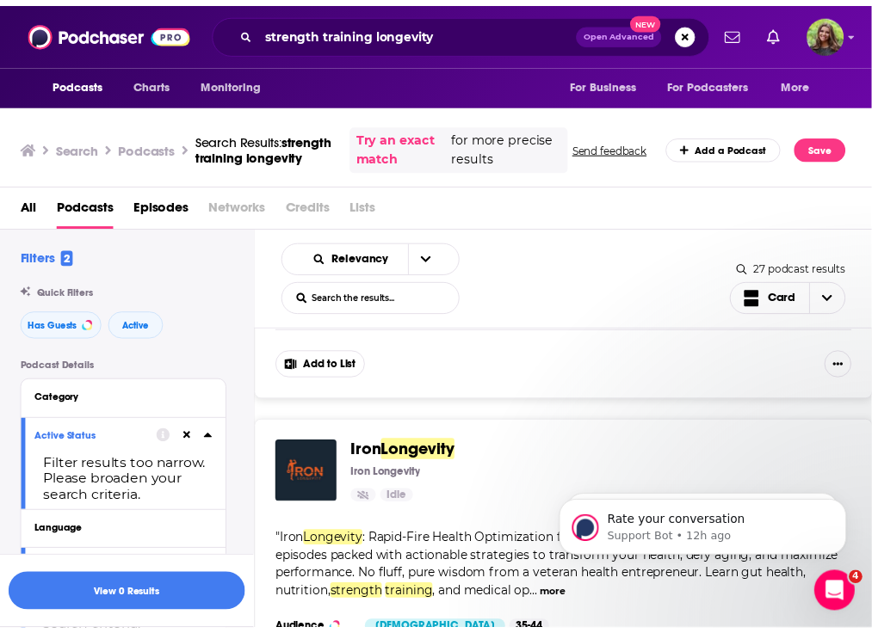
scroll to position [1624, 0]
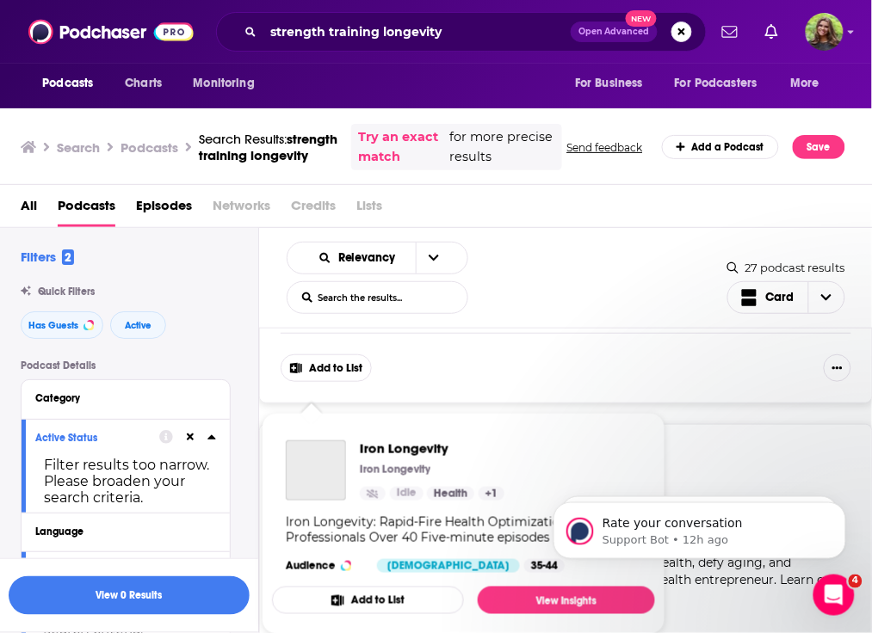
click at [330, 464] on img "Iron Longevity" at bounding box center [316, 471] width 60 height 60
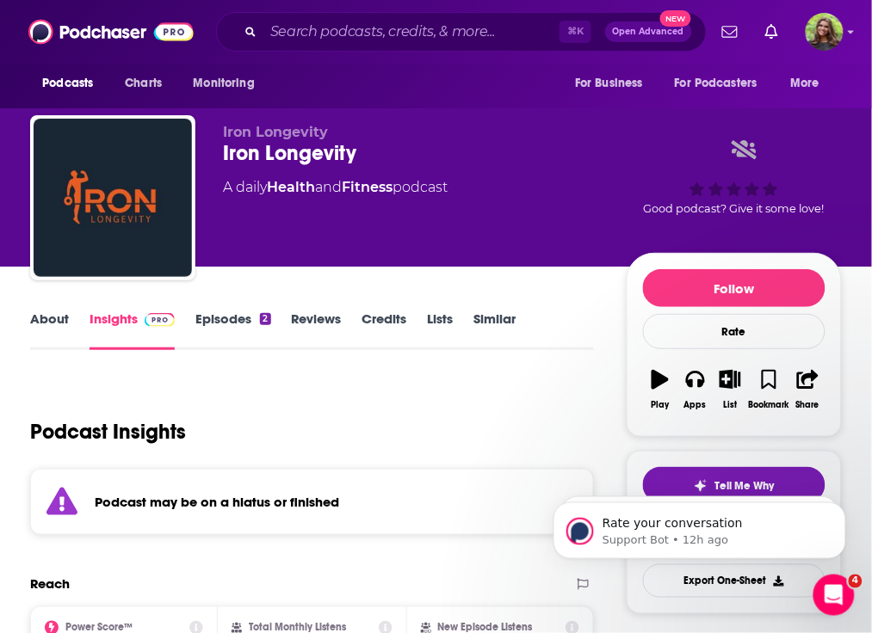
click at [248, 338] on link "Episodes 2" at bounding box center [232, 331] width 75 height 40
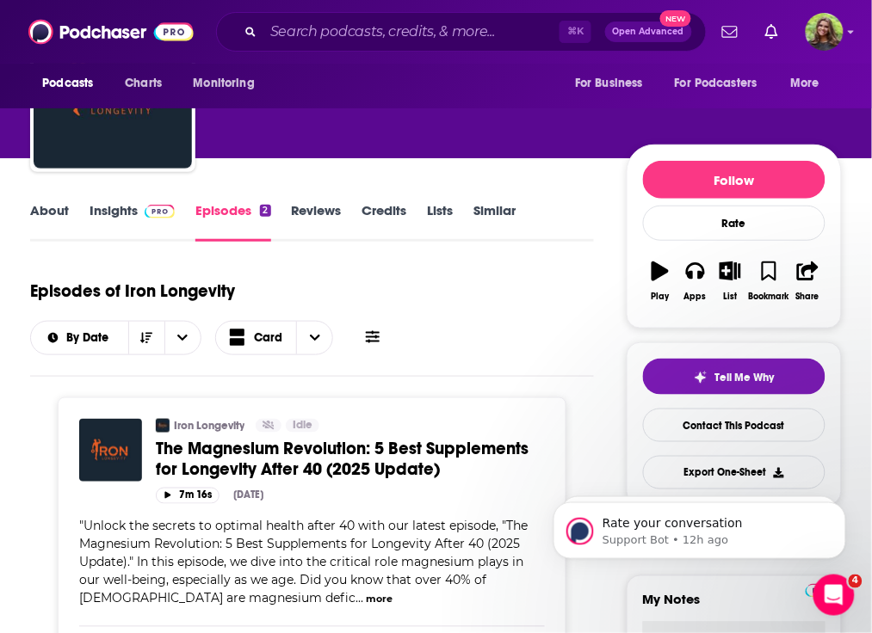
scroll to position [112, 0]
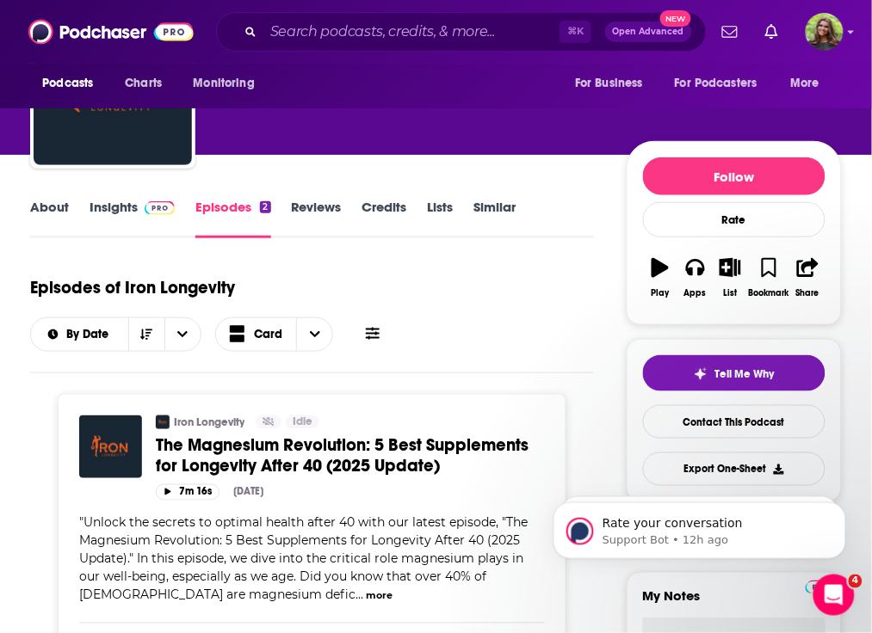
click at [516, 226] on link "Similar" at bounding box center [495, 219] width 42 height 40
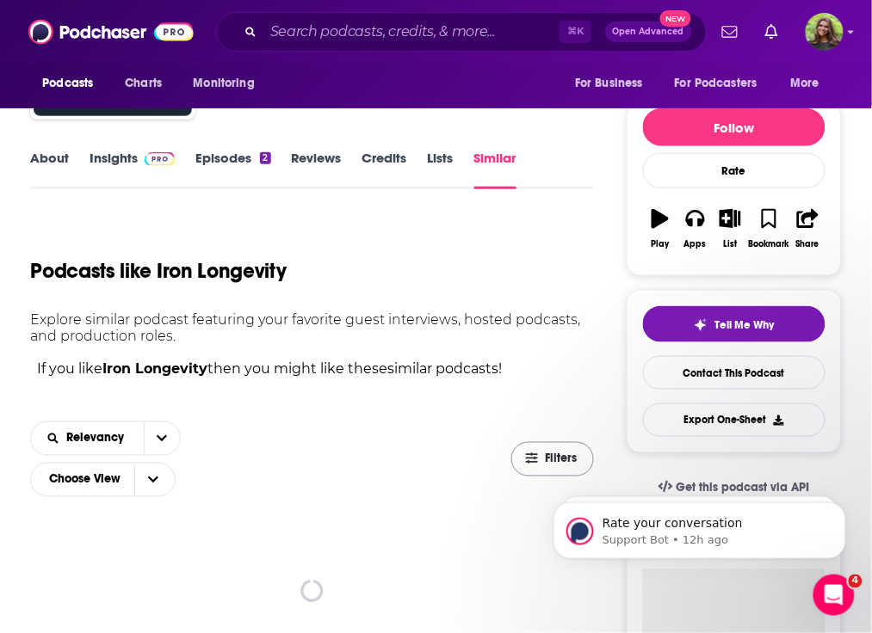
scroll to position [189, 0]
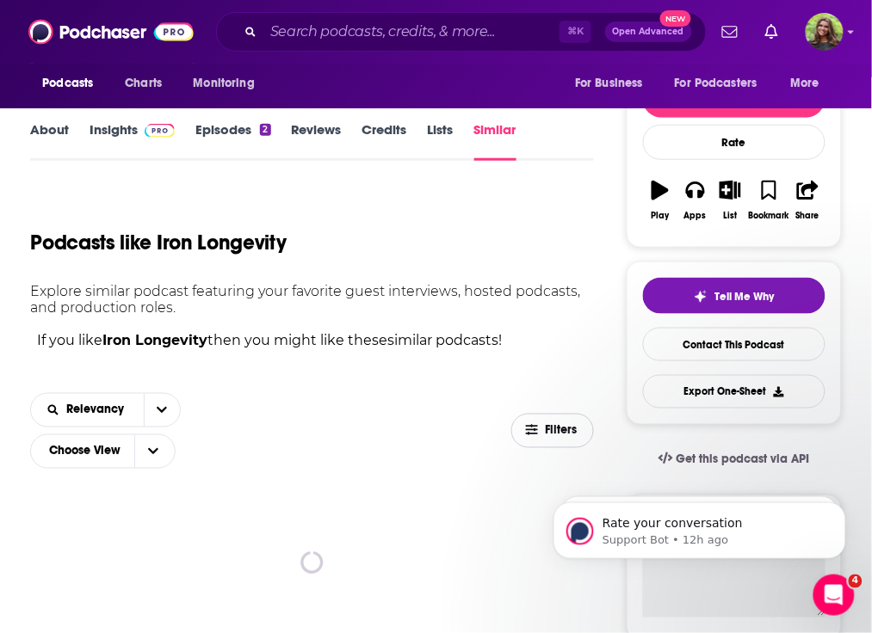
click at [545, 425] on span "Filters" at bounding box center [562, 431] width 34 height 12
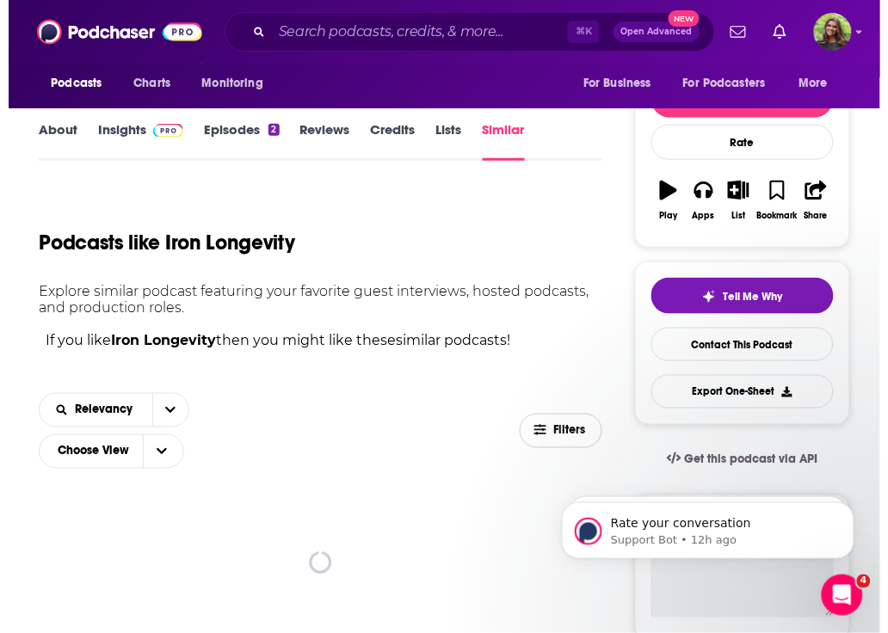
scroll to position [0, 0]
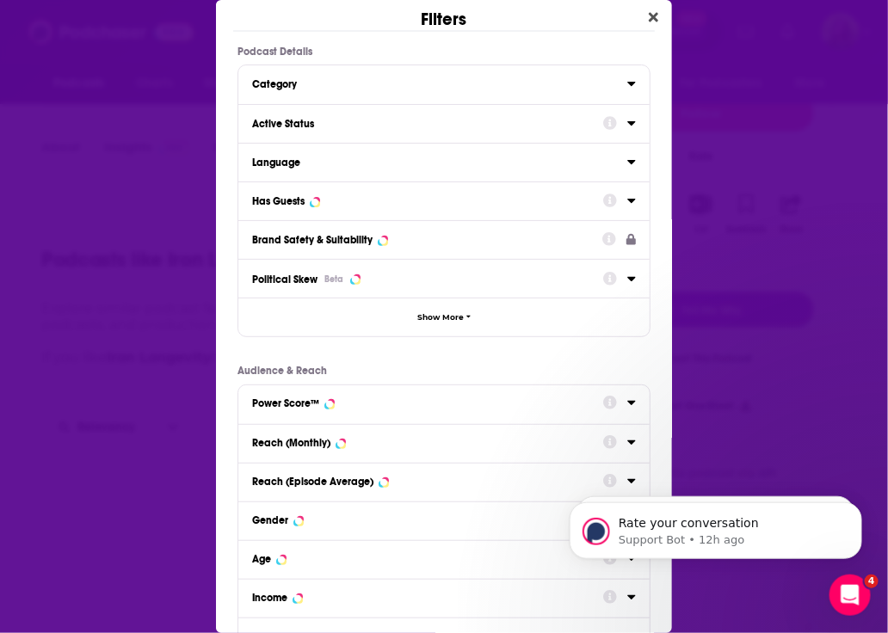
click at [373, 127] on div "Active Status" at bounding box center [422, 124] width 340 height 12
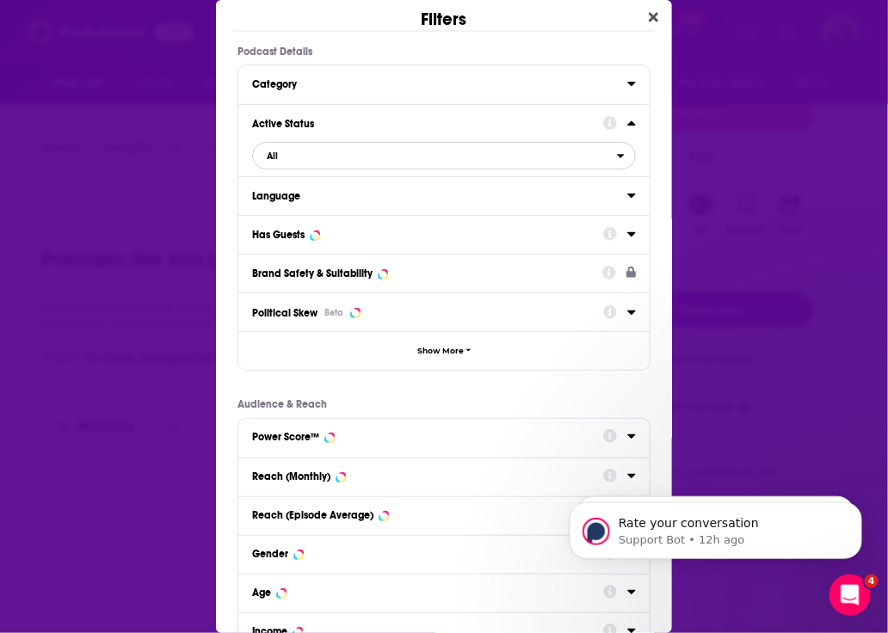
click at [380, 158] on span "All" at bounding box center [435, 156] width 364 height 22
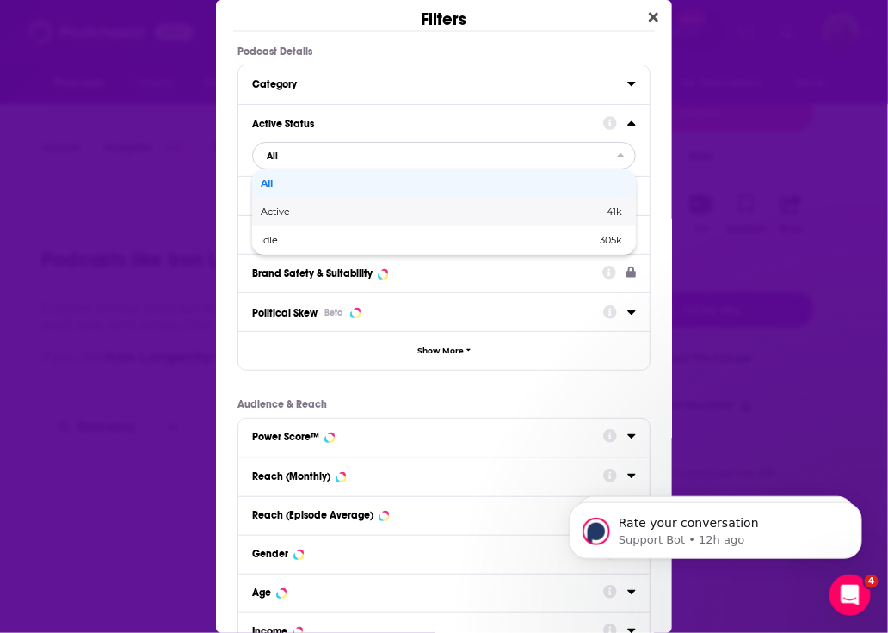
click at [371, 213] on span "Active" at bounding box center [354, 211] width 186 height 9
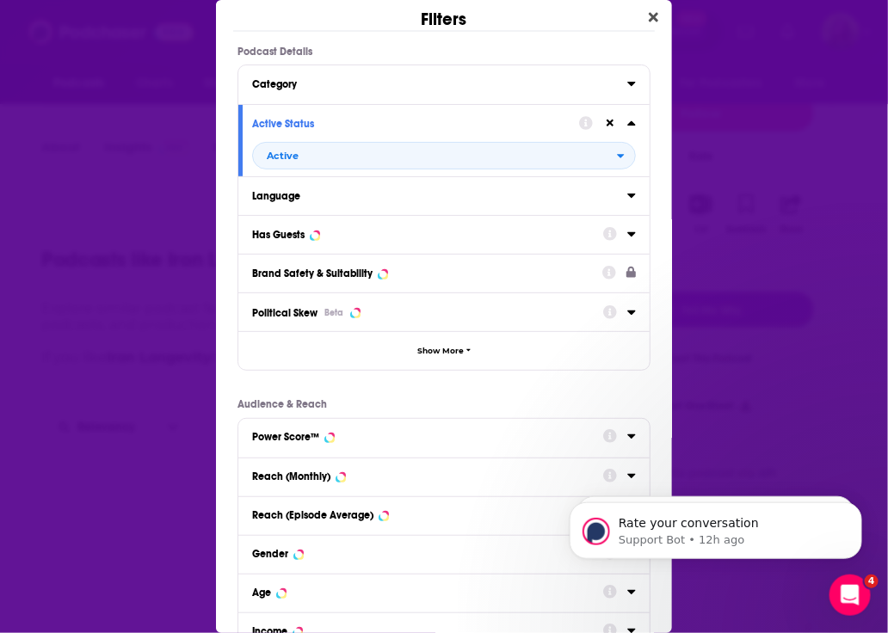
click at [366, 230] on div "Has Guests" at bounding box center [422, 235] width 340 height 12
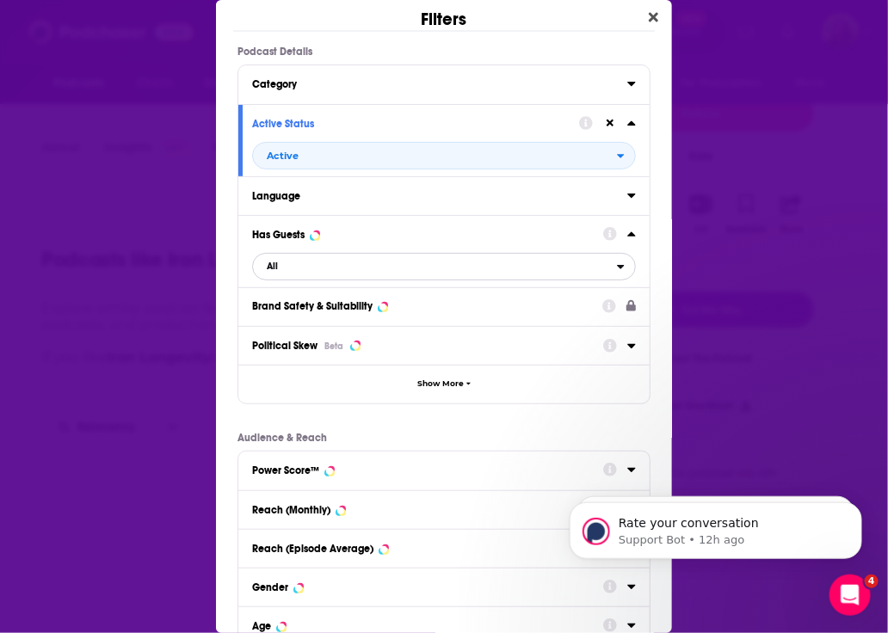
click at [355, 271] on span "All" at bounding box center [435, 267] width 364 height 22
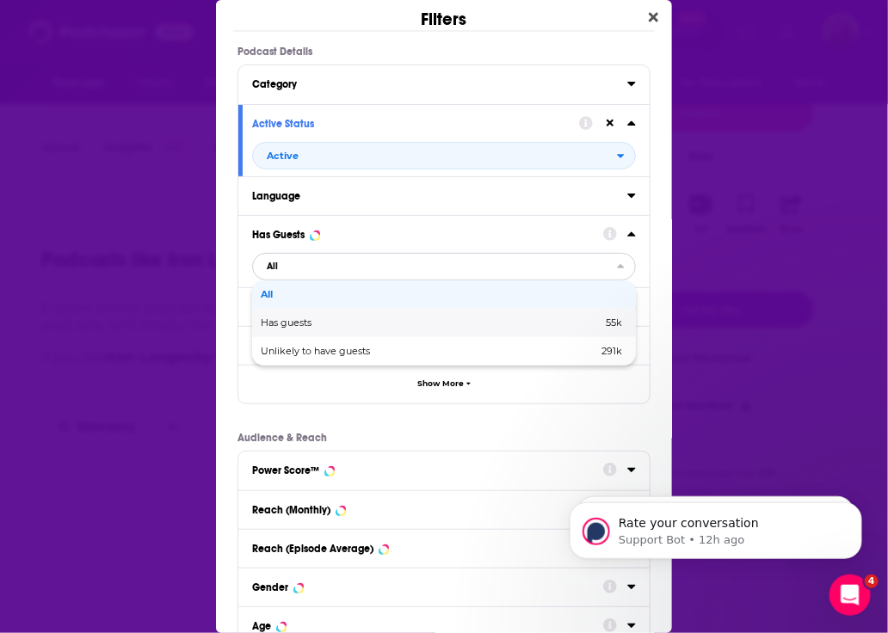
click at [350, 318] on span "Has guests" at bounding box center [359, 322] width 196 height 9
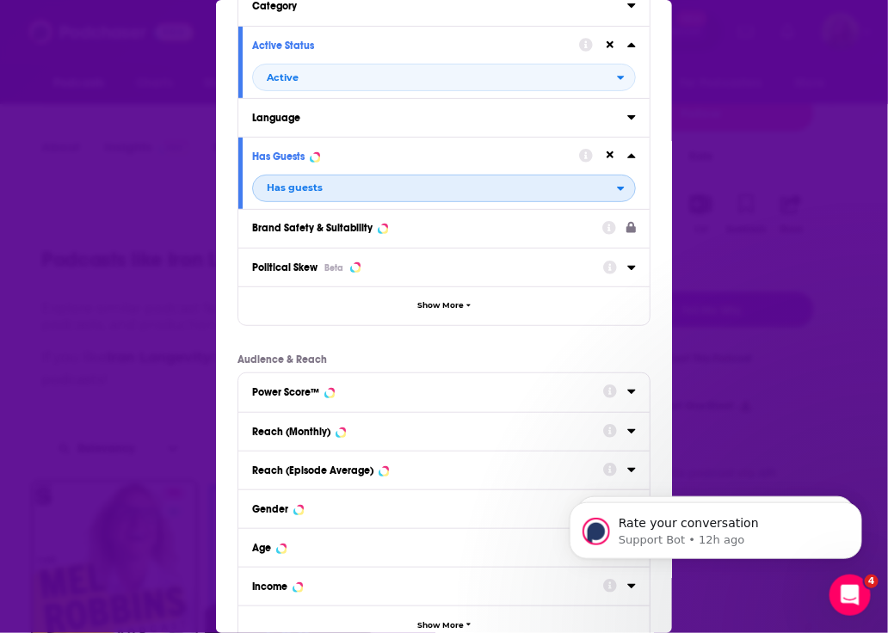
scroll to position [192, 0]
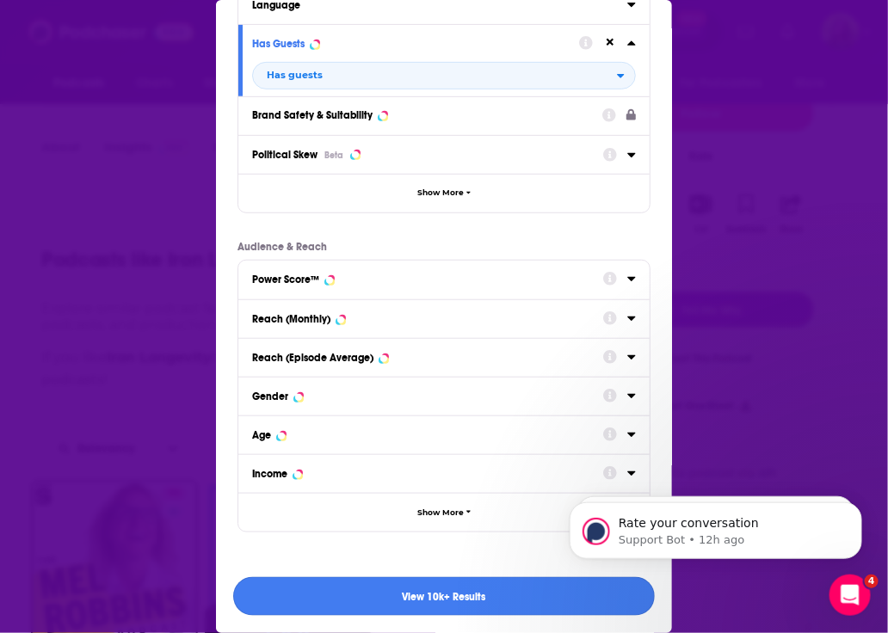
click at [466, 593] on button "View 10k+ Results" at bounding box center [444, 597] width 422 height 39
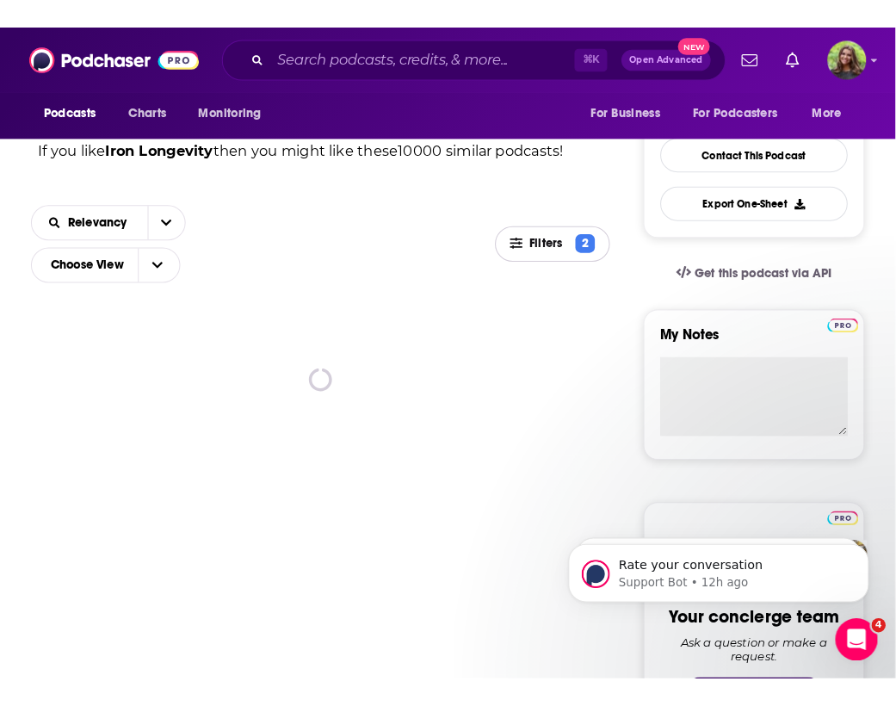
scroll to position [449, 0]
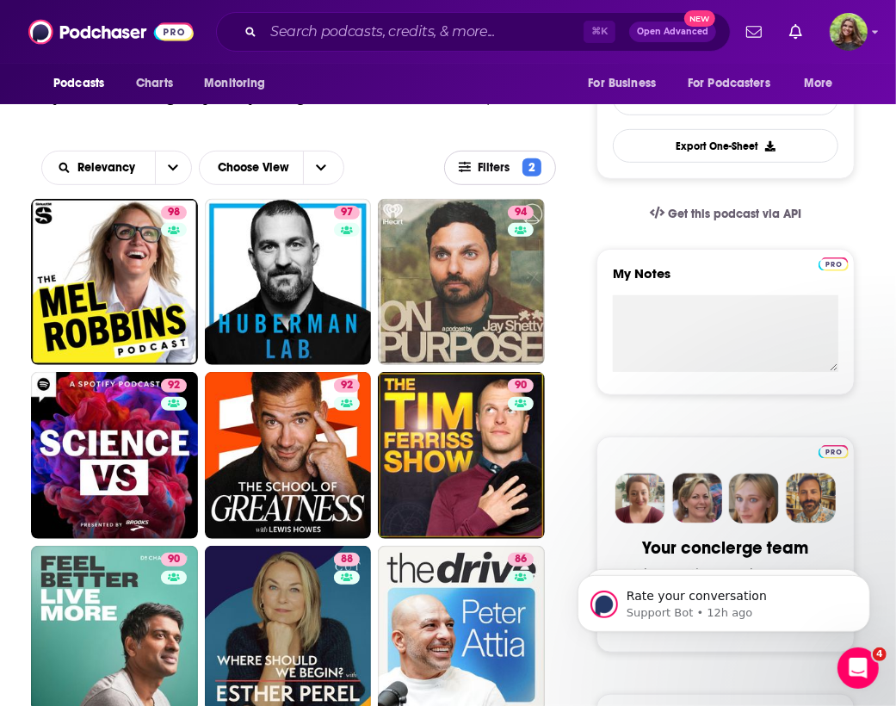
click at [474, 176] on span "Filters 2" at bounding box center [500, 167] width 110 height 18
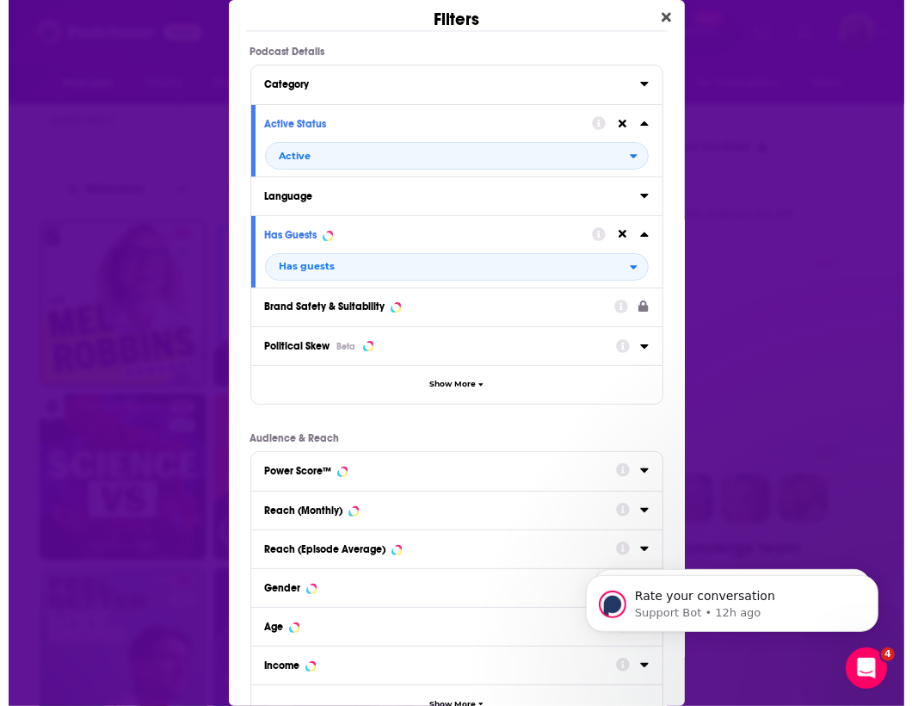
scroll to position [0, 0]
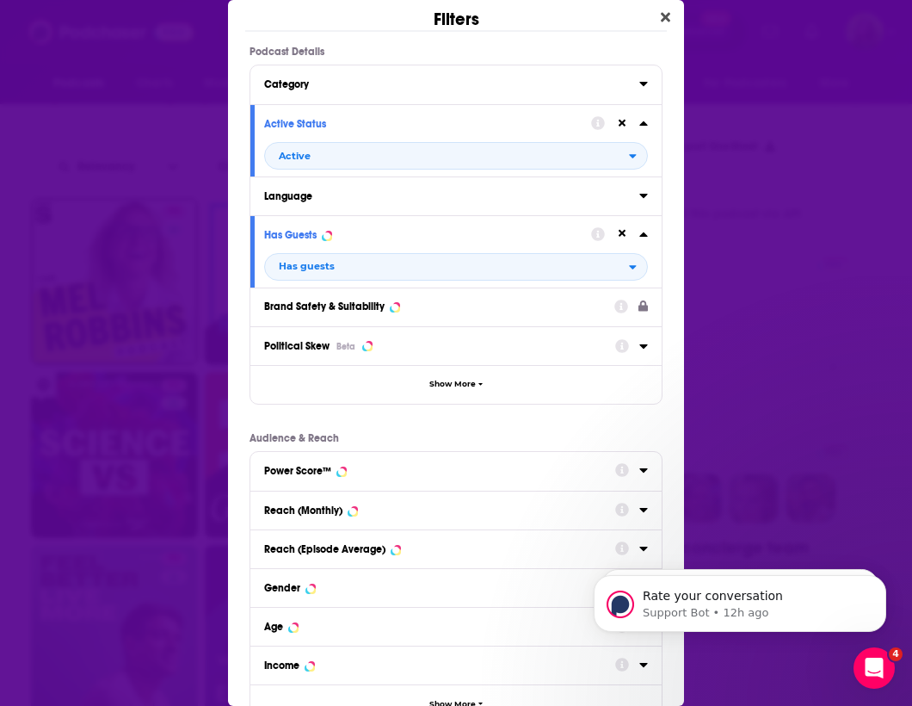
click at [445, 85] on div "Category" at bounding box center [446, 84] width 364 height 12
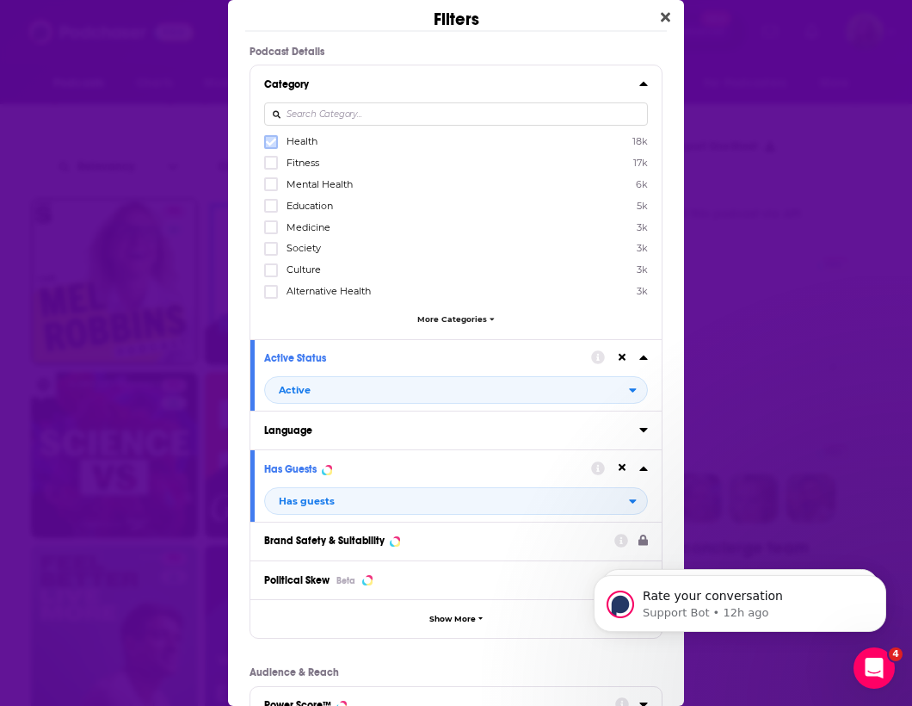
click at [272, 142] on icon "Dialog" at bounding box center [271, 142] width 10 height 10
click at [274, 163] on icon "Dialog" at bounding box center [271, 163] width 10 height 10
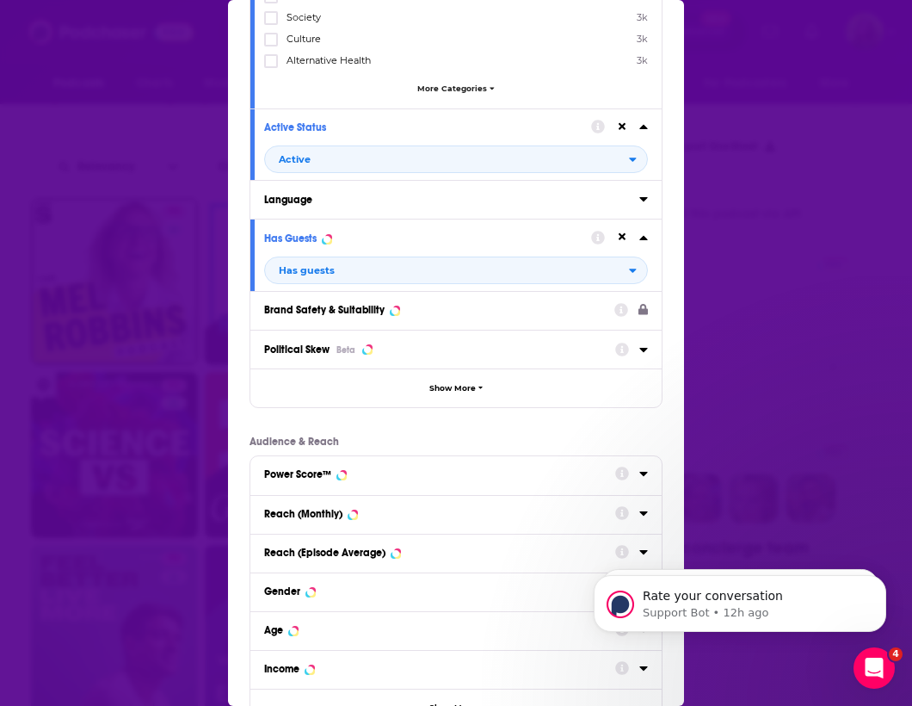
scroll to position [362, 0]
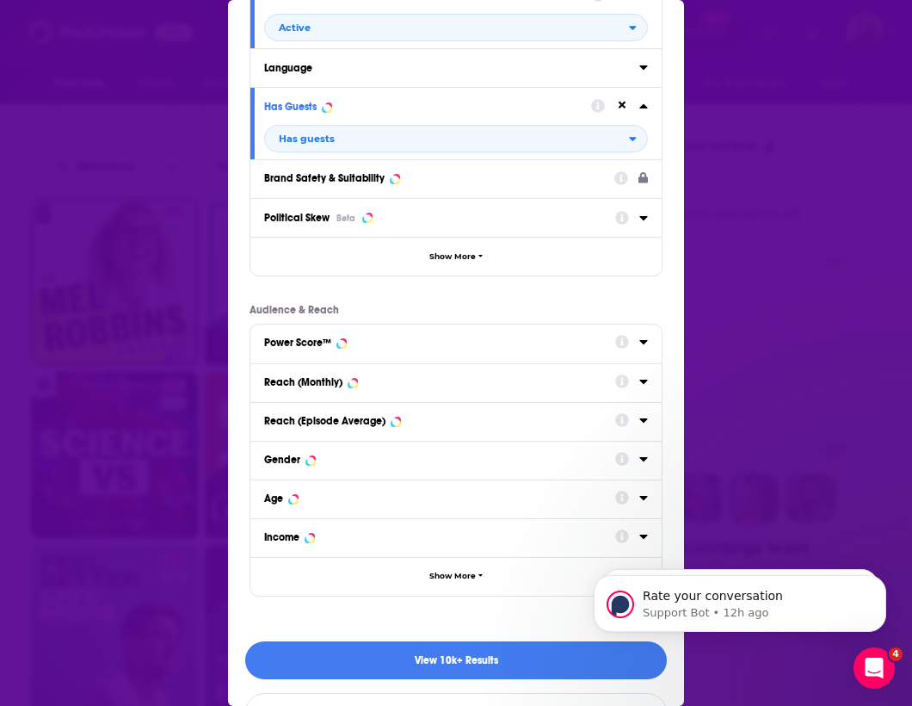
click at [379, 382] on div "Reach (Monthly)" at bounding box center [434, 382] width 340 height 12
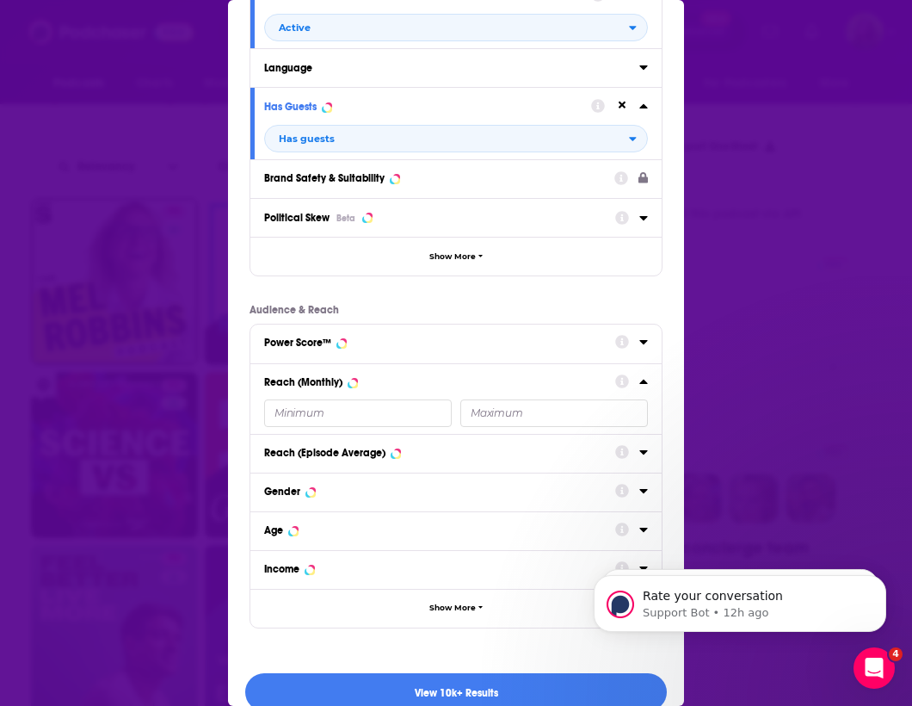
click at [483, 414] on input "Dialog" at bounding box center [554, 413] width 188 height 28
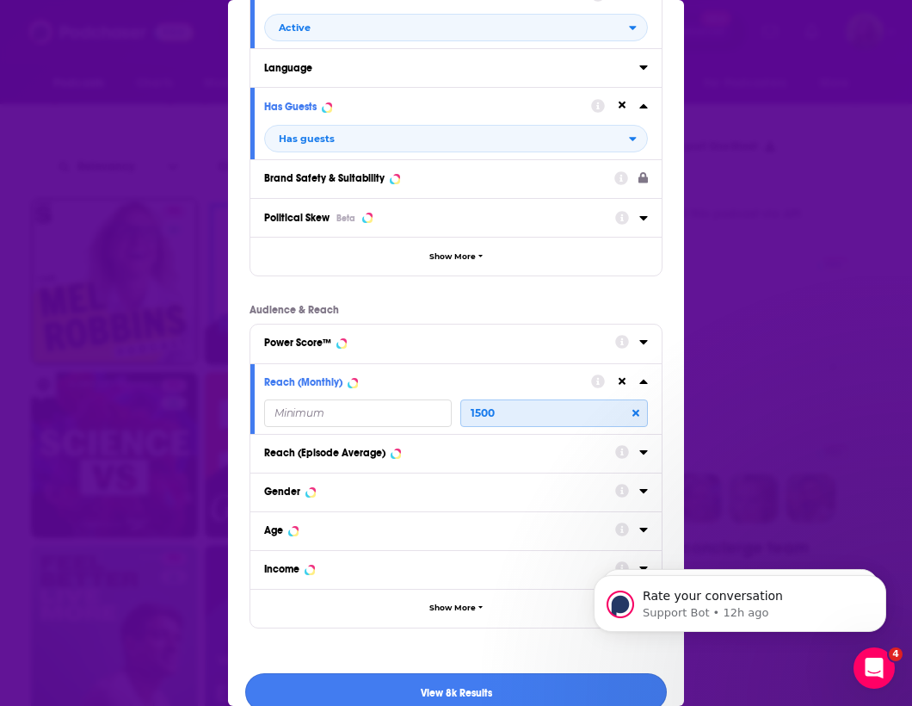
type input "1500"
click at [435, 596] on button "View 8k Results" at bounding box center [456, 692] width 422 height 39
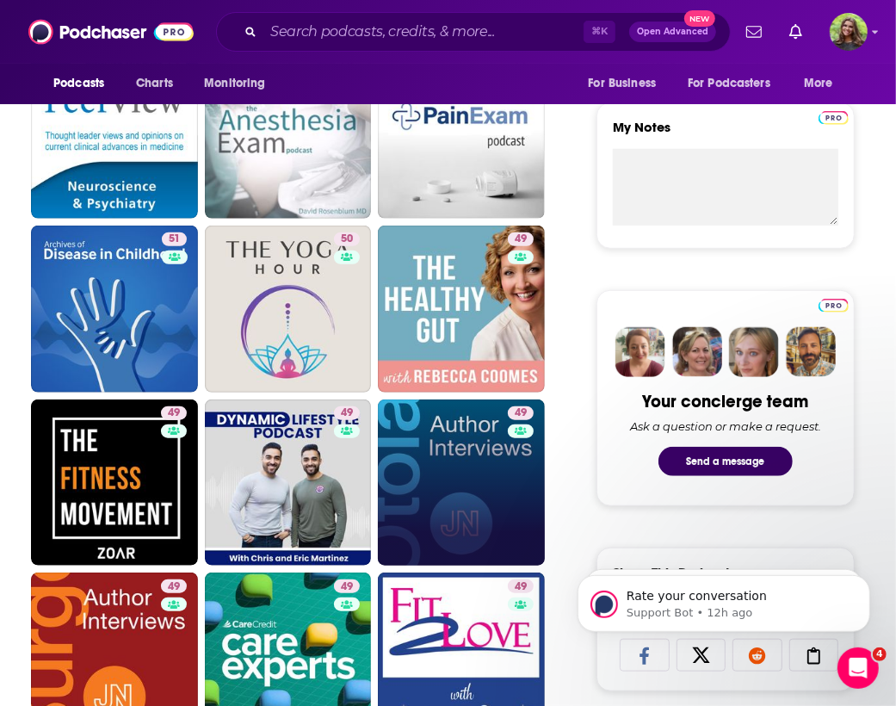
scroll to position [936, 0]
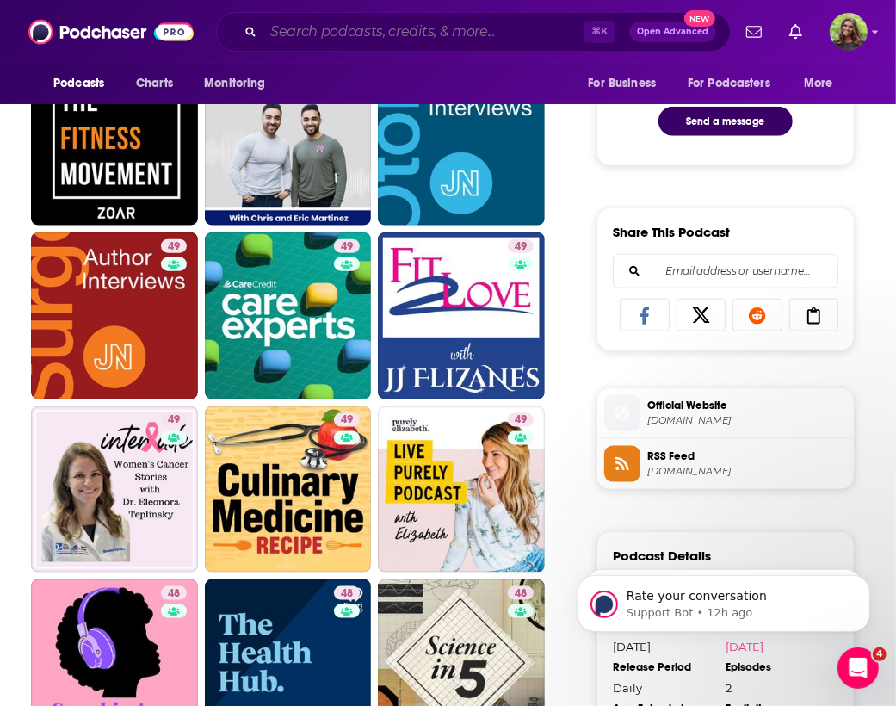
click at [318, 35] on input "Search podcasts, credits, & more..." at bounding box center [423, 32] width 320 height 28
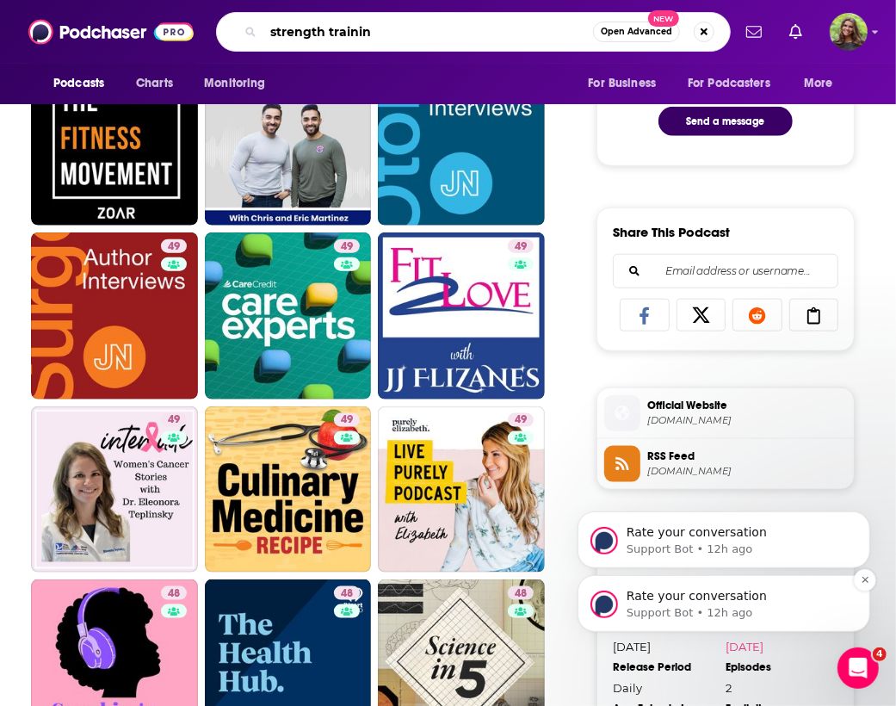
type input "strength training"
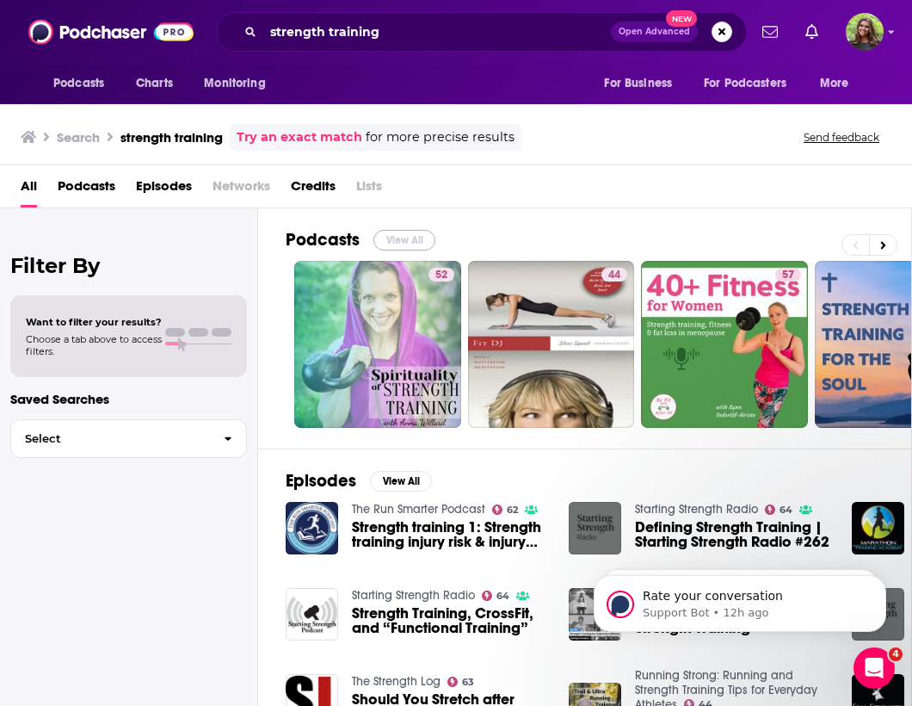
click at [400, 244] on button "View All" at bounding box center [405, 240] width 62 height 21
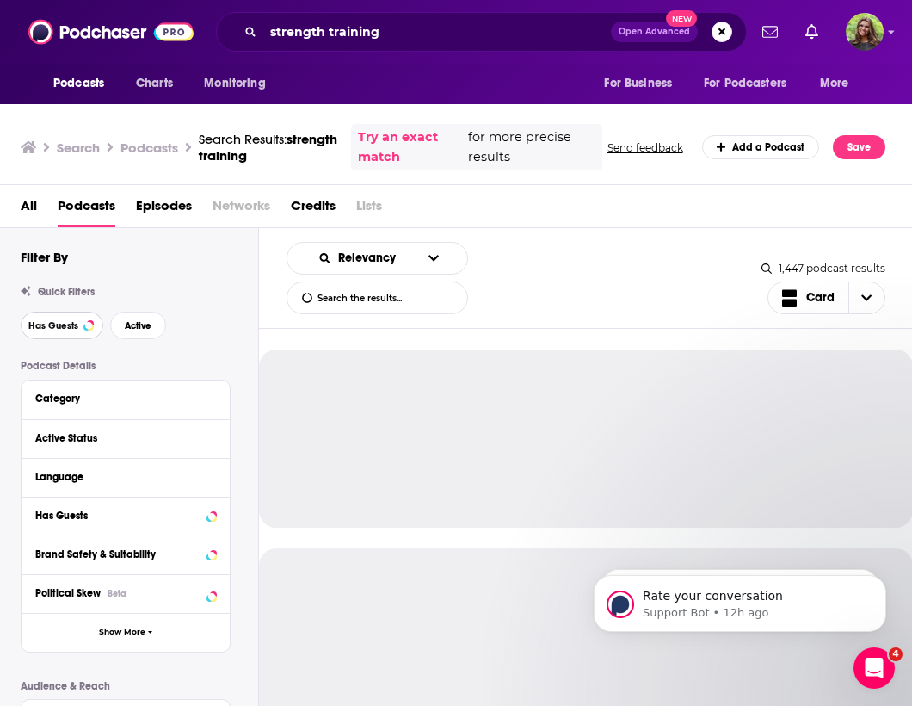
drag, startPoint x: 71, startPoint y: 322, endPoint x: 107, endPoint y: 325, distance: 36.3
click at [72, 322] on span "Has Guests" at bounding box center [53, 325] width 50 height 9
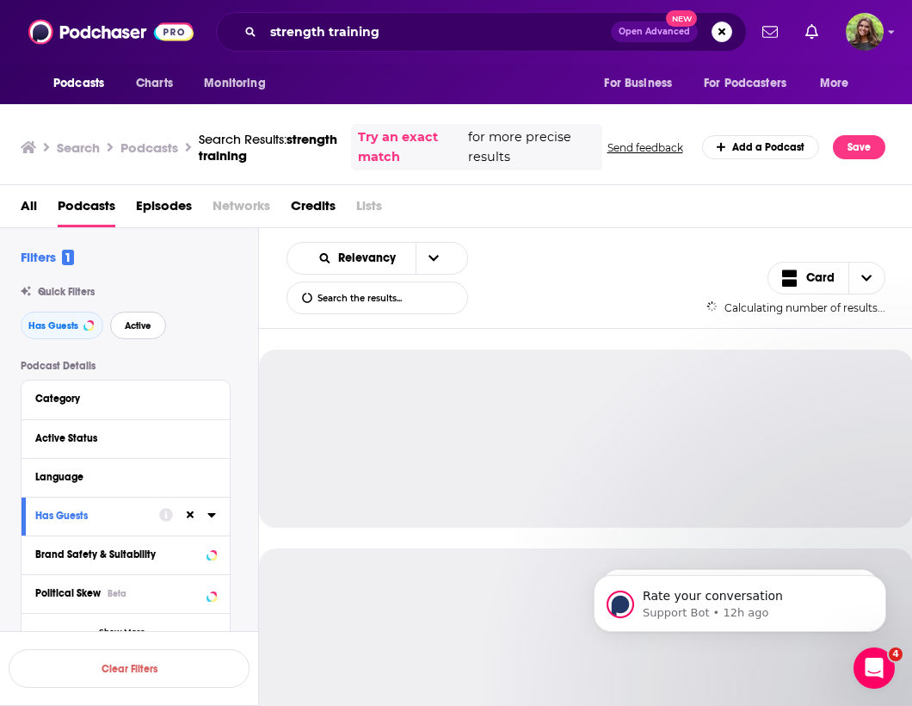
click at [140, 330] on span "Active" at bounding box center [138, 325] width 27 height 9
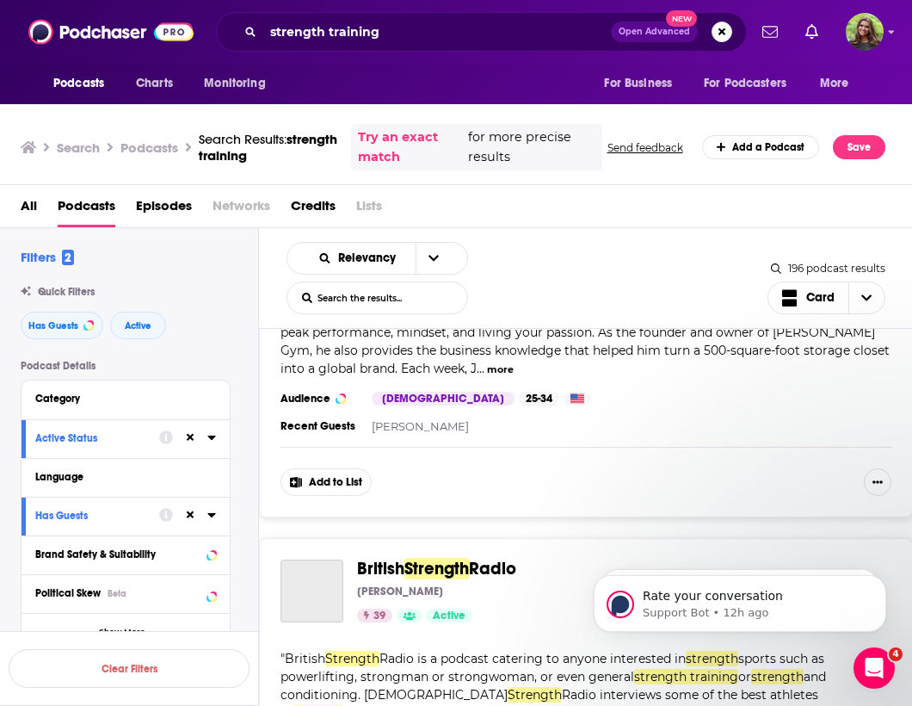
scroll to position [4003, 0]
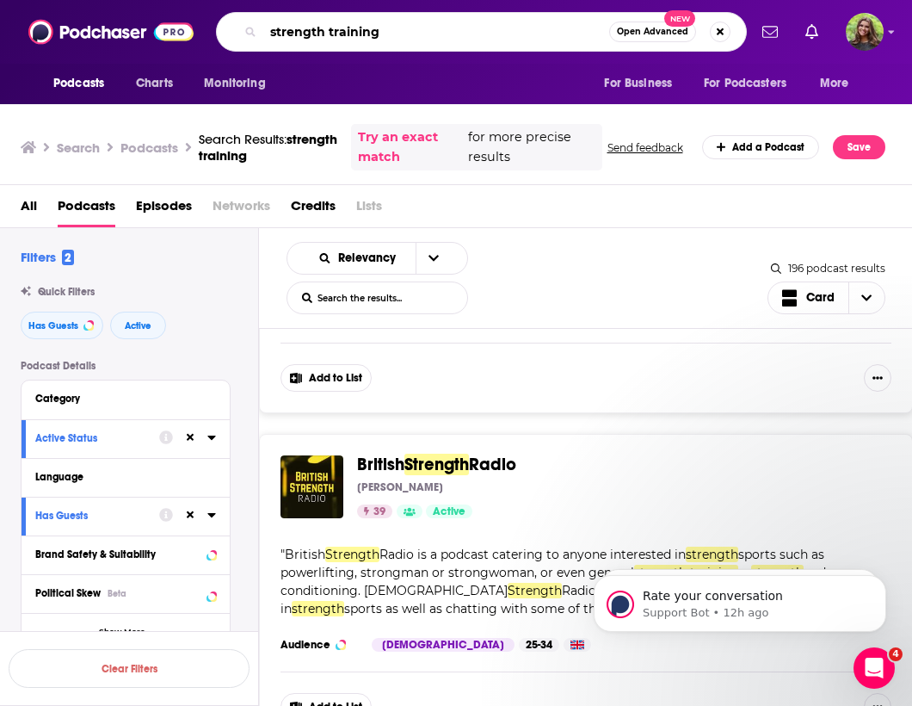
drag, startPoint x: 395, startPoint y: 32, endPoint x: 202, endPoint y: 53, distance: 193.9
click at [202, 53] on div "Podcasts Charts Monitoring strength training Open Advanced New For Business For…" at bounding box center [456, 32] width 912 height 64
drag, startPoint x: 381, startPoint y: 34, endPoint x: 65, endPoint y: 2, distance: 317.5
click at [60, 22] on div "Podcasts Charts Monitoring strength training Open Advanced New For Business For…" at bounding box center [456, 32] width 912 height 64
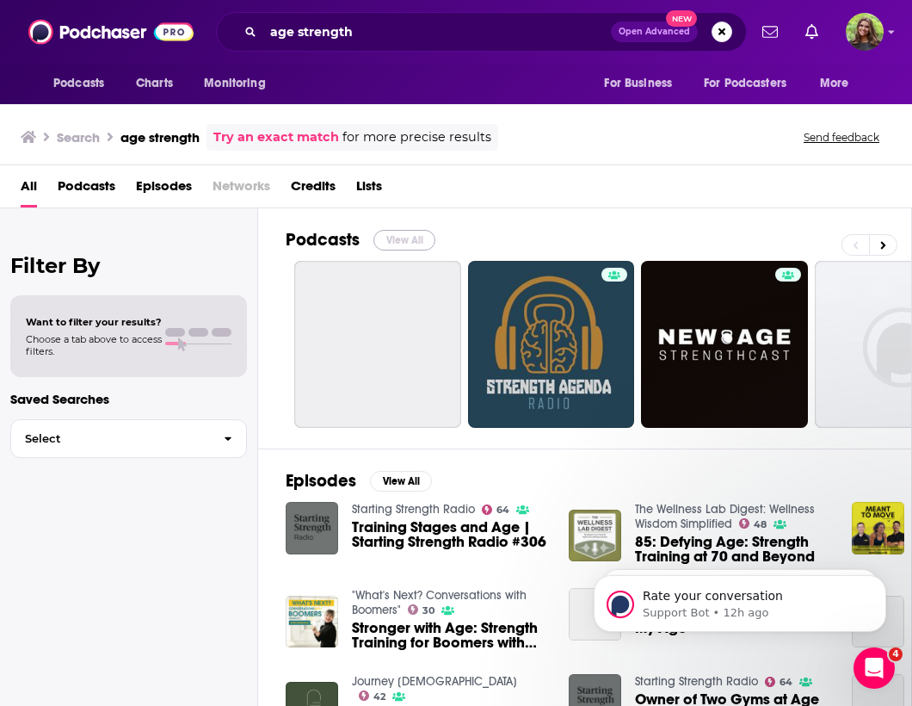
click at [409, 242] on button "View All" at bounding box center [405, 240] width 62 height 21
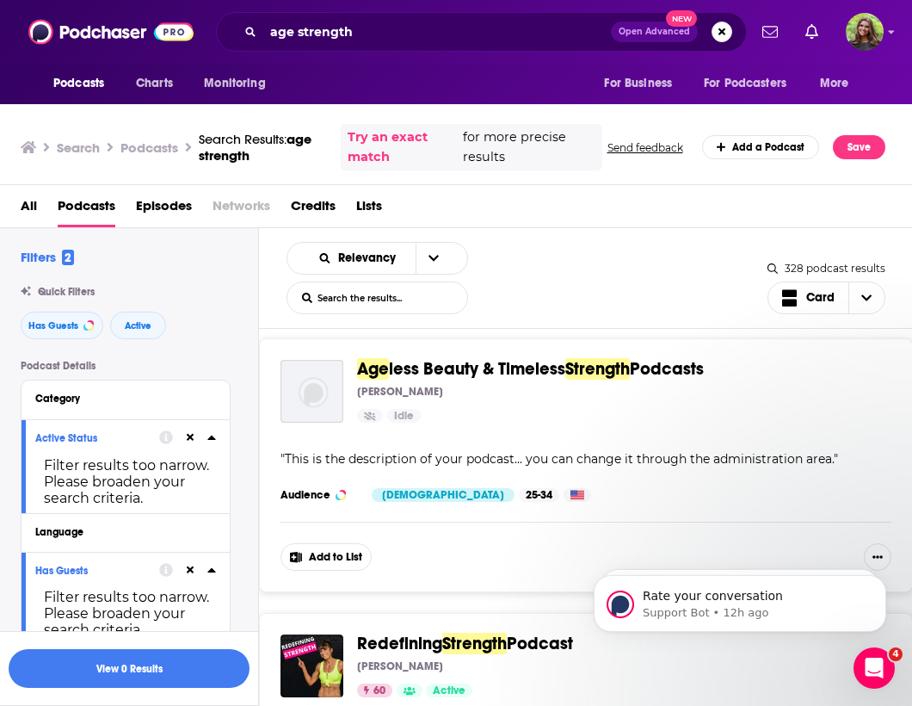
scroll to position [1296, 0]
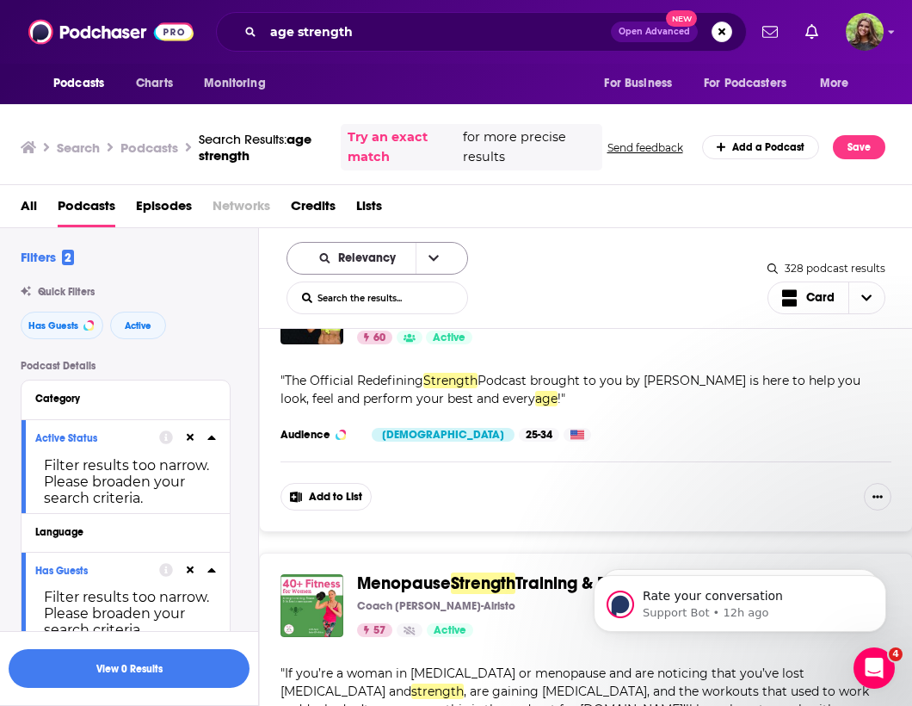
click at [416, 248] on button "open menu" at bounding box center [434, 258] width 36 height 31
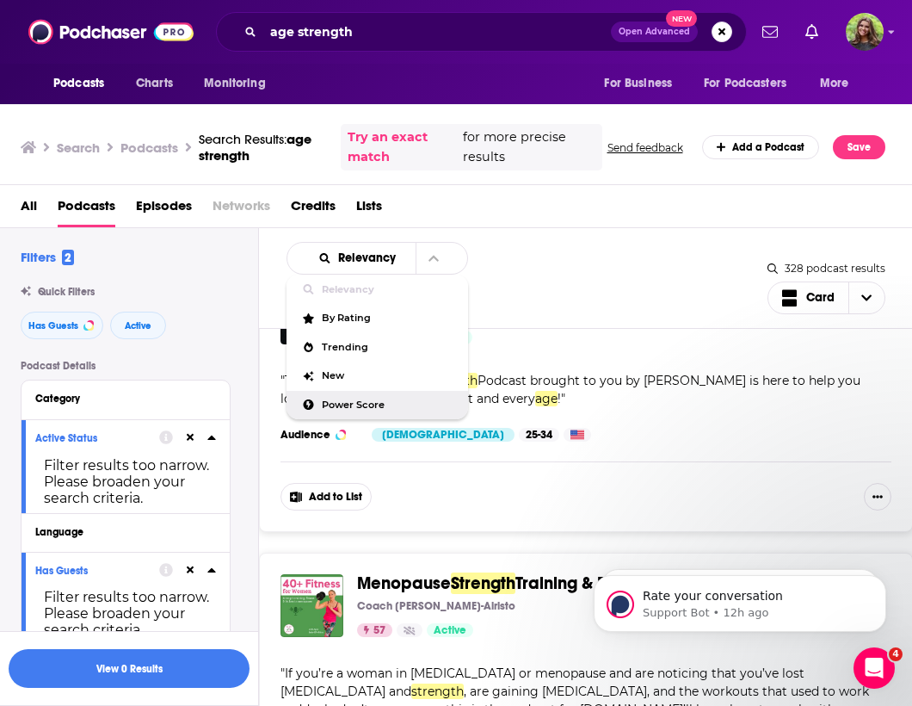
click at [368, 408] on span "Power Score" at bounding box center [388, 404] width 133 height 9
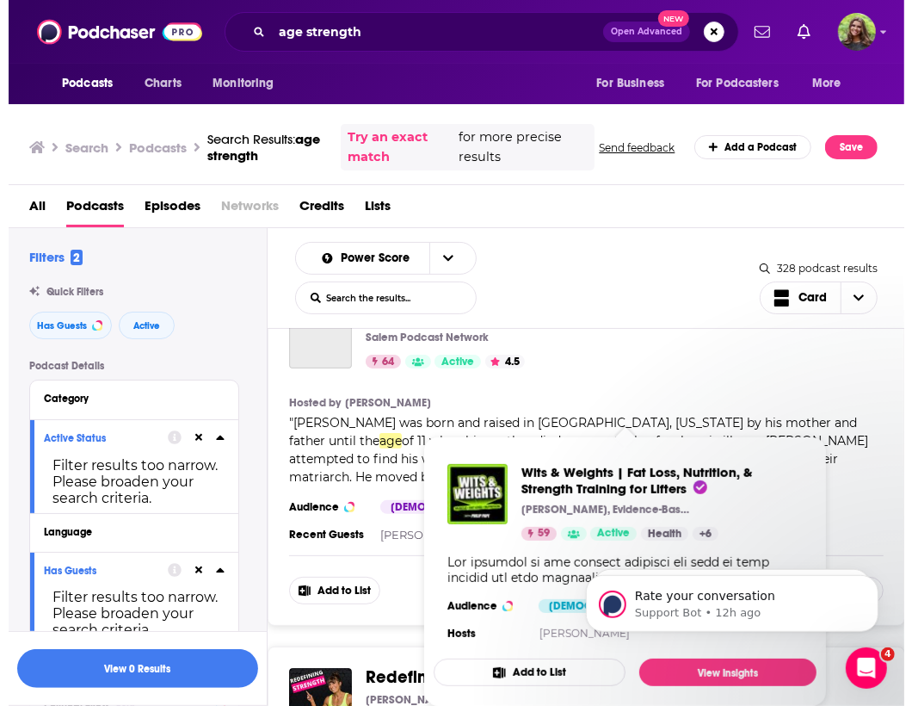
scroll to position [0, 0]
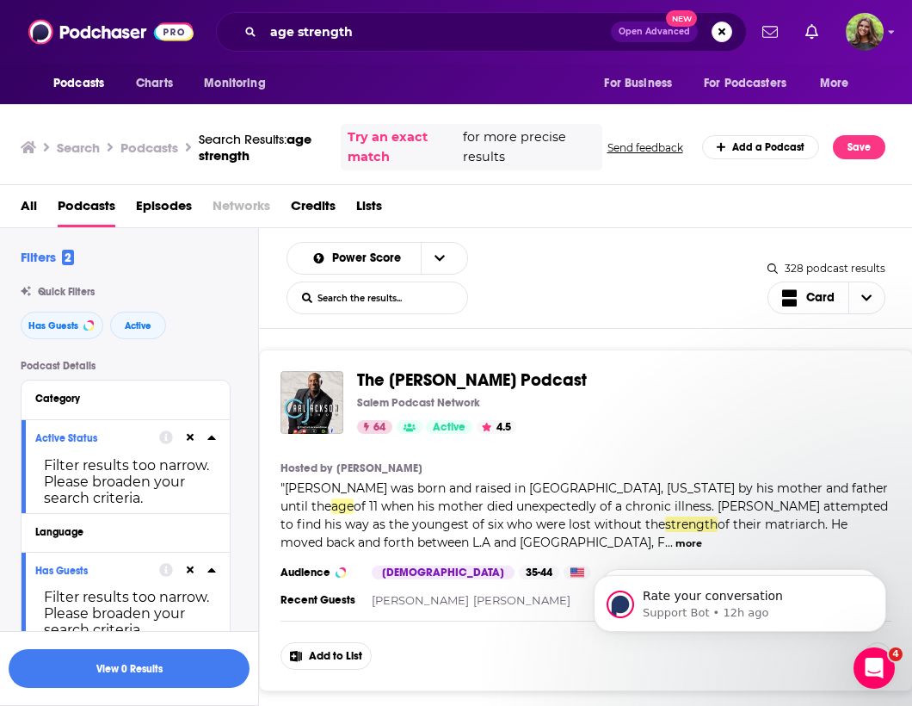
click at [627, 377] on span "The Carl Jackson Podcast" at bounding box center [617, 380] width 521 height 19
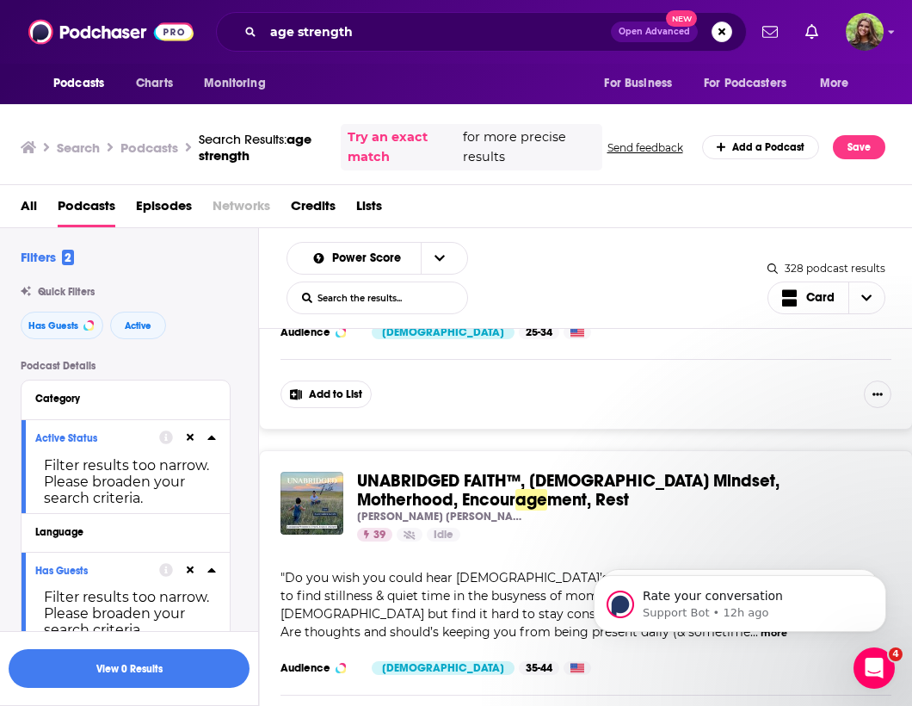
scroll to position [5633, 0]
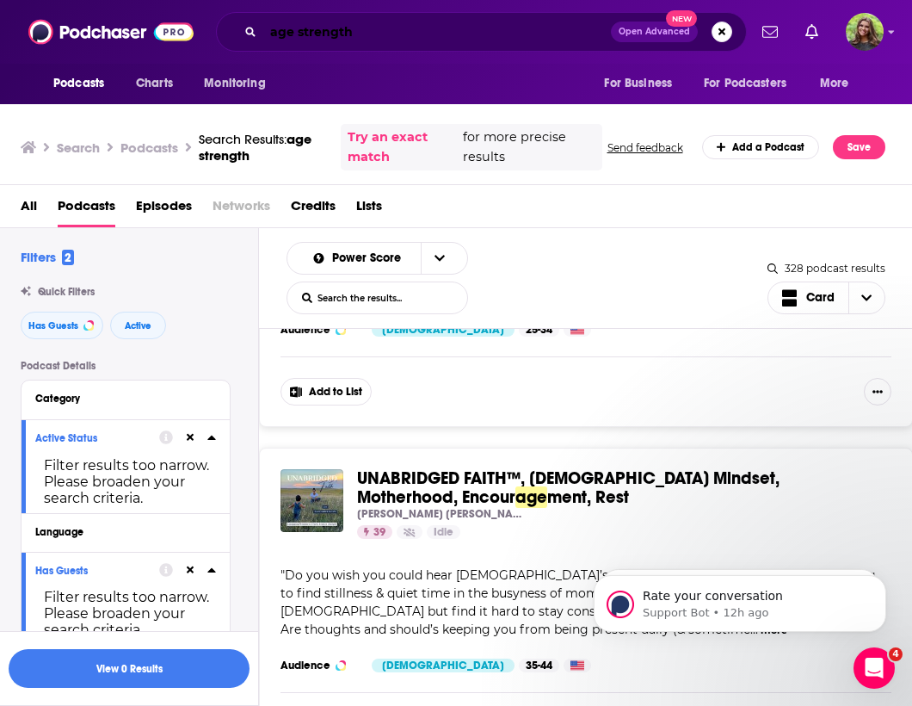
click at [363, 38] on input "age strength" at bounding box center [437, 32] width 348 height 28
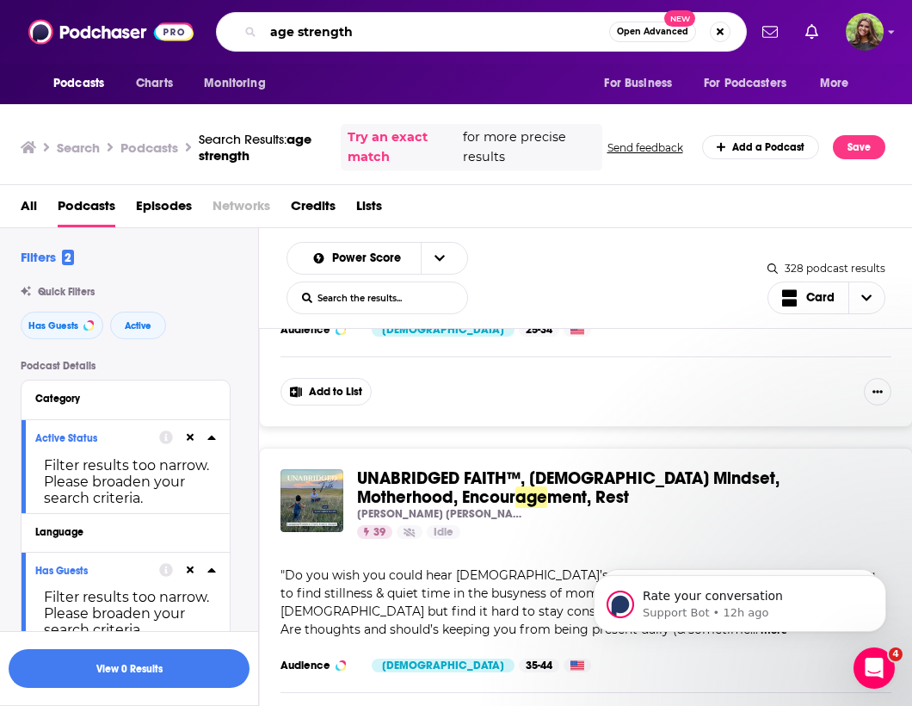
drag, startPoint x: 362, startPoint y: 39, endPoint x: 253, endPoint y: 40, distance: 109.3
click at [253, 40] on div "age strength Open Advanced New" at bounding box center [481, 32] width 531 height 40
type input "a"
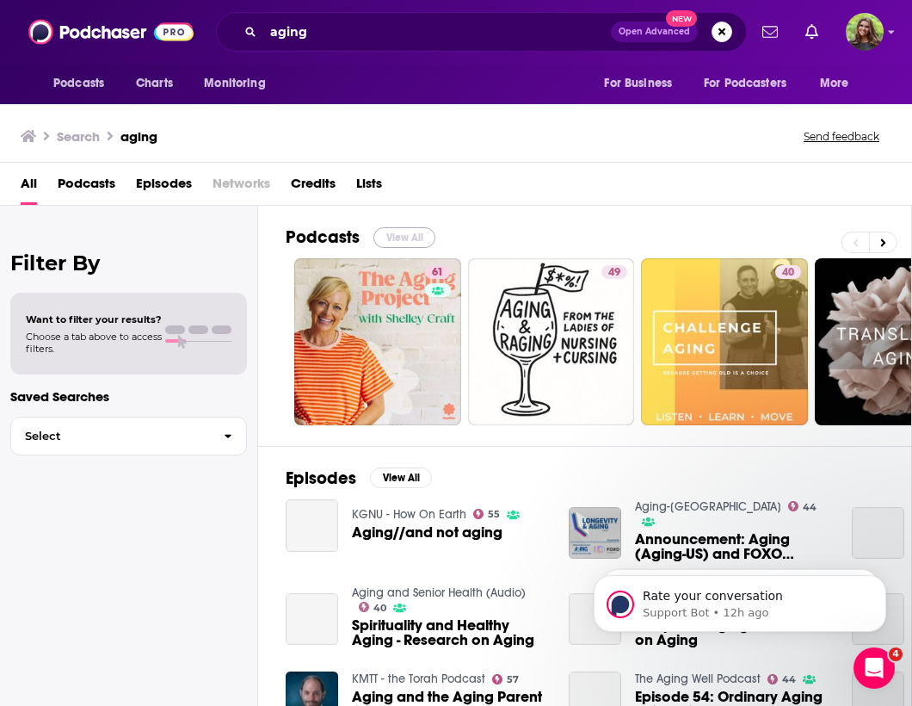
click at [414, 238] on button "View All" at bounding box center [405, 237] width 62 height 21
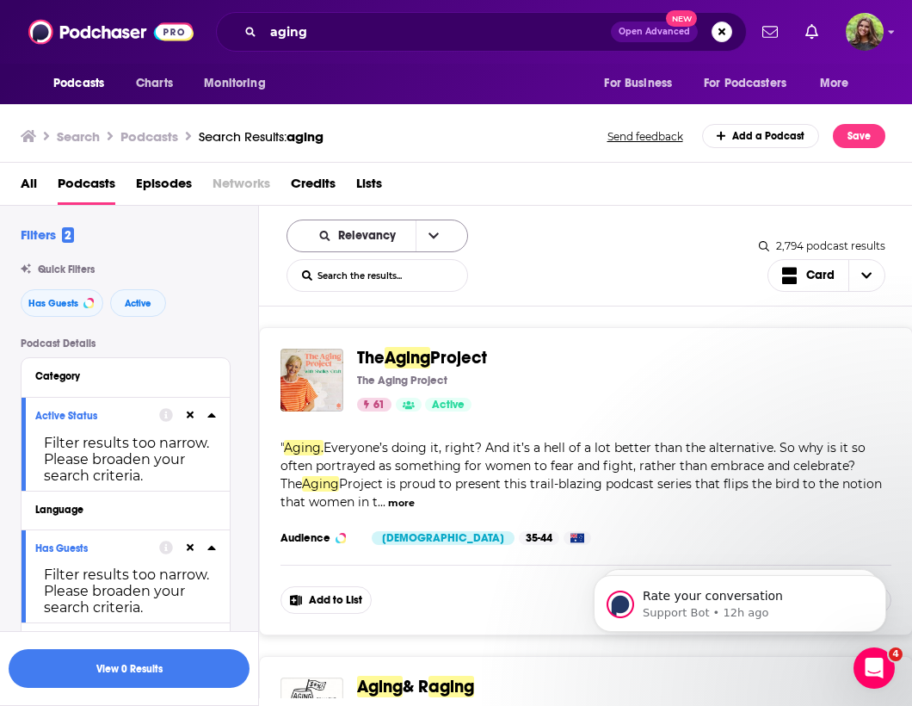
click at [389, 244] on div "Relevancy" at bounding box center [378, 235] width 182 height 33
click at [379, 250] on div "Relevancy" at bounding box center [378, 235] width 182 height 33
click at [429, 233] on icon "open menu" at bounding box center [434, 236] width 10 height 12
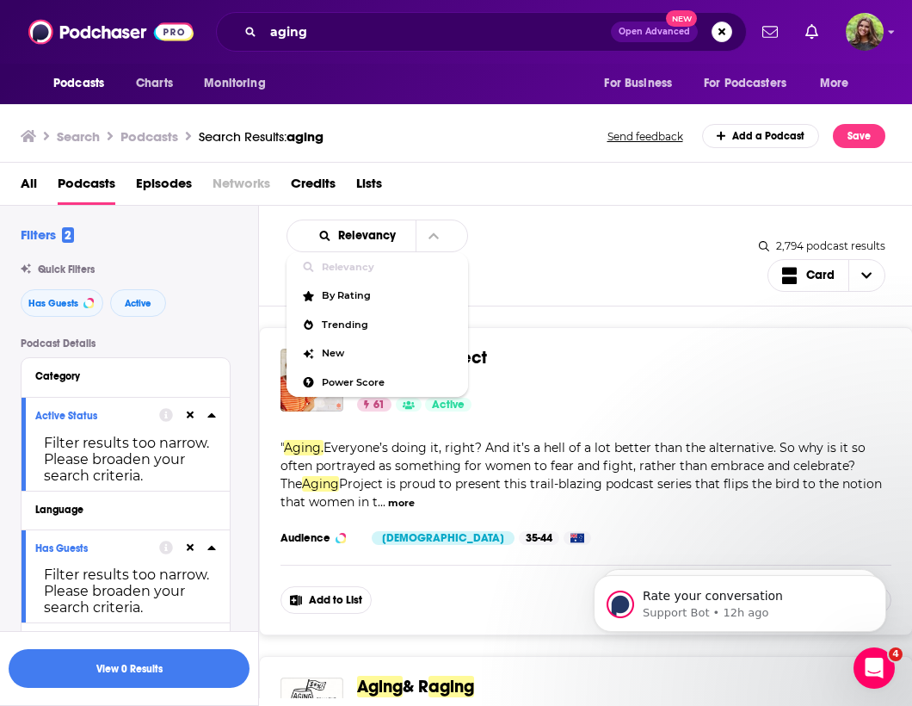
click at [493, 238] on div "Relevancy Relevancy By Rating Trending New Power Score List Search Input Search…" at bounding box center [523, 255] width 473 height 72
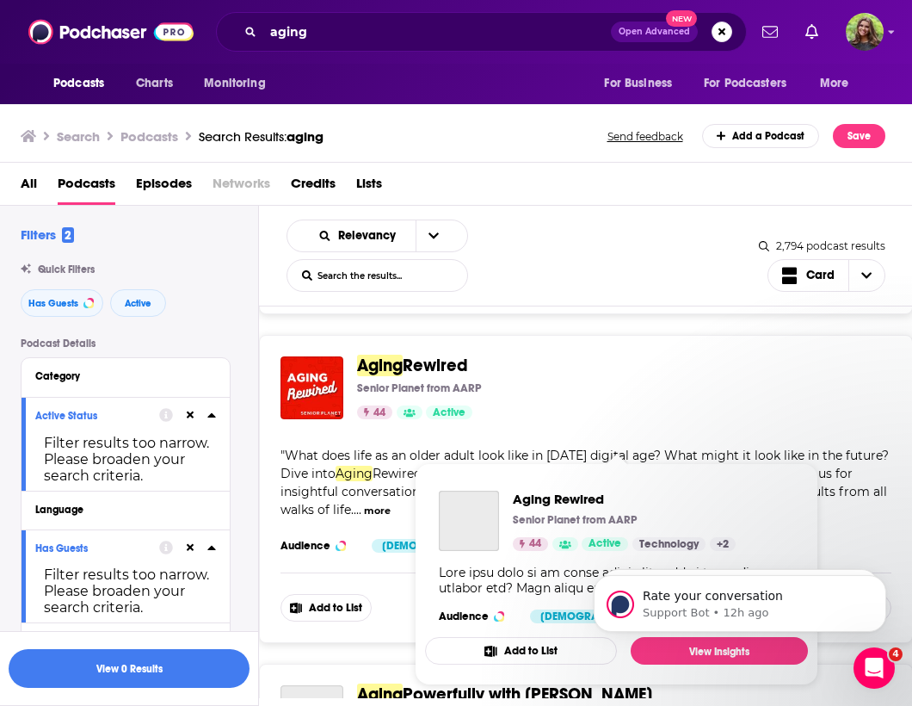
scroll to position [2245, 0]
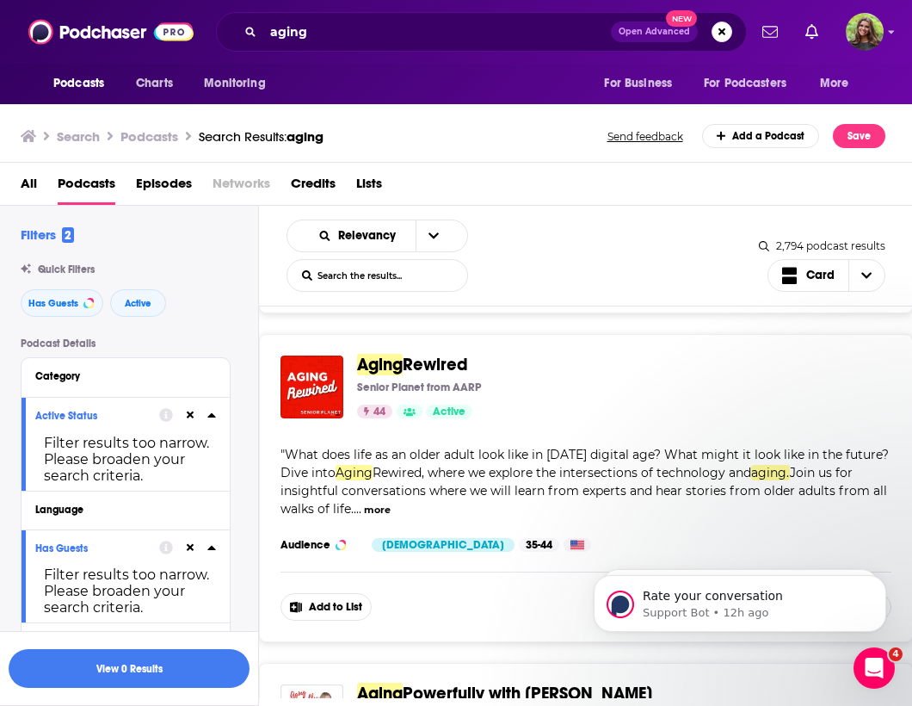
click at [254, 504] on div "Podcast Details Category Active Status Filter results too narrow. Please broade…" at bounding box center [140, 697] width 238 height 721
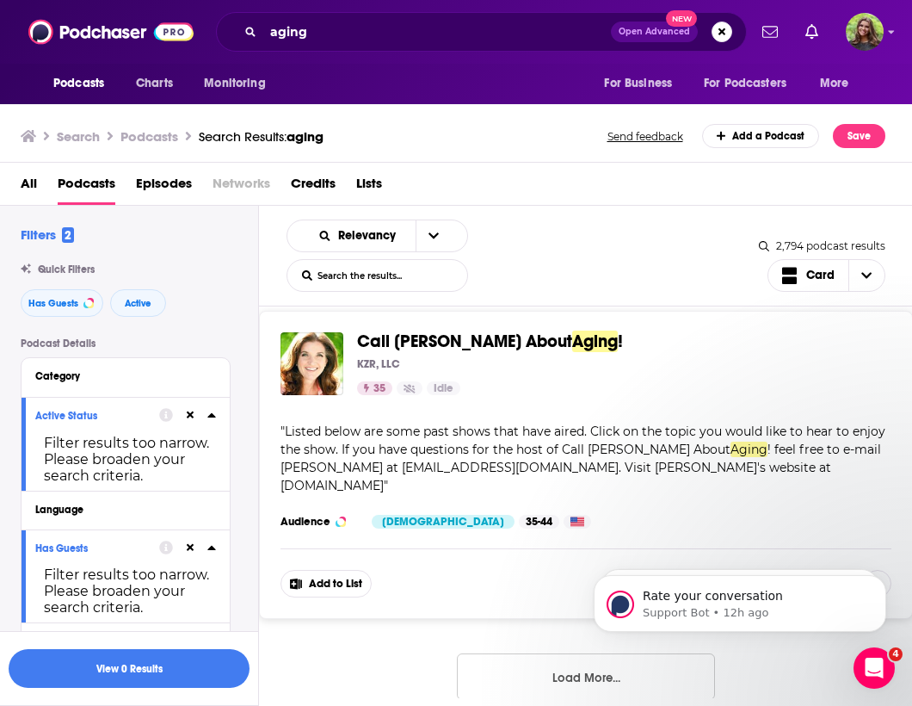
scroll to position [7822, 0]
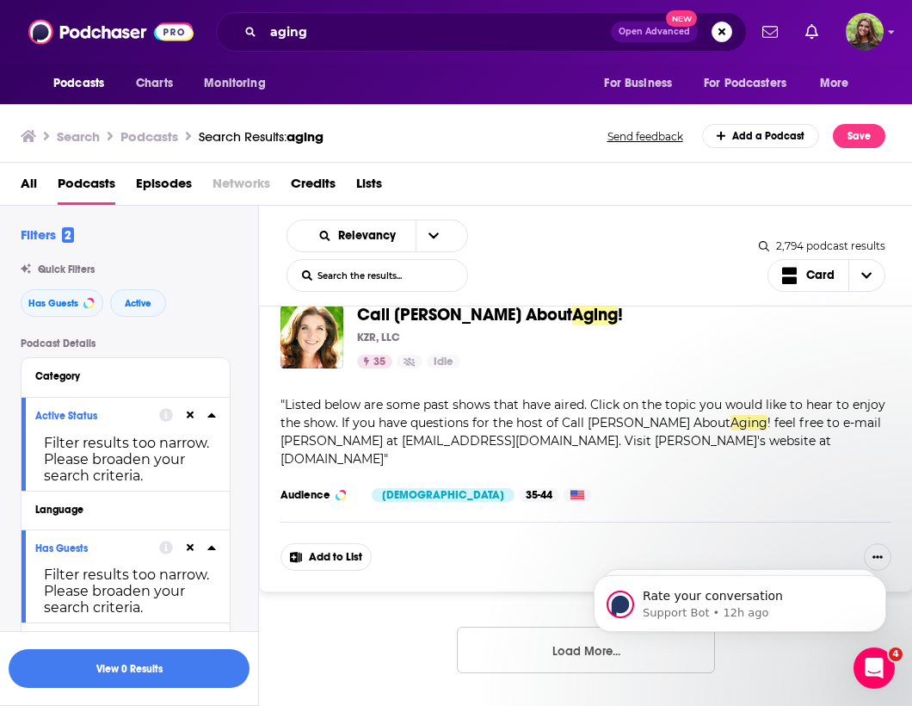
click at [550, 596] on button "Load More..." at bounding box center [586, 650] width 258 height 46
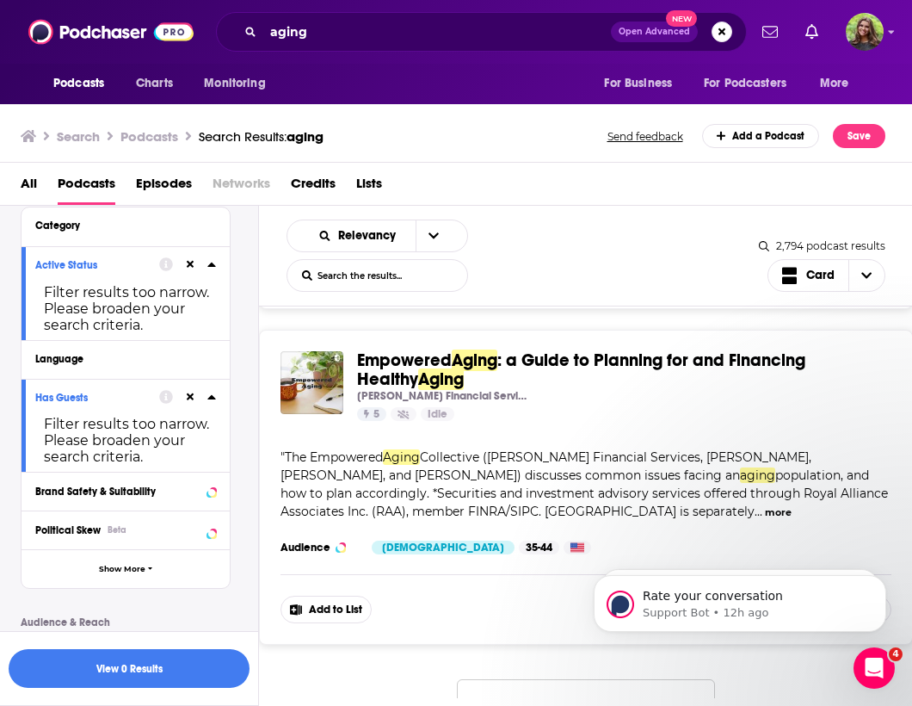
scroll to position [15972, 0]
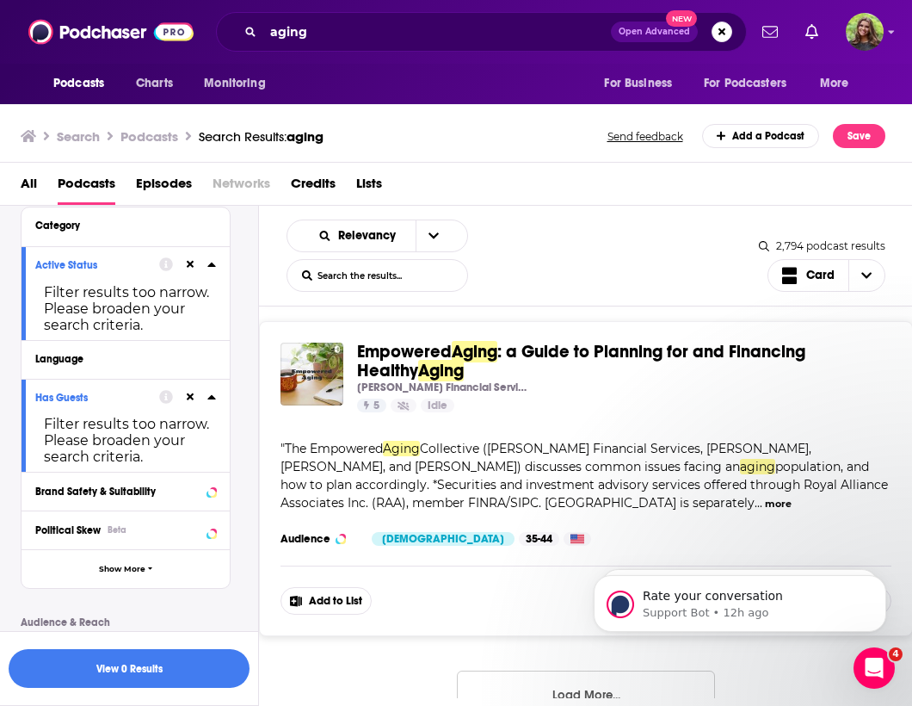
click at [572, 596] on html "Rate your conversation Support Bot • 12h ago Rate your conversation Support Bot…" at bounding box center [740, 599] width 344 height 120
click at [553, 596] on button "Load More..." at bounding box center [586, 693] width 258 height 46
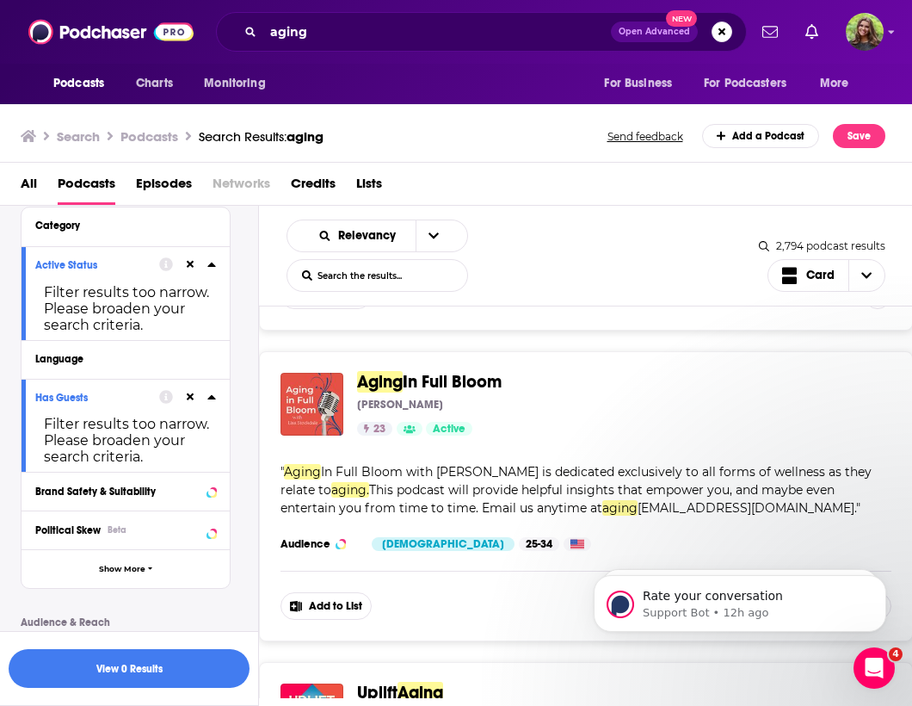
scroll to position [18290, 0]
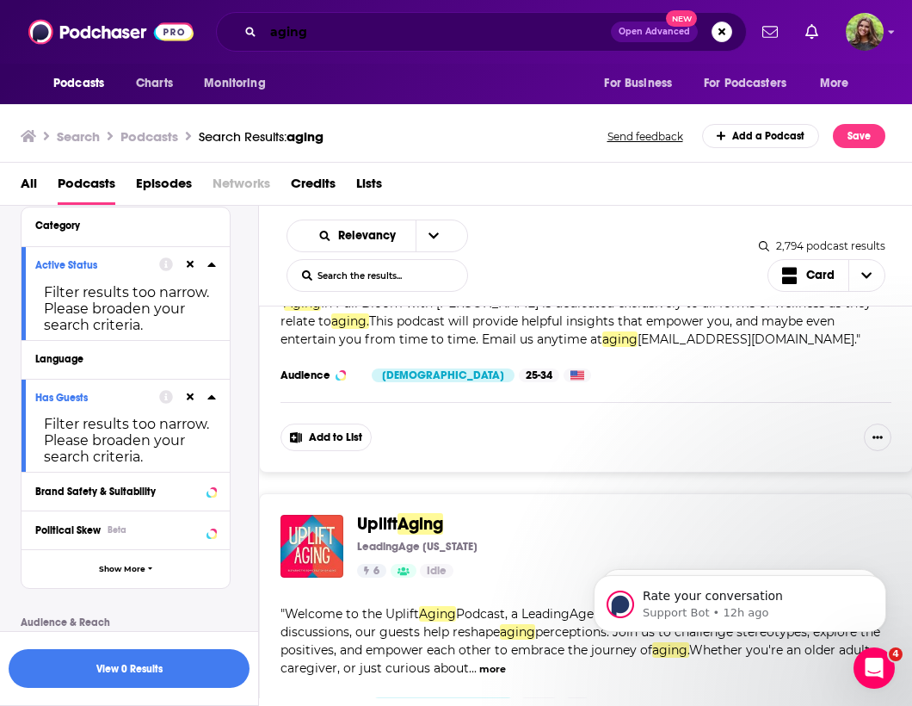
click at [356, 39] on input "aging" at bounding box center [437, 32] width 348 height 28
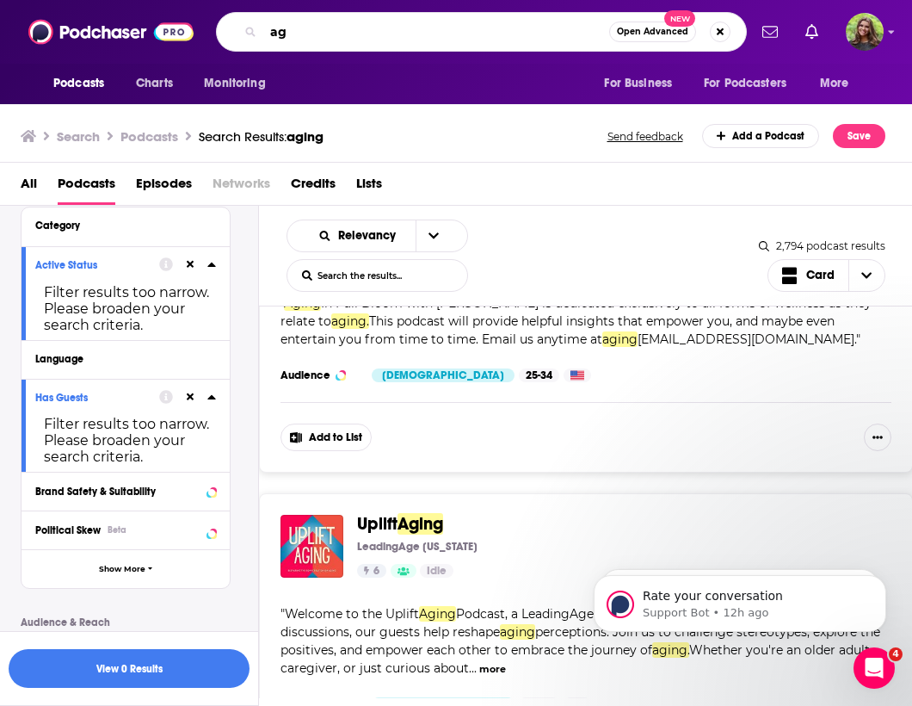
type input "a"
type input "healthcare issues"
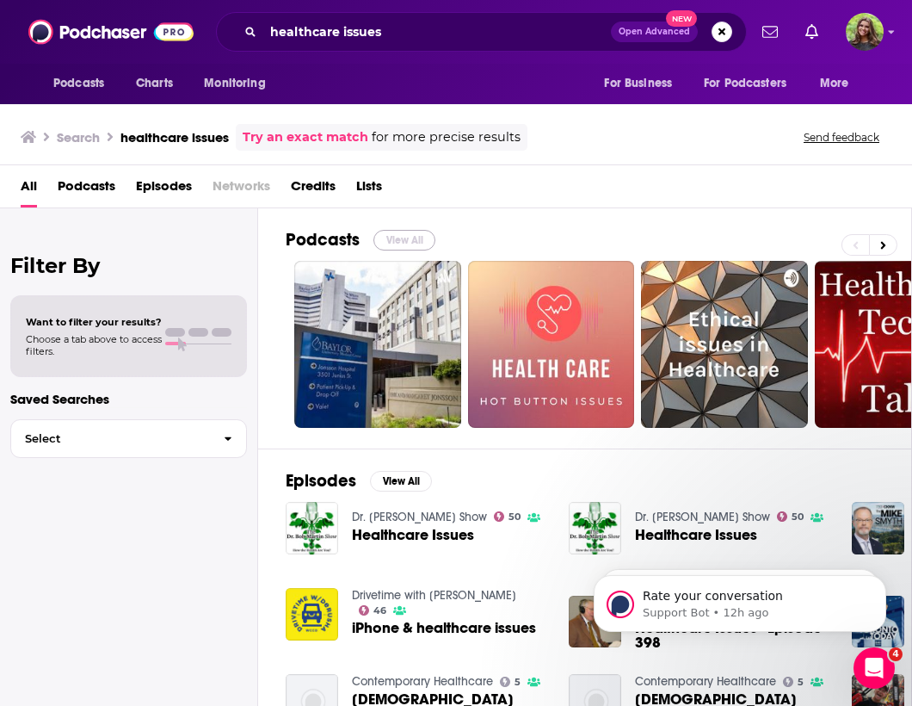
click at [411, 243] on button "View All" at bounding box center [405, 240] width 62 height 21
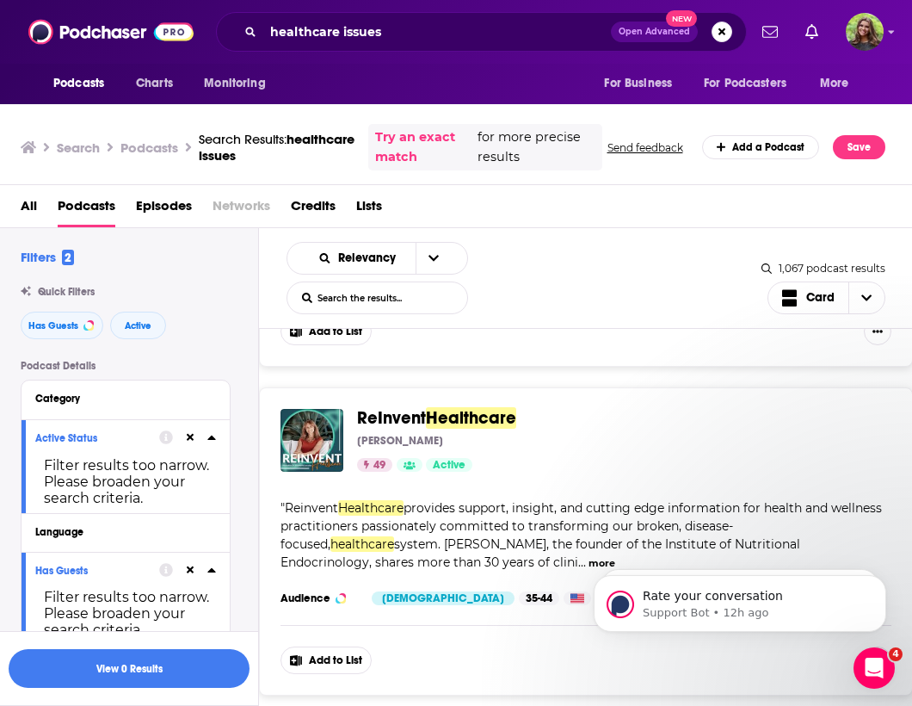
scroll to position [1873, 0]
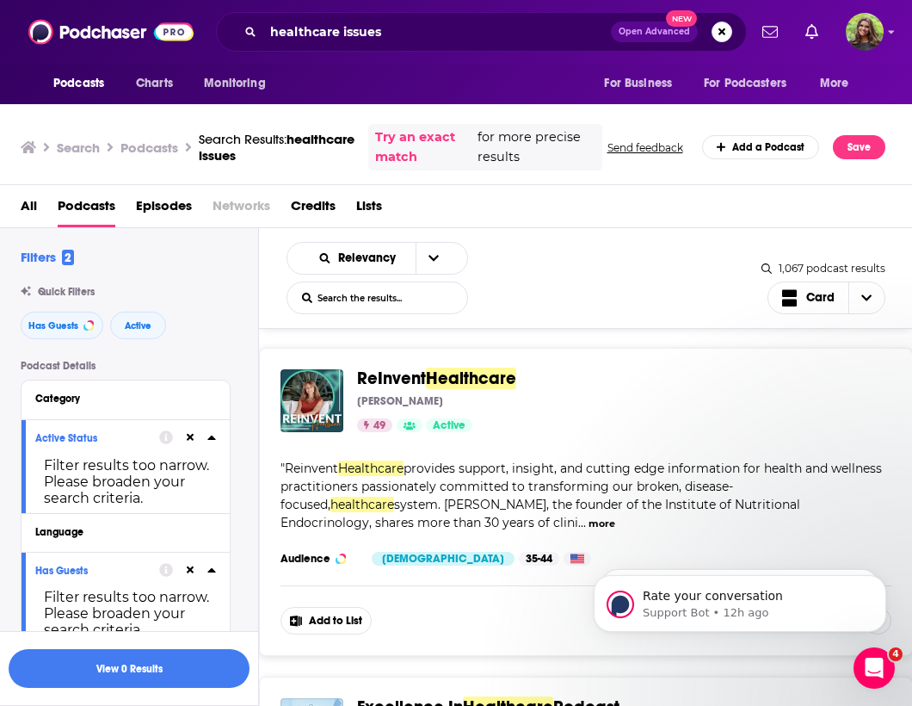
click at [589, 528] on button "more" at bounding box center [602, 523] width 27 height 15
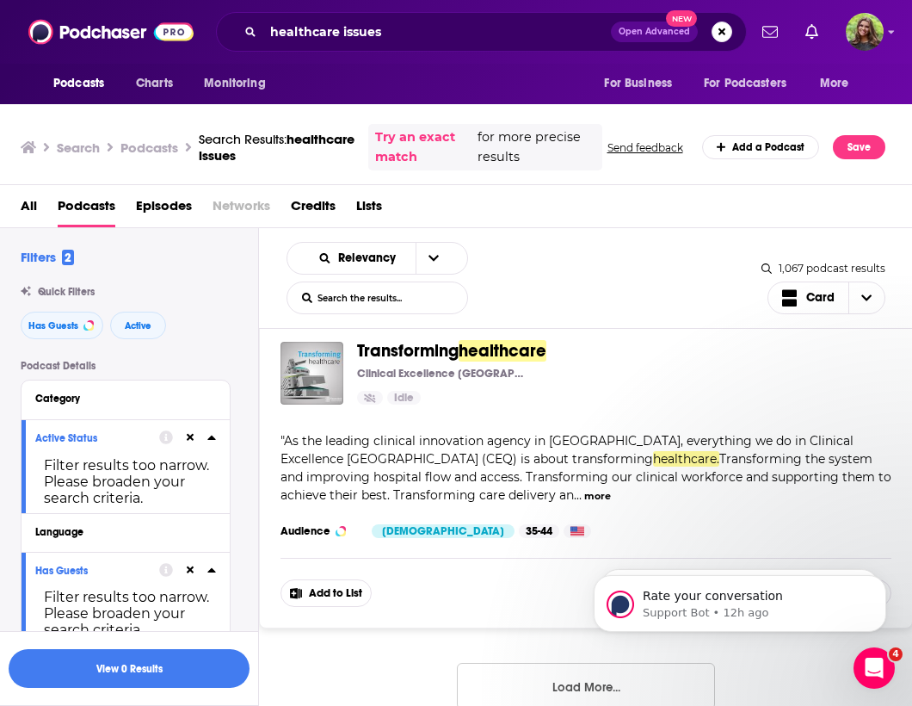
scroll to position [8403, 0]
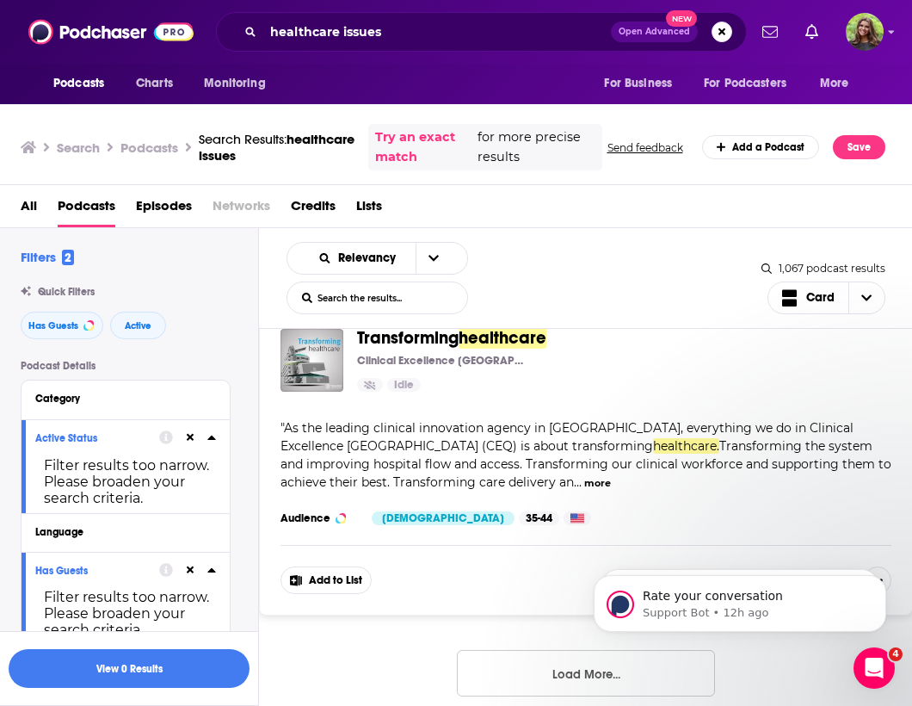
click at [553, 596] on button "Load More..." at bounding box center [586, 673] width 258 height 46
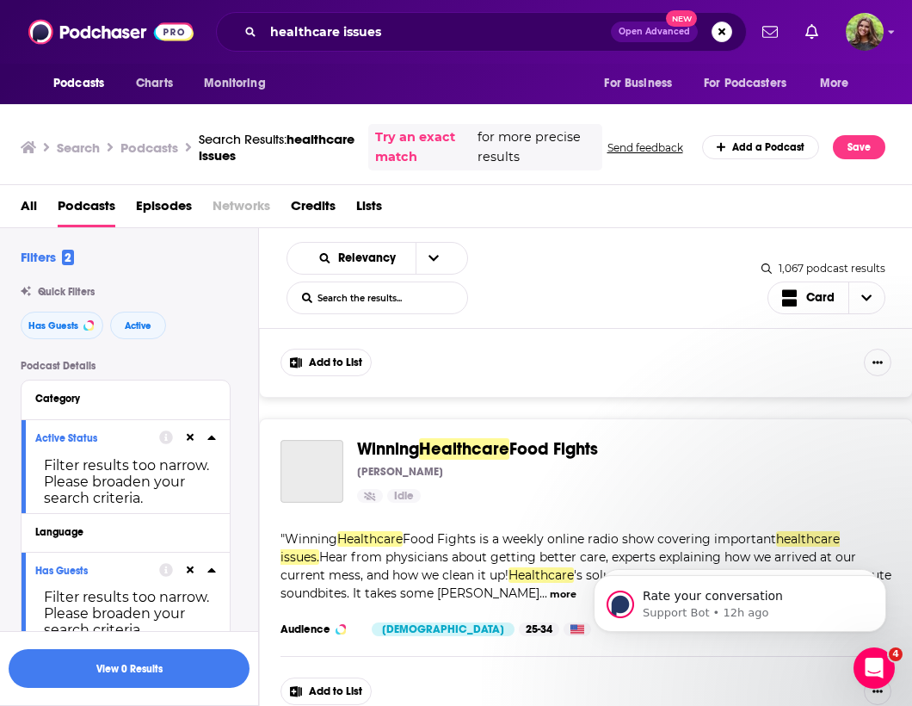
scroll to position [16414, 0]
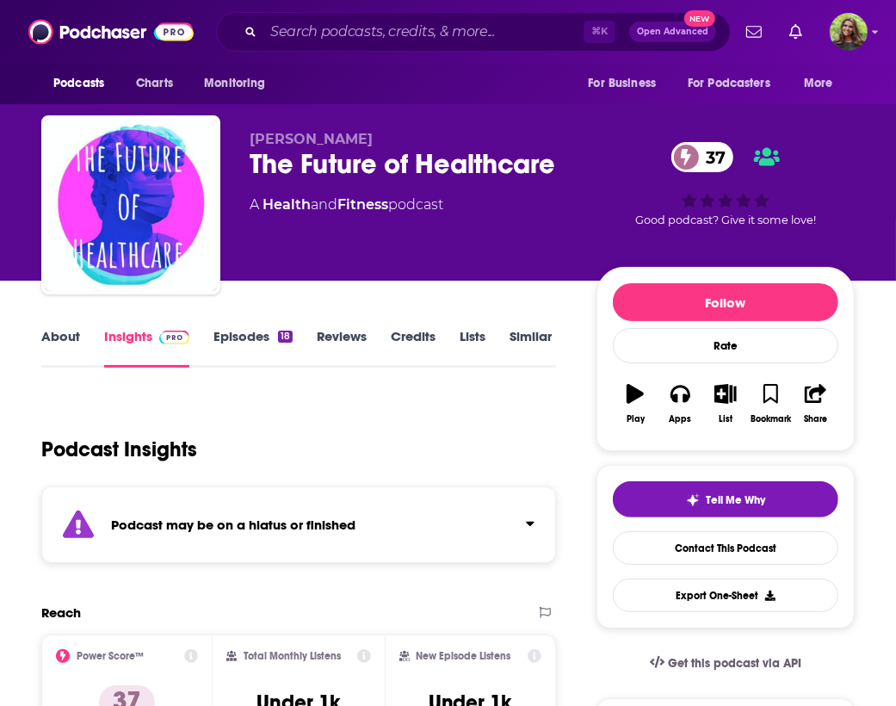
click at [248, 336] on link "Episodes 18" at bounding box center [252, 348] width 79 height 40
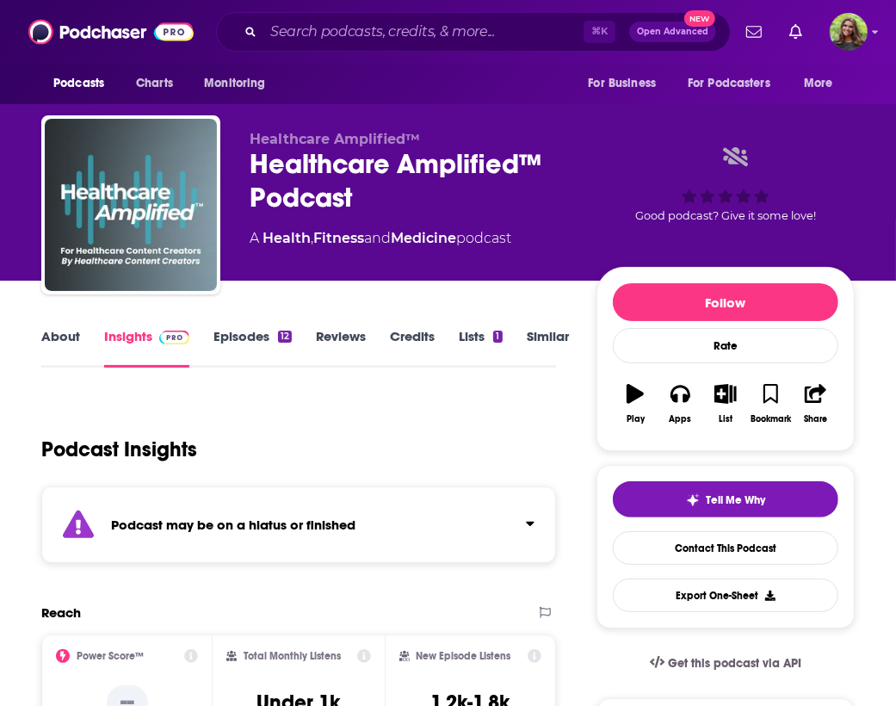
click at [250, 343] on link "Episodes 12" at bounding box center [252, 348] width 78 height 40
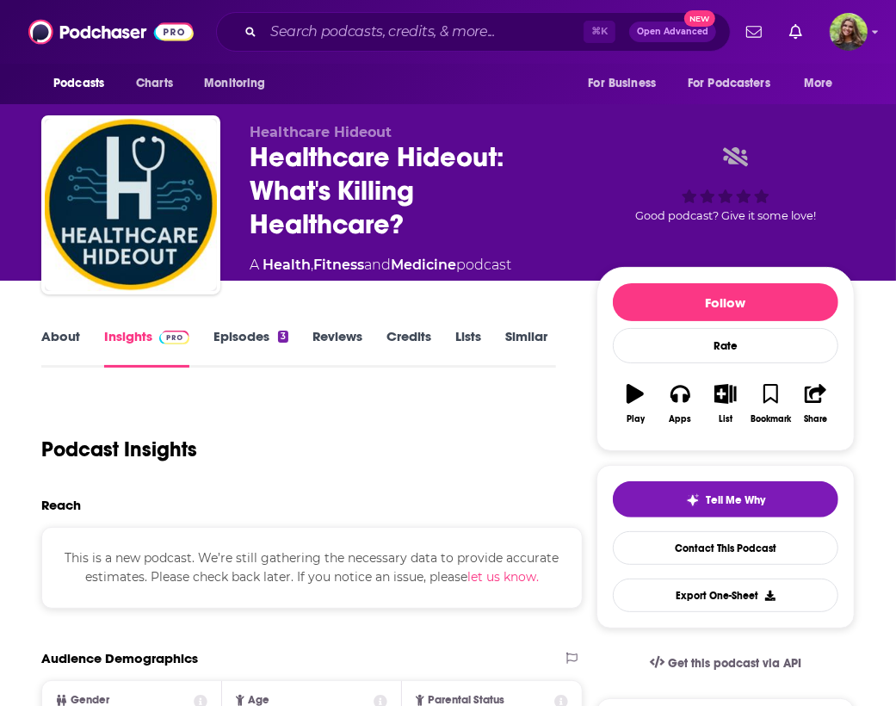
click at [243, 350] on link "Episodes 3" at bounding box center [250, 348] width 75 height 40
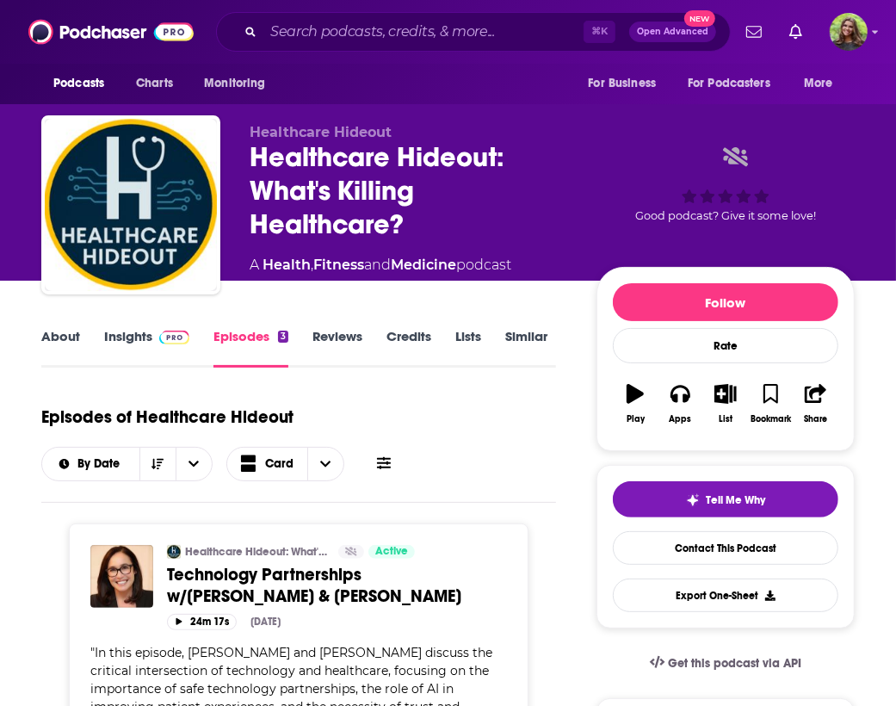
click at [137, 343] on link "Insights" at bounding box center [146, 348] width 85 height 40
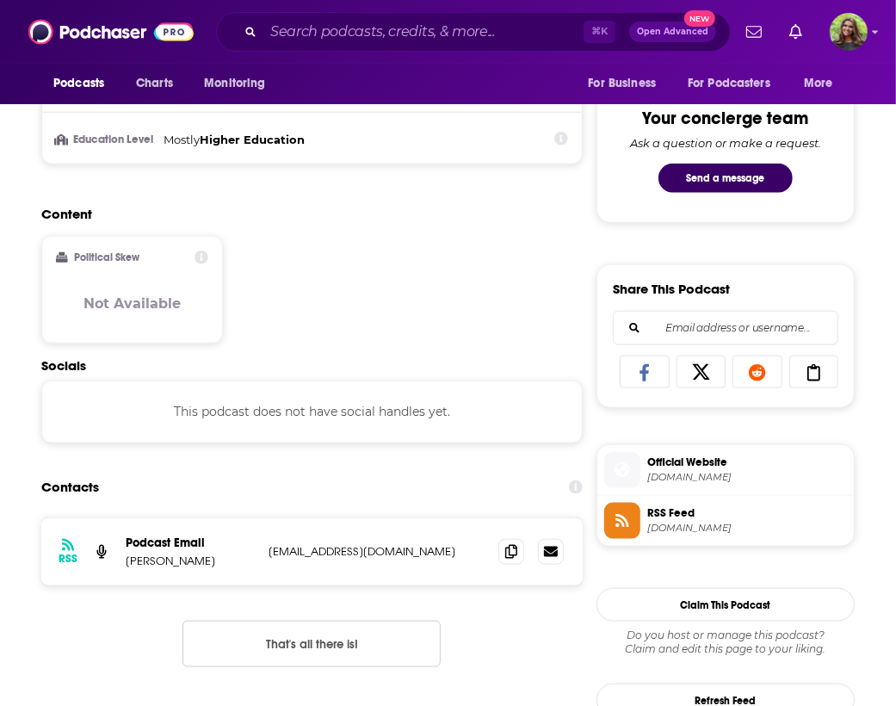
scroll to position [886, 0]
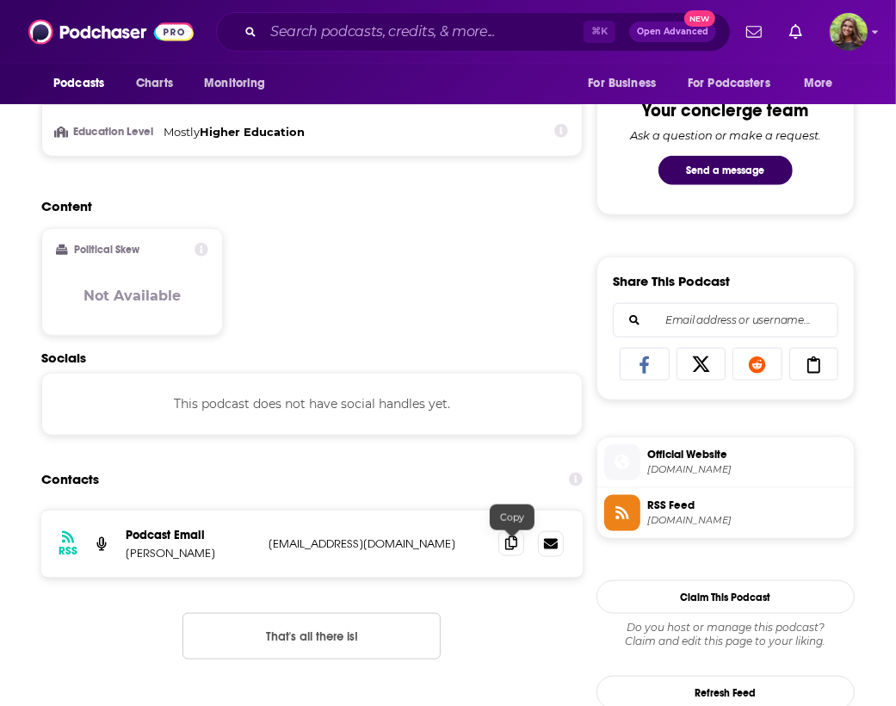
click at [512, 556] on span at bounding box center [511, 543] width 26 height 26
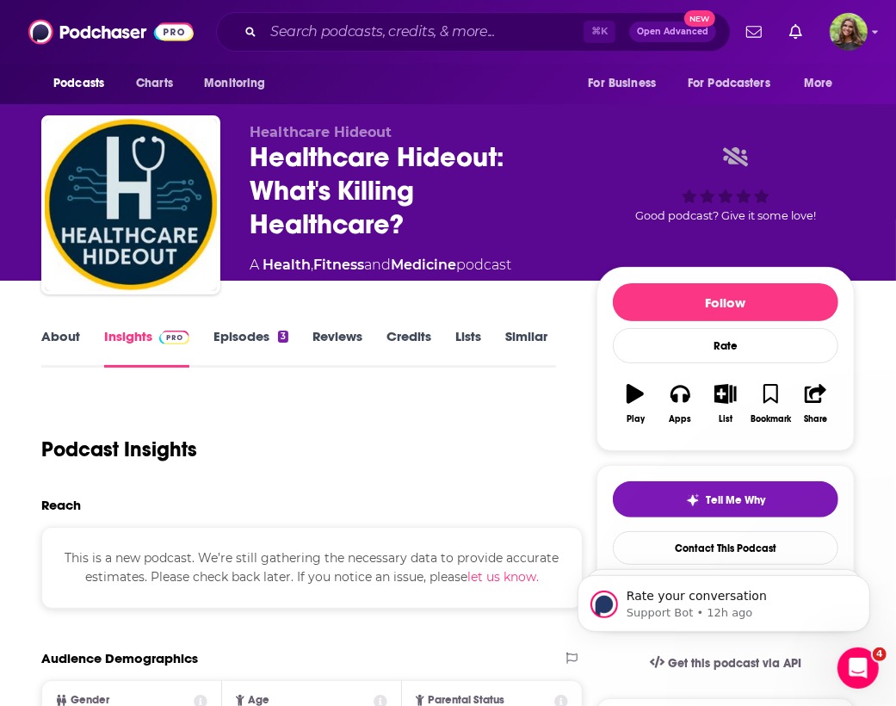
scroll to position [0, 0]
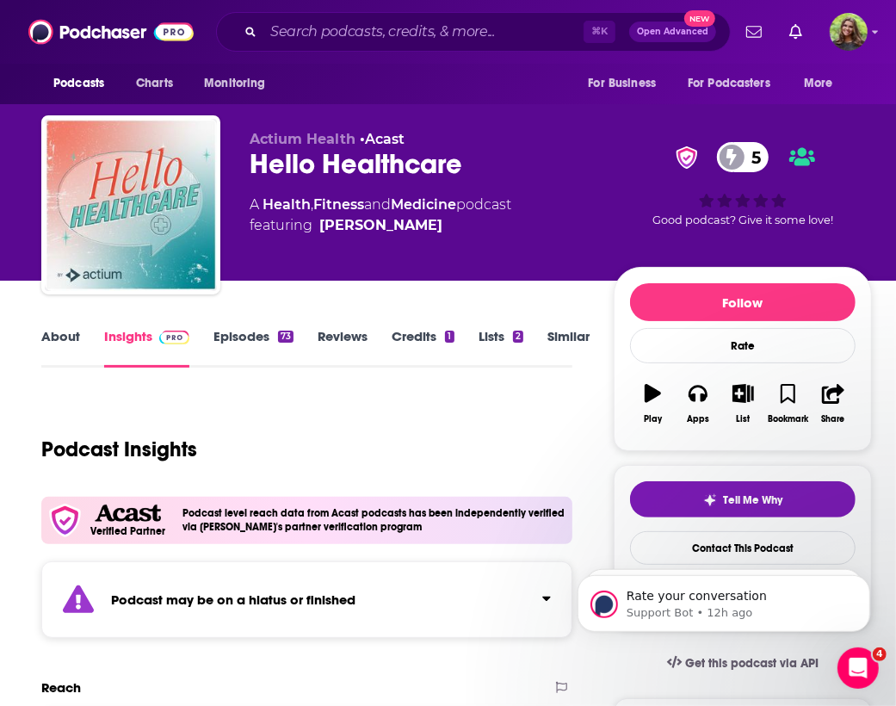
click at [236, 332] on link "Episodes 73" at bounding box center [253, 348] width 80 height 40
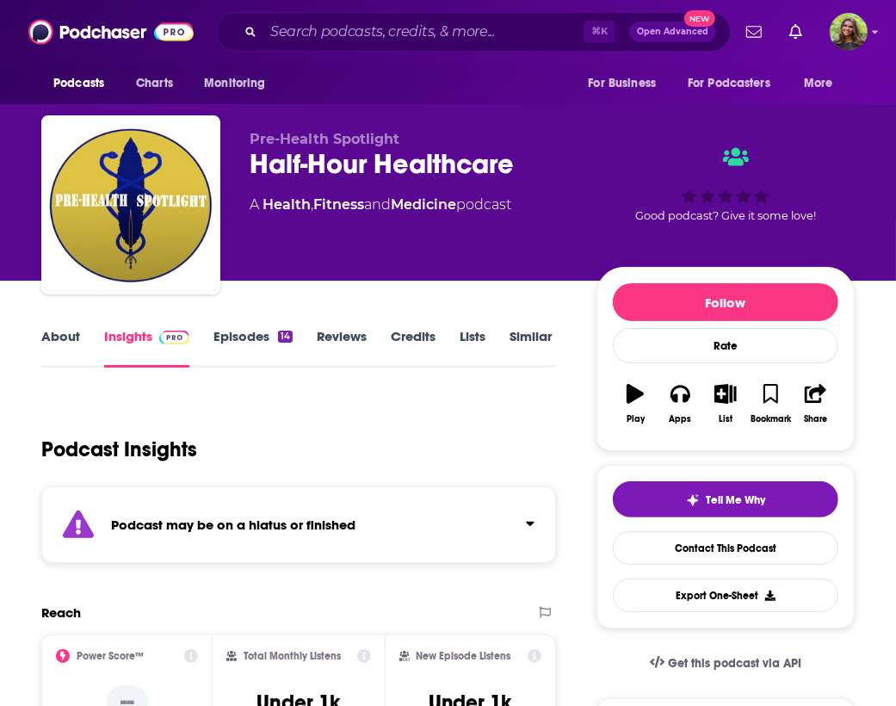
click at [245, 350] on link "Episodes 14" at bounding box center [252, 348] width 79 height 40
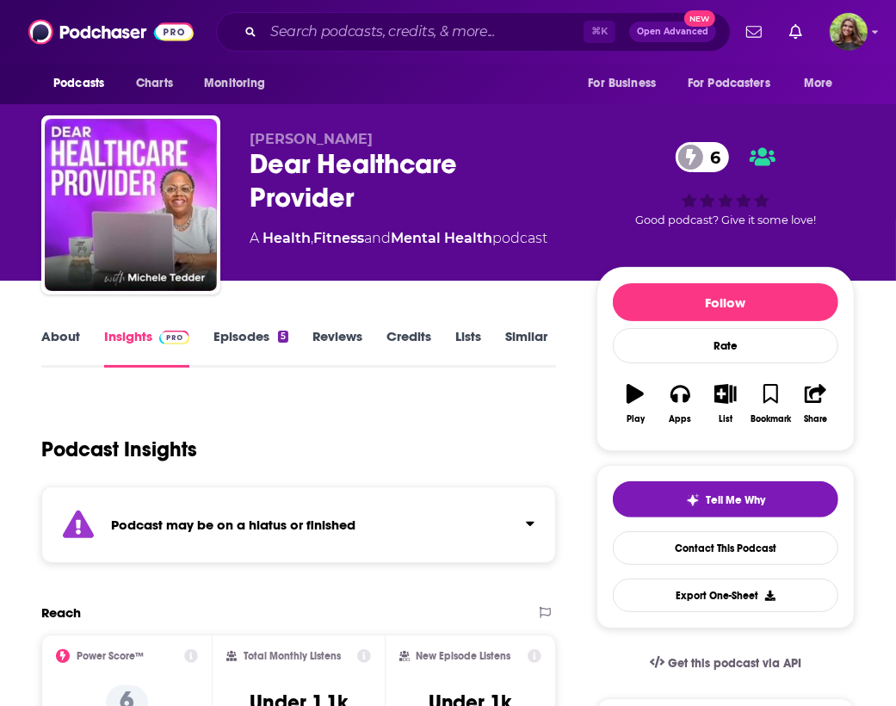
click at [262, 343] on link "Episodes 5" at bounding box center [250, 348] width 75 height 40
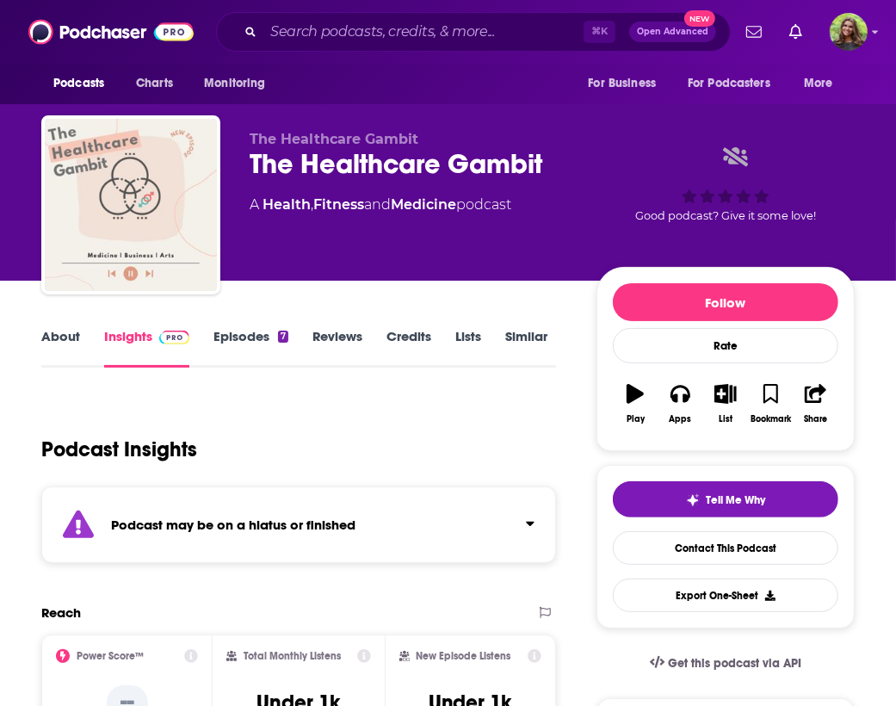
click at [237, 340] on link "Episodes 7" at bounding box center [250, 348] width 75 height 40
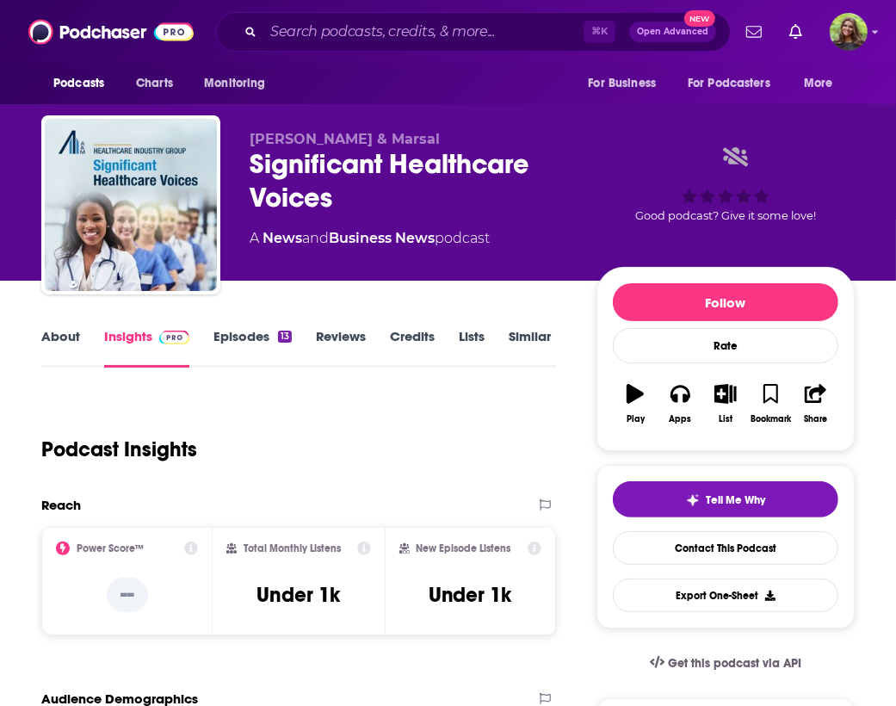
click at [237, 345] on link "Episodes 13" at bounding box center [252, 348] width 78 height 40
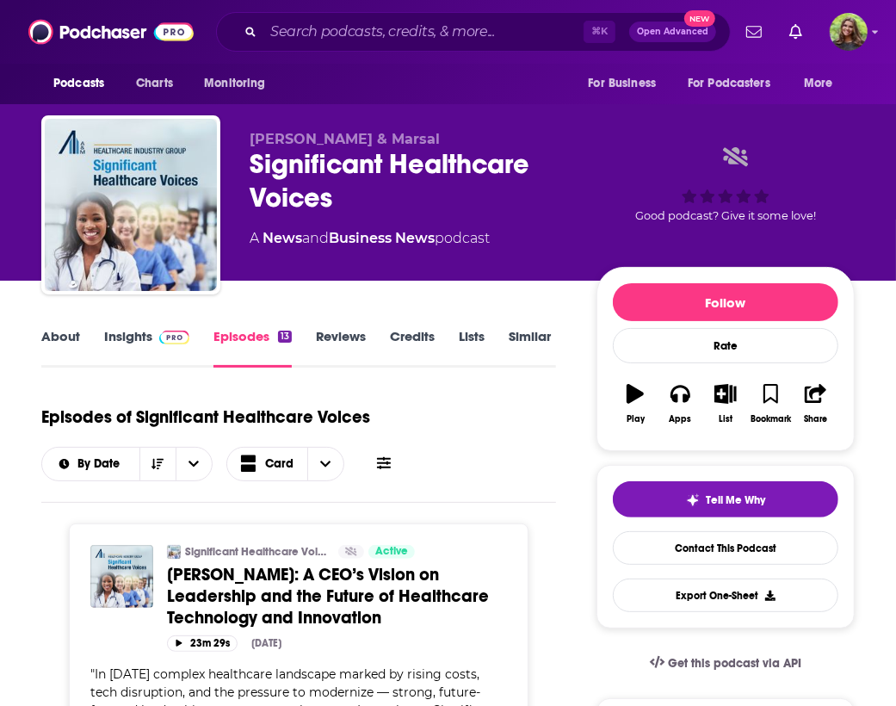
click at [66, 328] on link "About" at bounding box center [60, 348] width 39 height 40
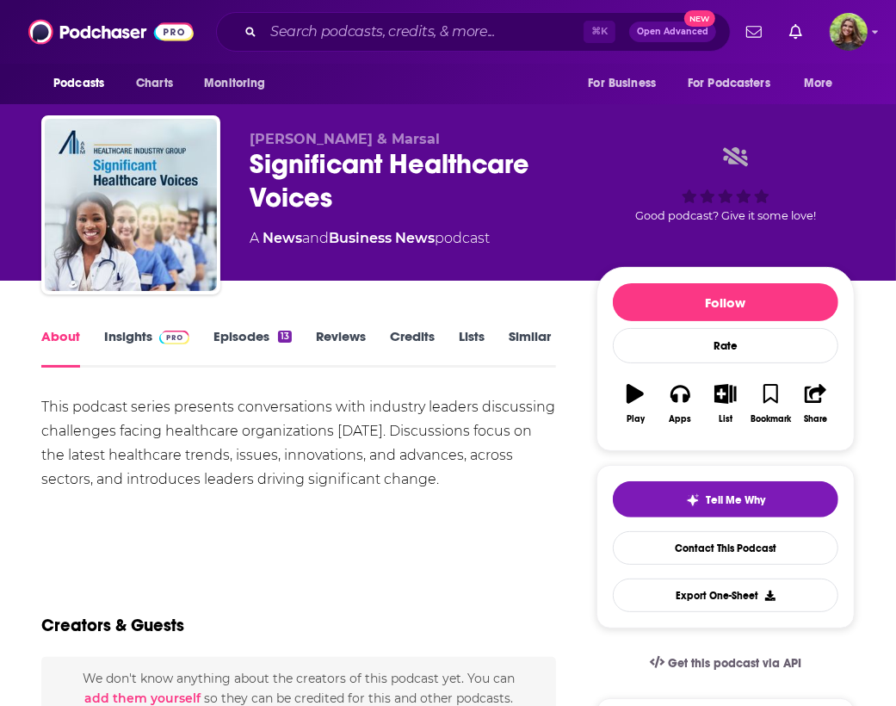
click at [120, 335] on link "Insights" at bounding box center [146, 348] width 85 height 40
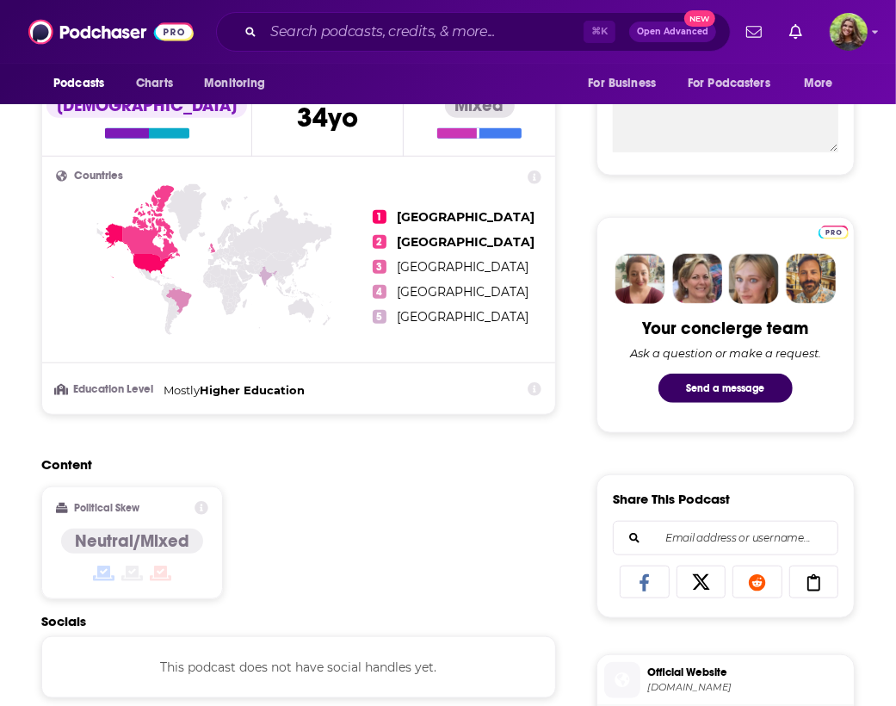
scroll to position [1121, 0]
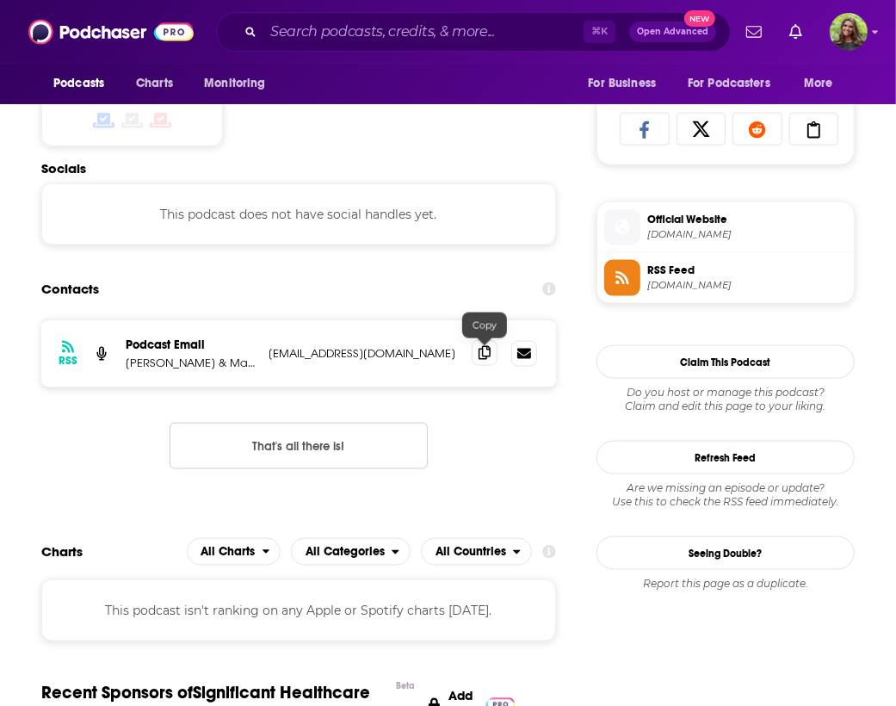
click at [487, 360] on icon at bounding box center [485, 353] width 12 height 14
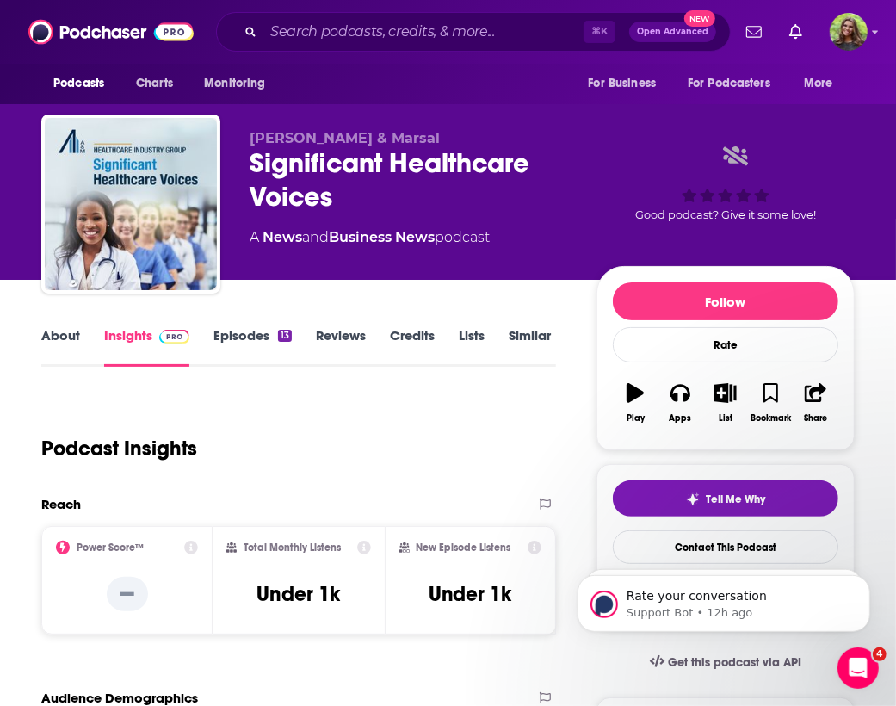
scroll to position [0, 0]
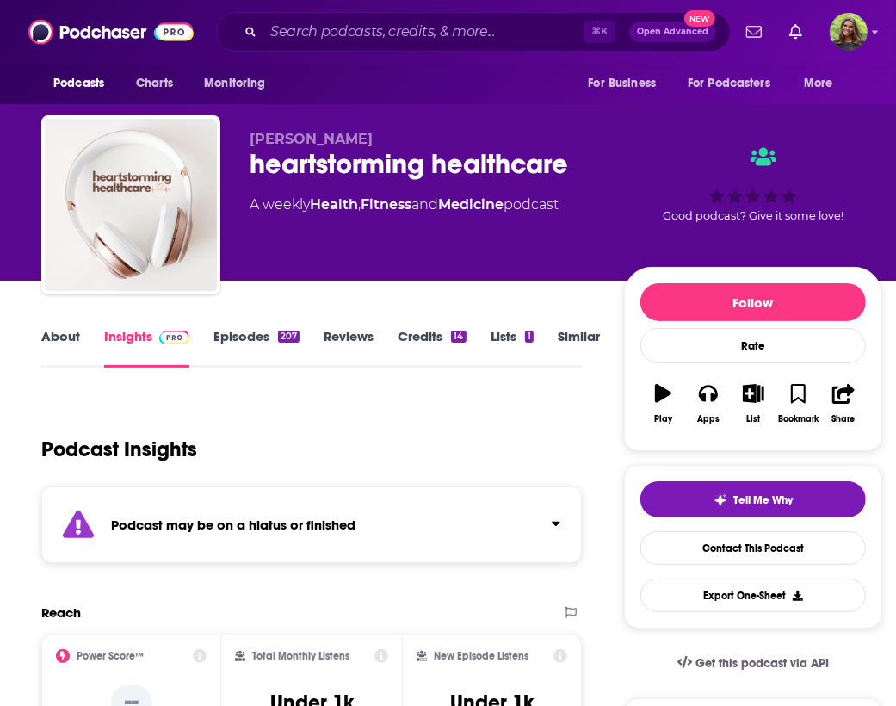
click at [234, 336] on link "Episodes 207" at bounding box center [256, 348] width 86 height 40
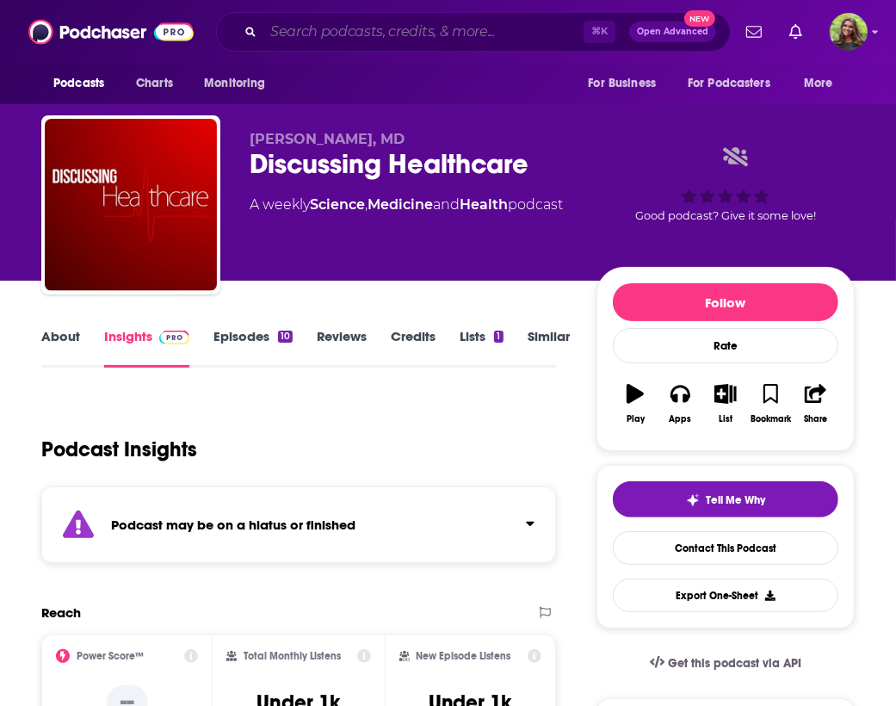
click at [355, 28] on input "Search podcasts, credits, & more..." at bounding box center [423, 32] width 320 height 28
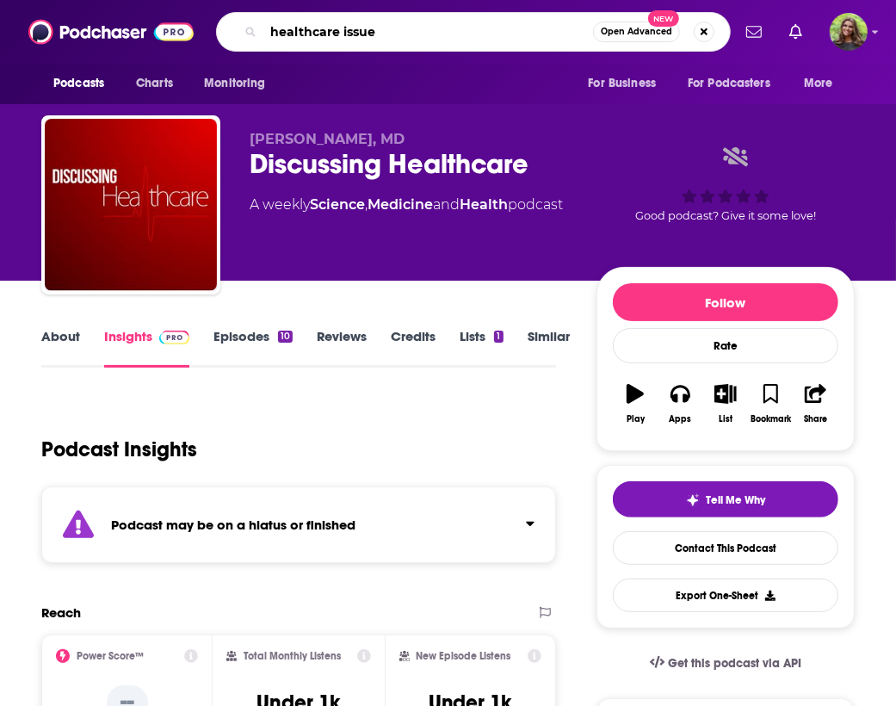
type input "healthcare issues"
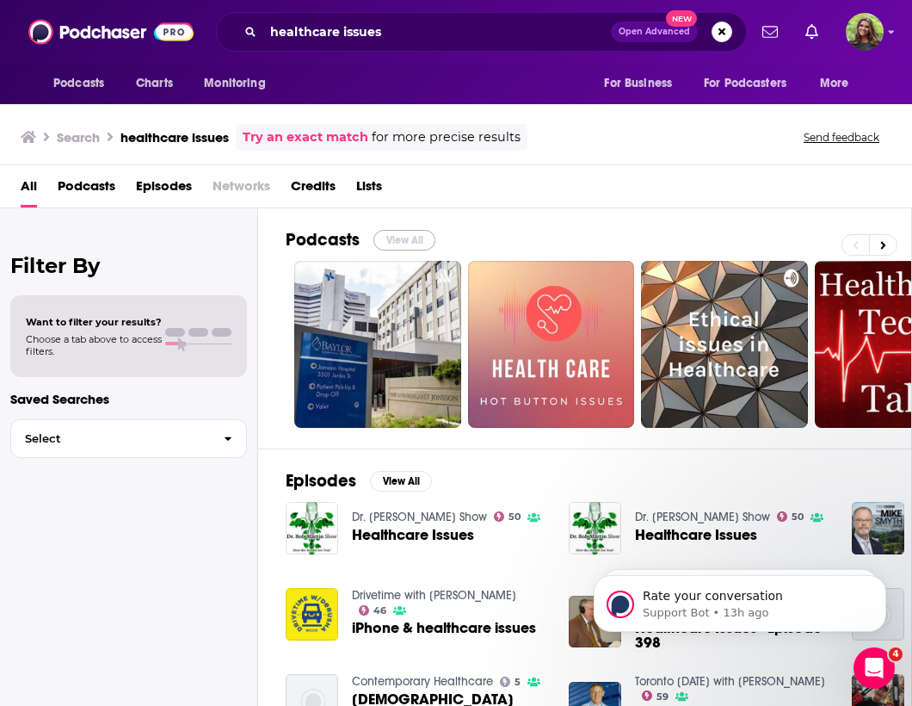
click at [412, 242] on button "View All" at bounding box center [405, 240] width 62 height 21
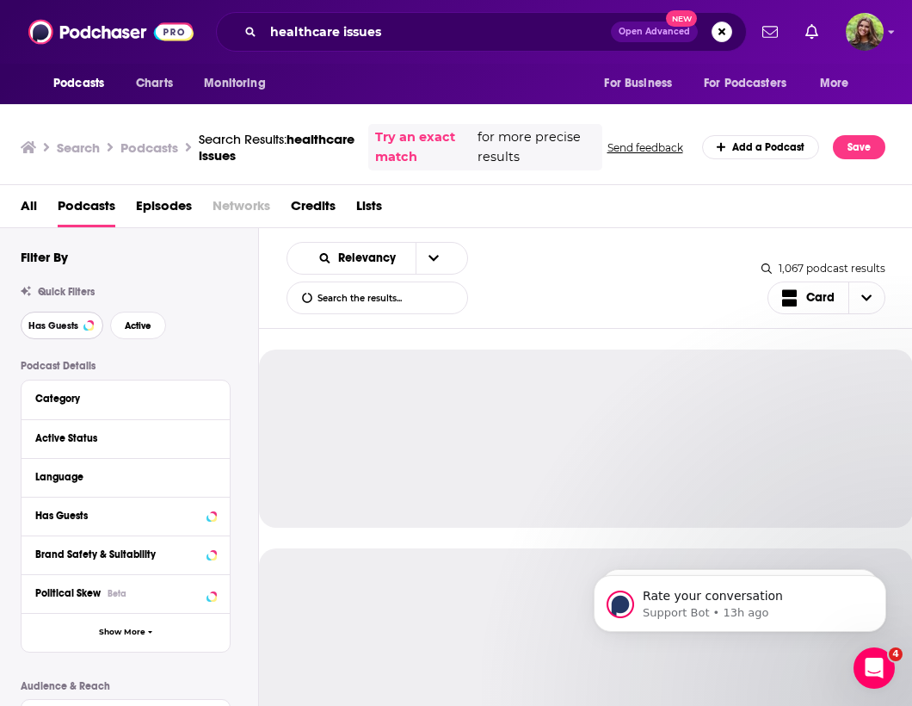
drag, startPoint x: 54, startPoint y: 325, endPoint x: 89, endPoint y: 329, distance: 34.6
click at [55, 325] on span "Has Guests" at bounding box center [53, 325] width 50 height 9
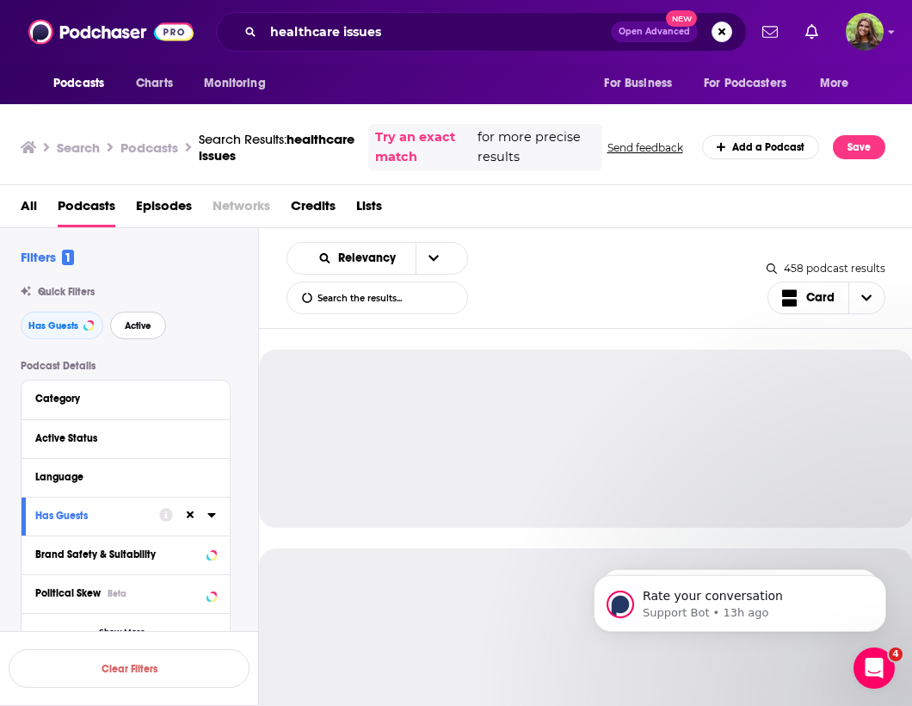
click at [129, 330] on span "Active" at bounding box center [138, 325] width 27 height 9
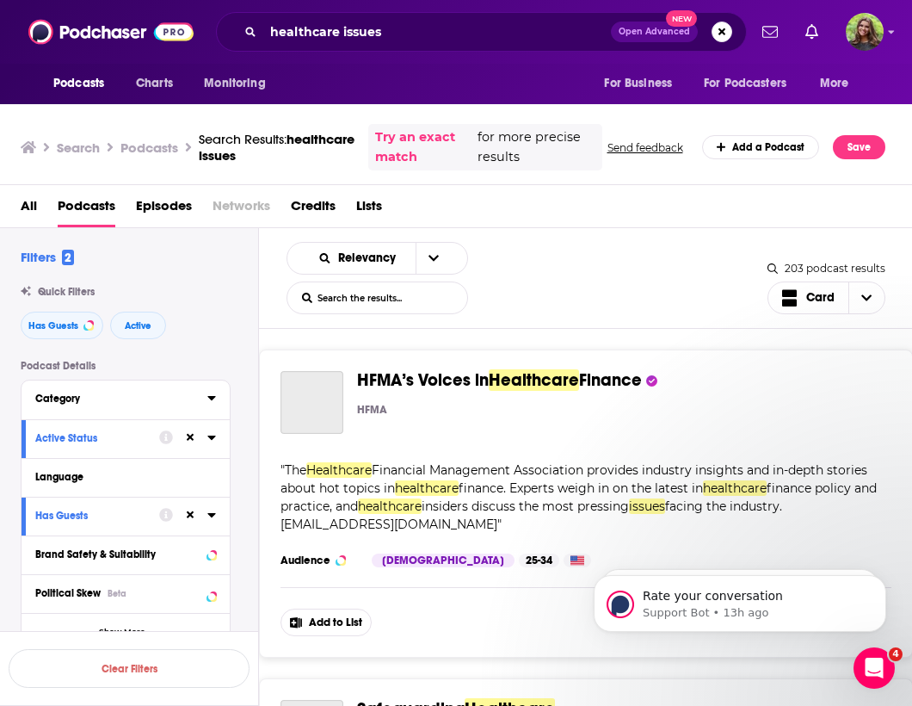
click at [96, 402] on div "Category" at bounding box center [115, 398] width 161 height 12
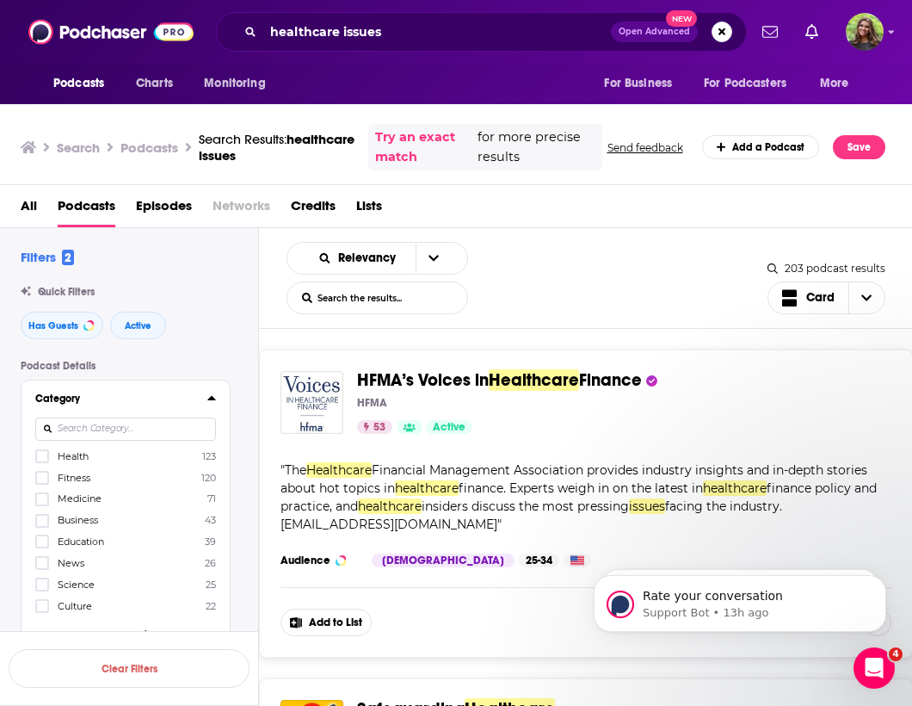
drag, startPoint x: 76, startPoint y: 460, endPoint x: 89, endPoint y: 462, distance: 13.0
click at [77, 460] on span "Health" at bounding box center [73, 456] width 31 height 12
click at [42, 461] on input "multiSelectOption-health-0" at bounding box center [42, 461] width 0 height 0
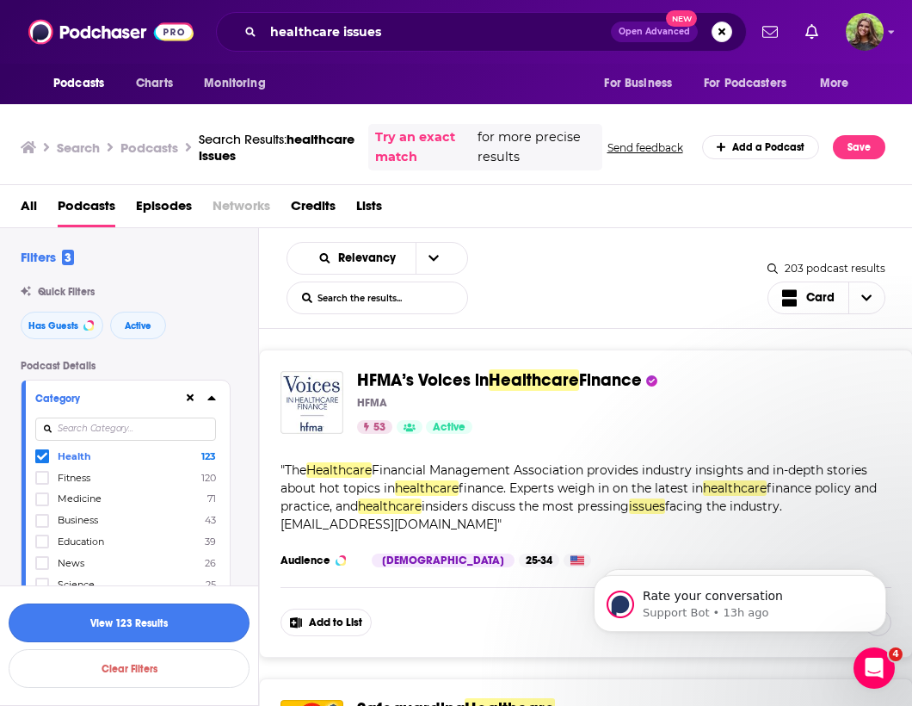
click at [163, 632] on button "View 123 Results" at bounding box center [129, 622] width 241 height 39
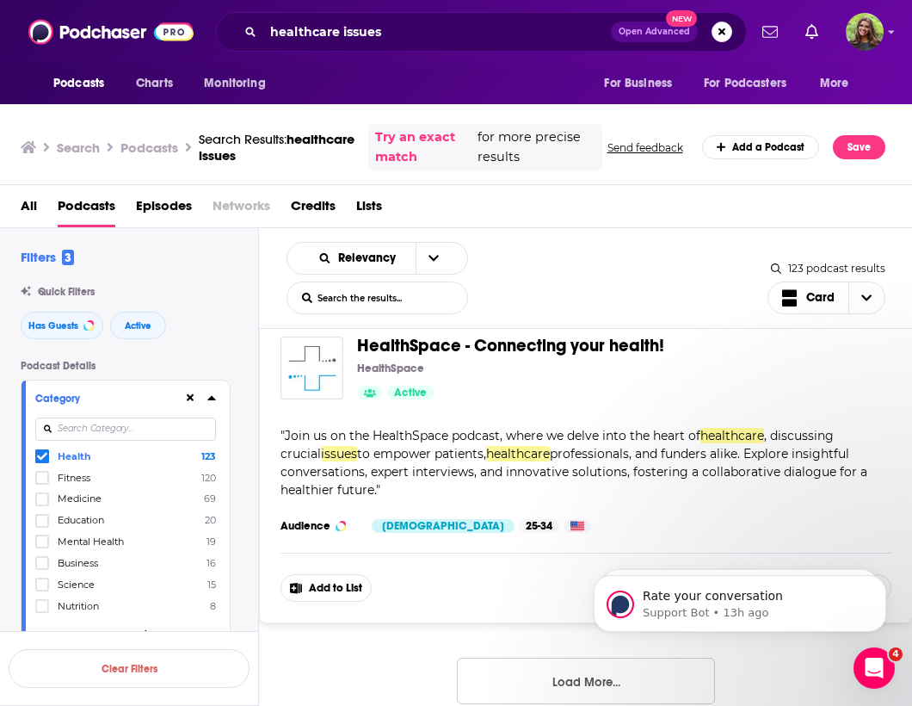
scroll to position [7875, 0]
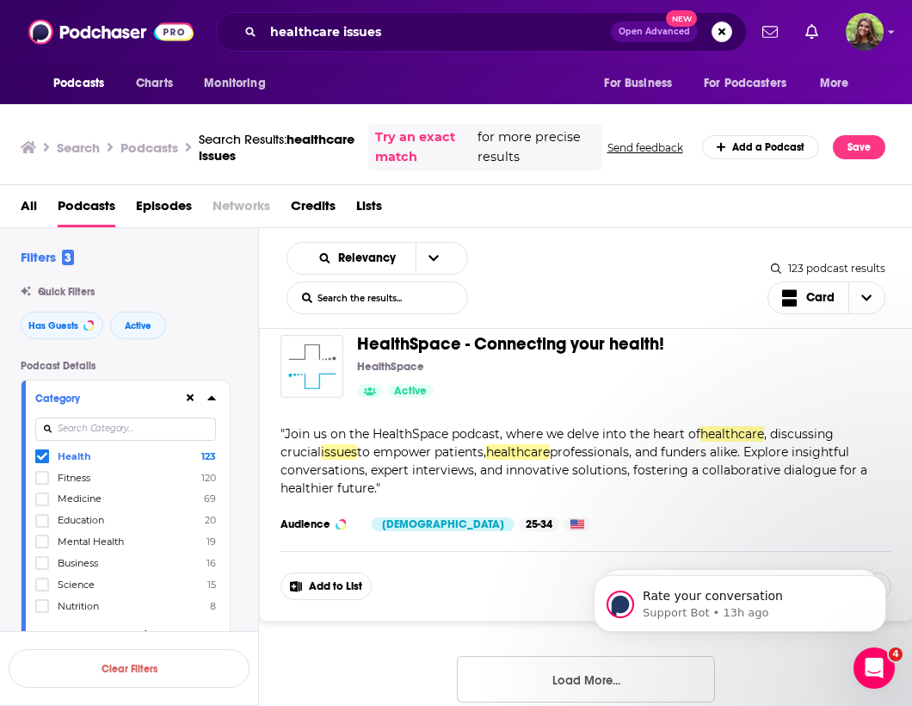
click at [549, 664] on button "Load More..." at bounding box center [586, 679] width 258 height 46
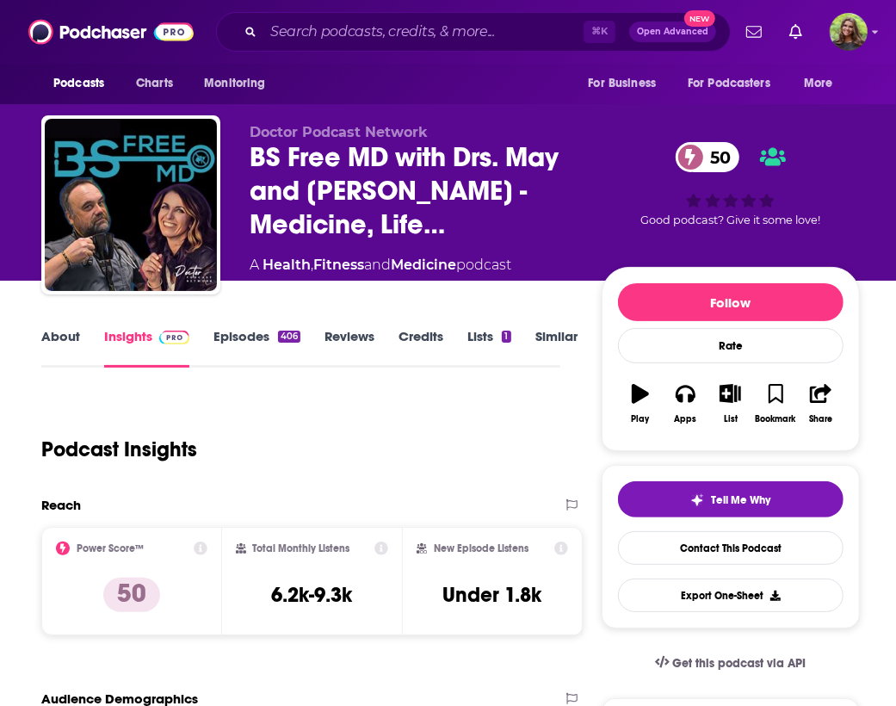
click at [56, 344] on link "About" at bounding box center [60, 348] width 39 height 40
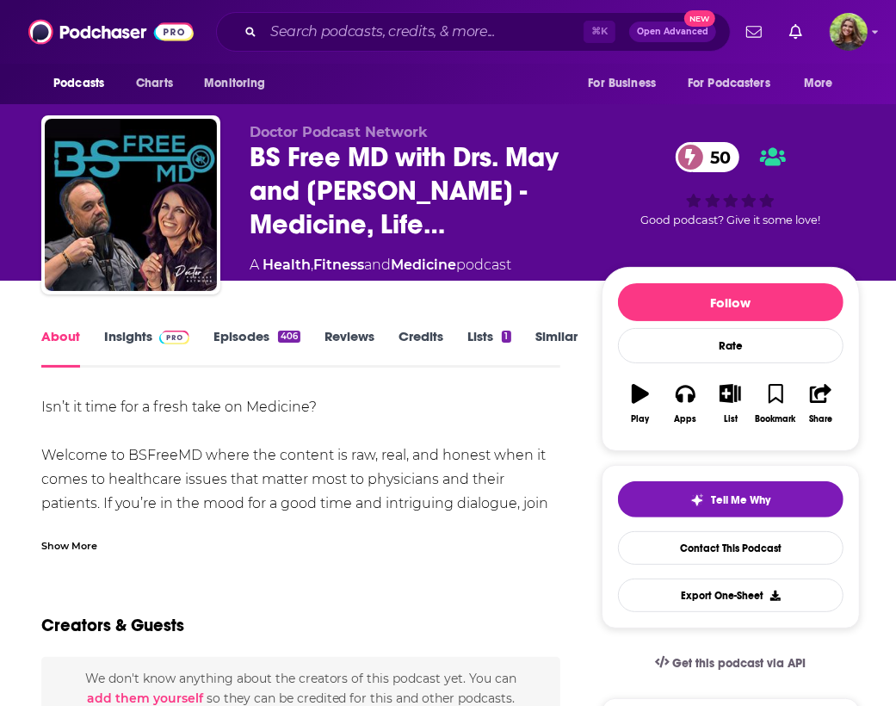
click at [69, 544] on div "Show More" at bounding box center [69, 544] width 56 height 16
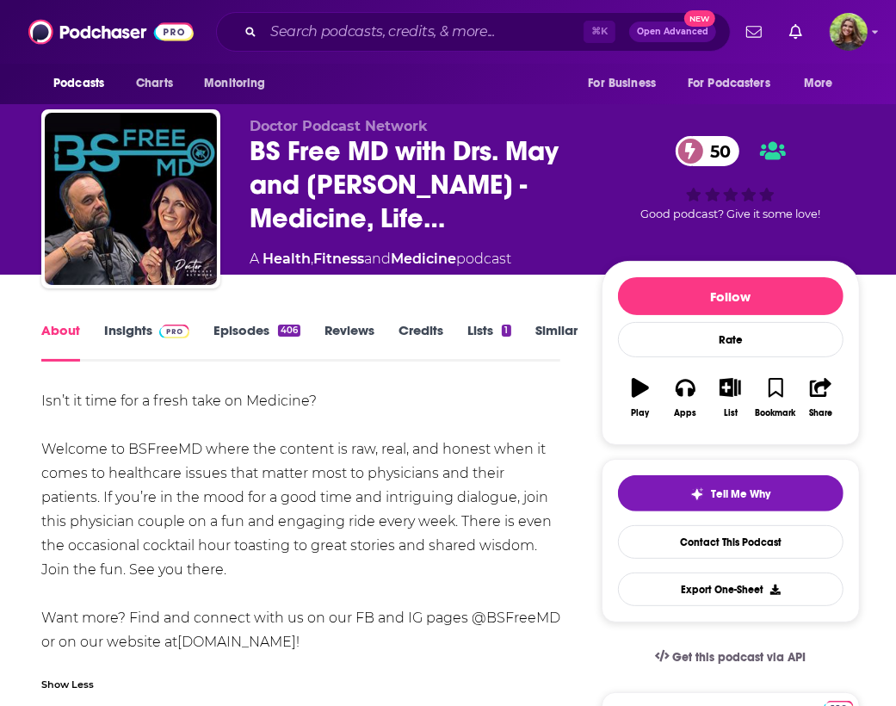
scroll to position [9, 0]
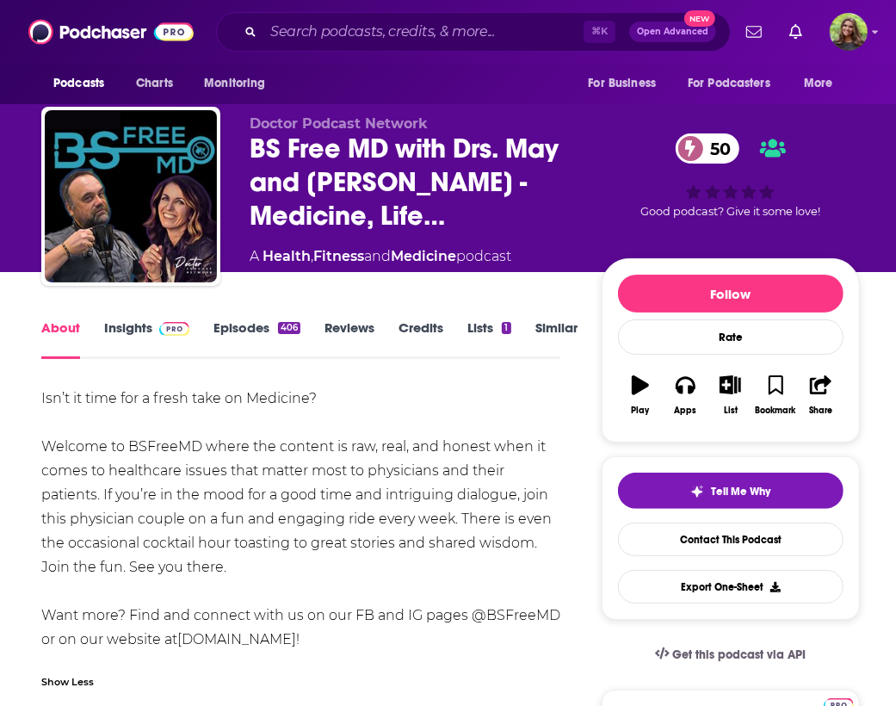
click at [241, 343] on link "Episodes 406" at bounding box center [256, 339] width 87 height 40
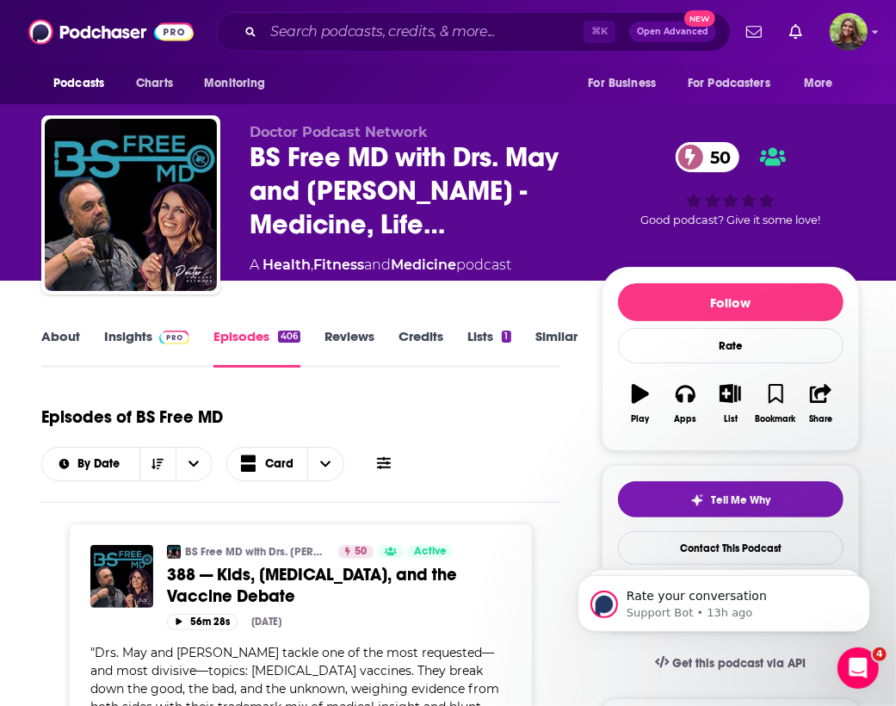
click at [116, 333] on link "Insights" at bounding box center [146, 348] width 85 height 40
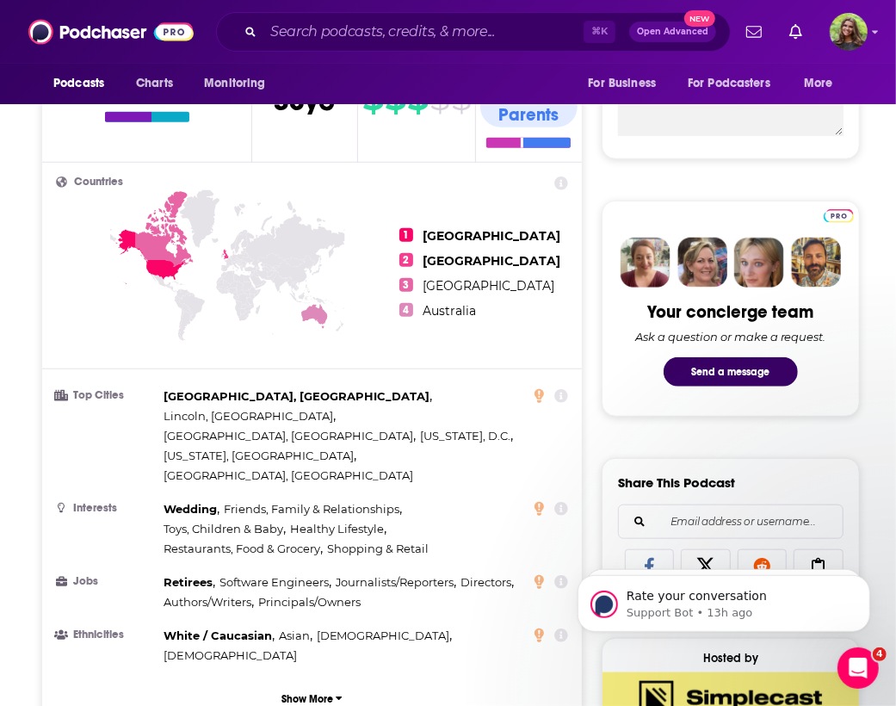
scroll to position [1425, 0]
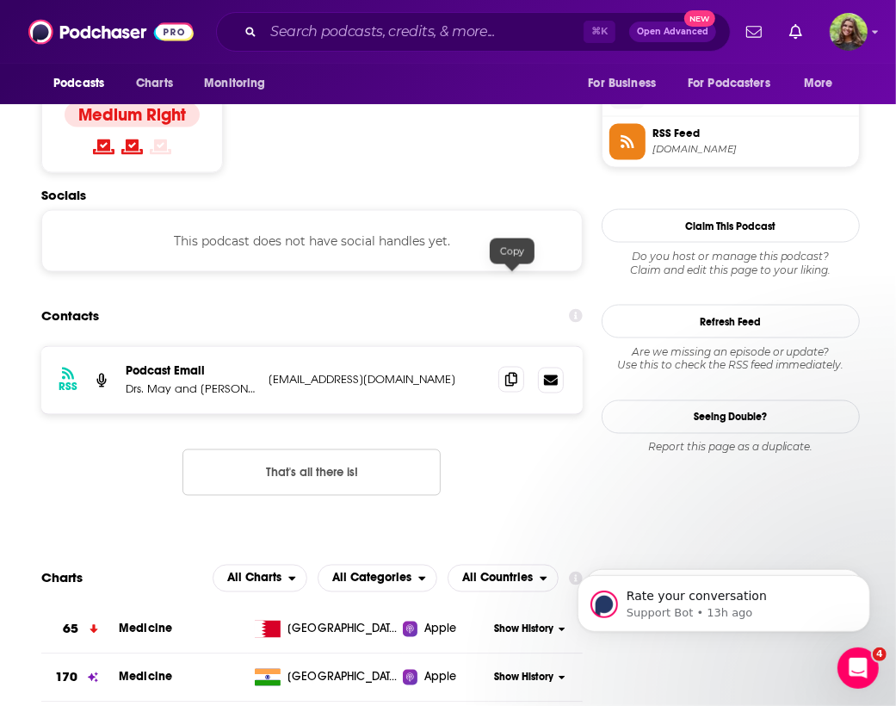
click at [512, 373] on icon at bounding box center [511, 380] width 12 height 14
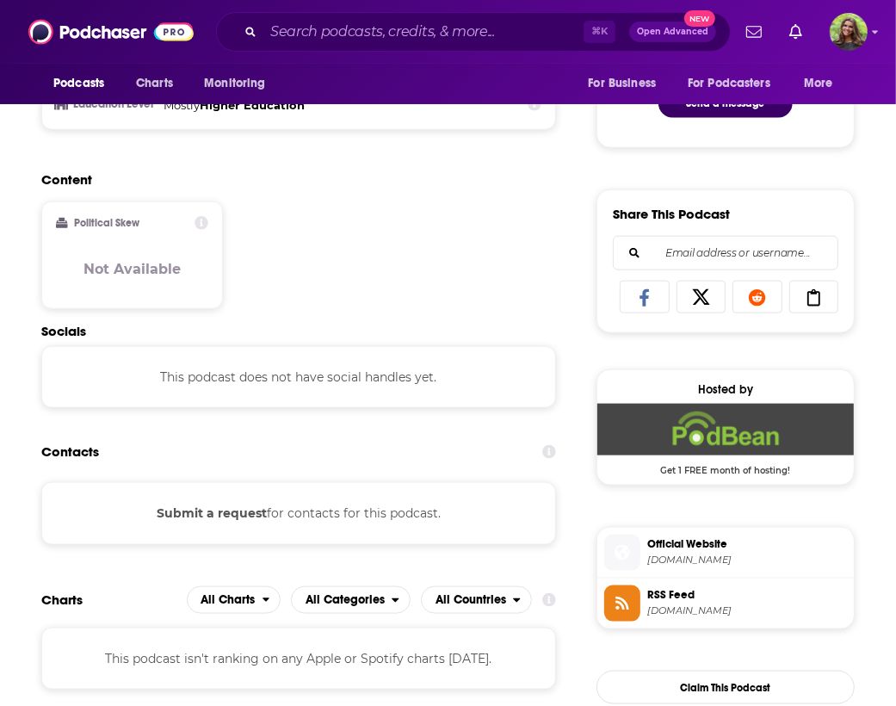
scroll to position [1040, 0]
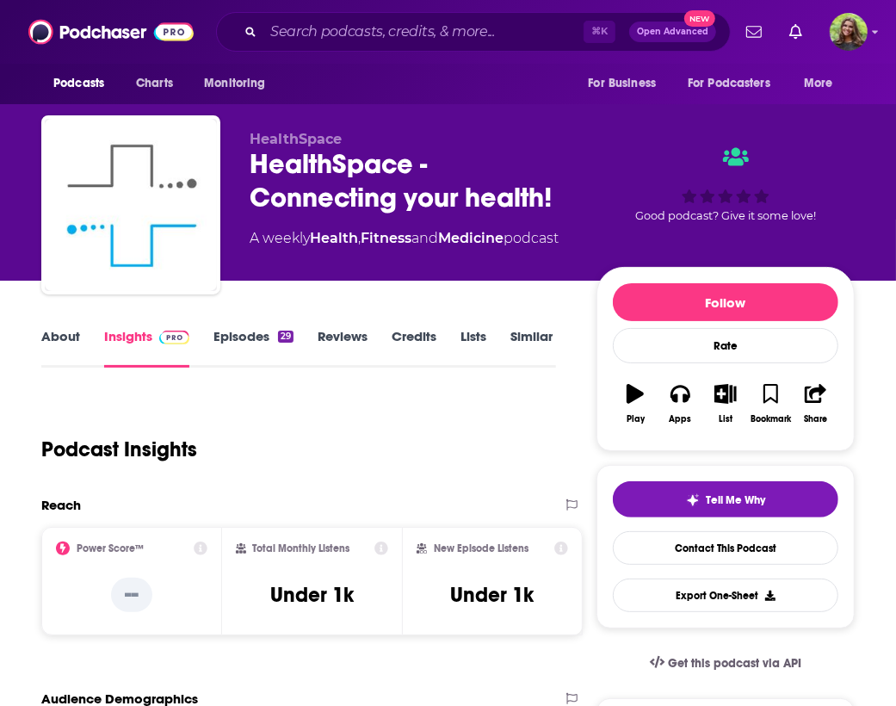
click at [237, 338] on link "Episodes 29" at bounding box center [253, 348] width 80 height 40
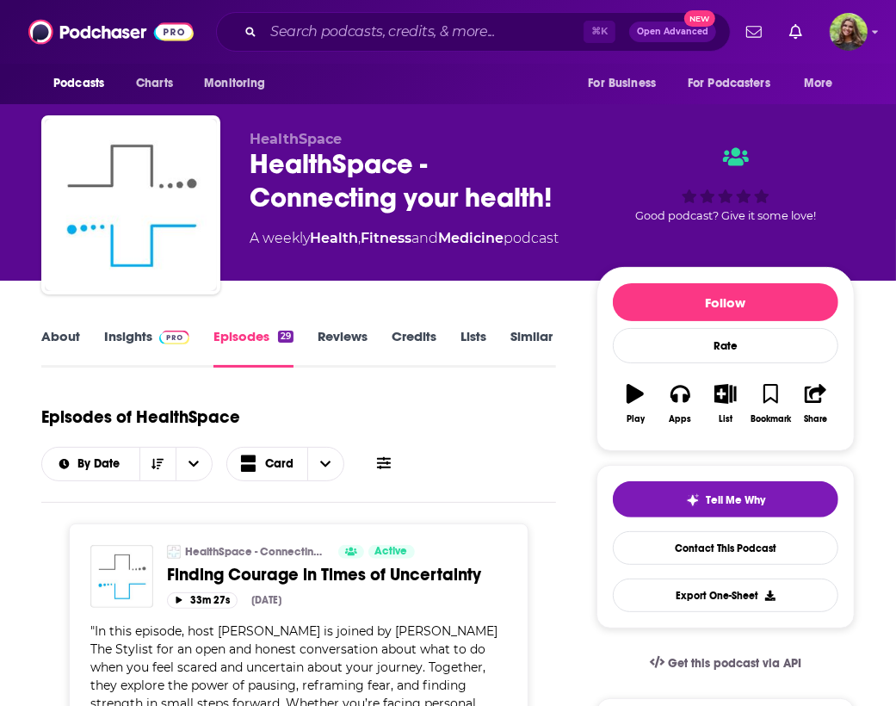
click at [121, 344] on link "Insights" at bounding box center [146, 348] width 85 height 40
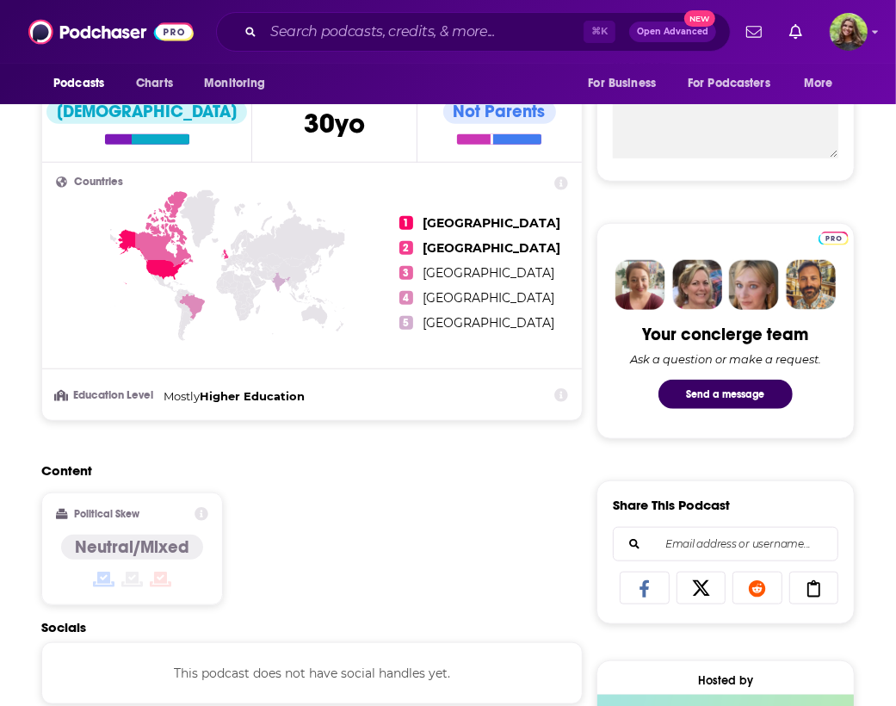
scroll to position [1090, 0]
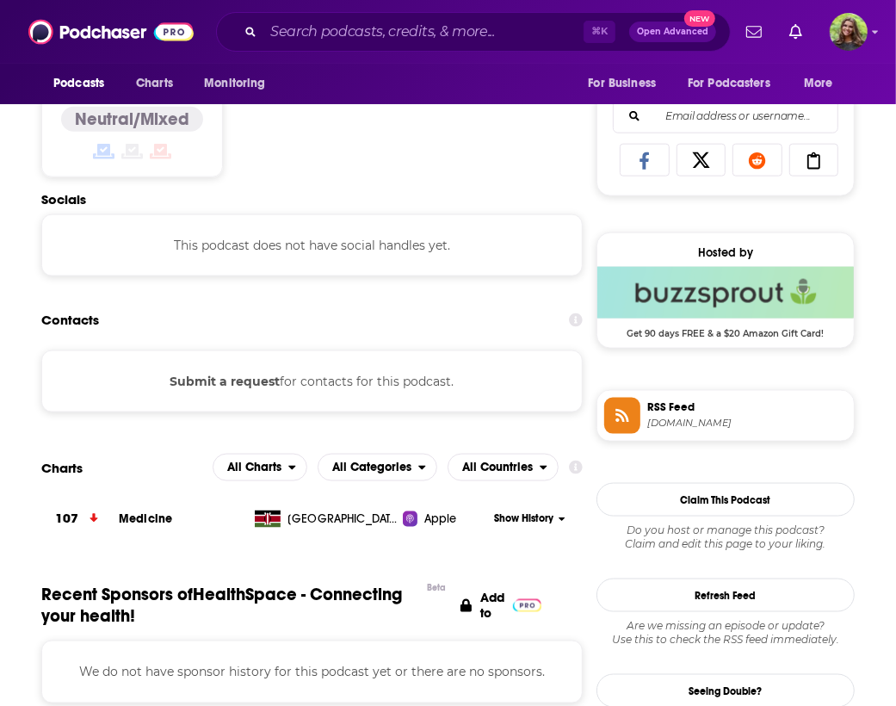
click at [241, 383] on button "Submit a request" at bounding box center [225, 381] width 110 height 19
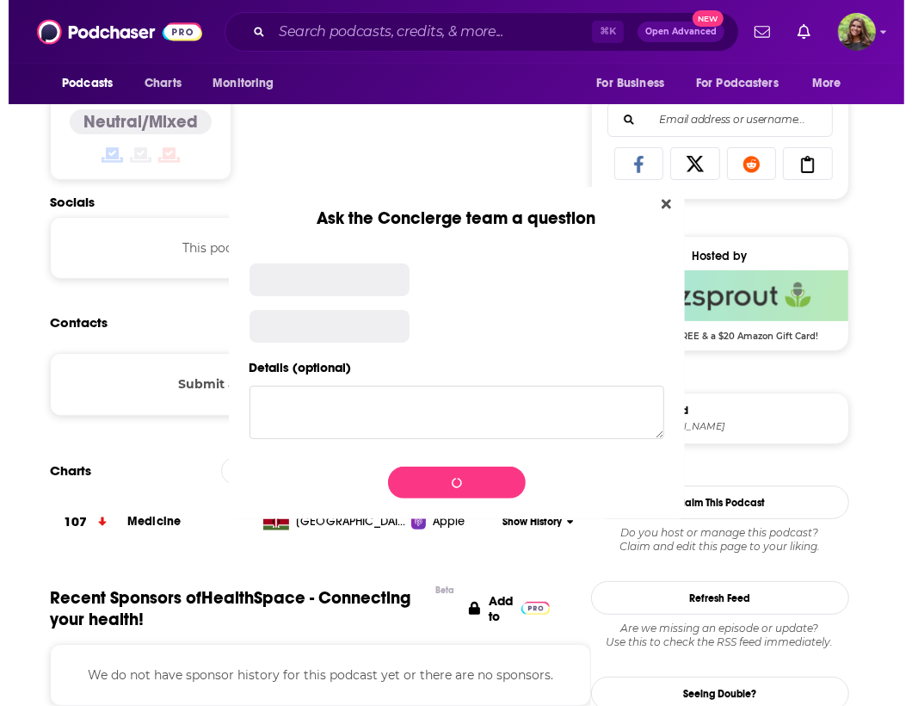
scroll to position [0, 0]
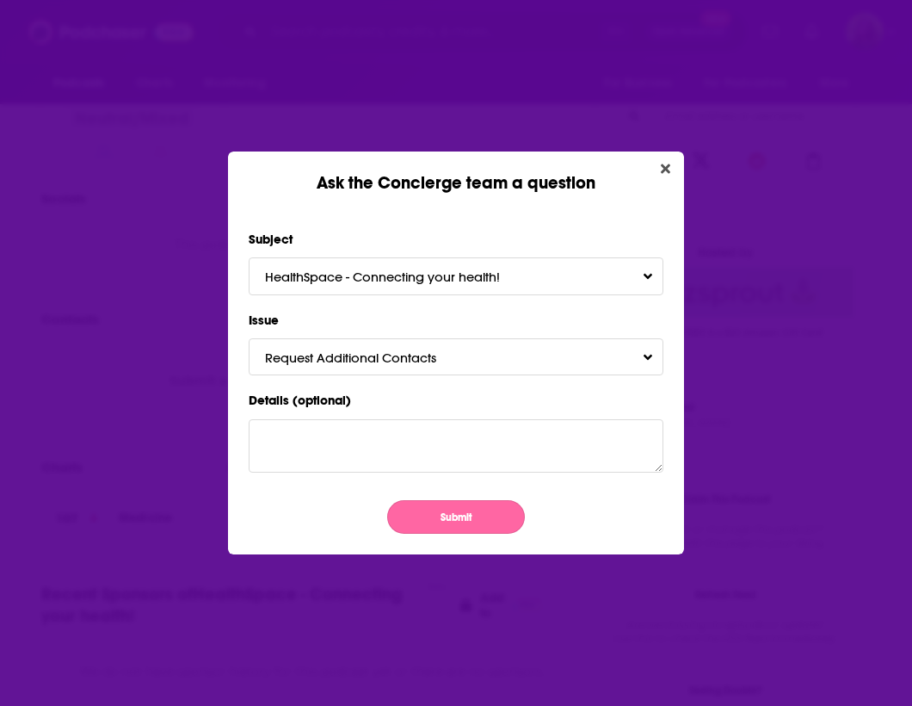
click at [442, 510] on button "Submit" at bounding box center [456, 517] width 138 height 34
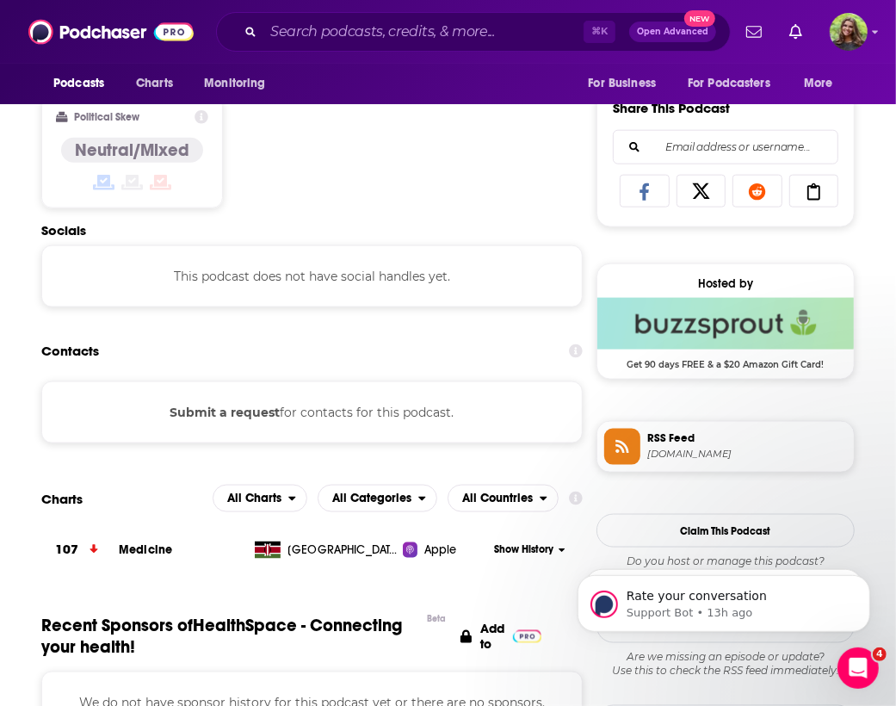
scroll to position [1209, 0]
